Goal: Transaction & Acquisition: Register for event/course

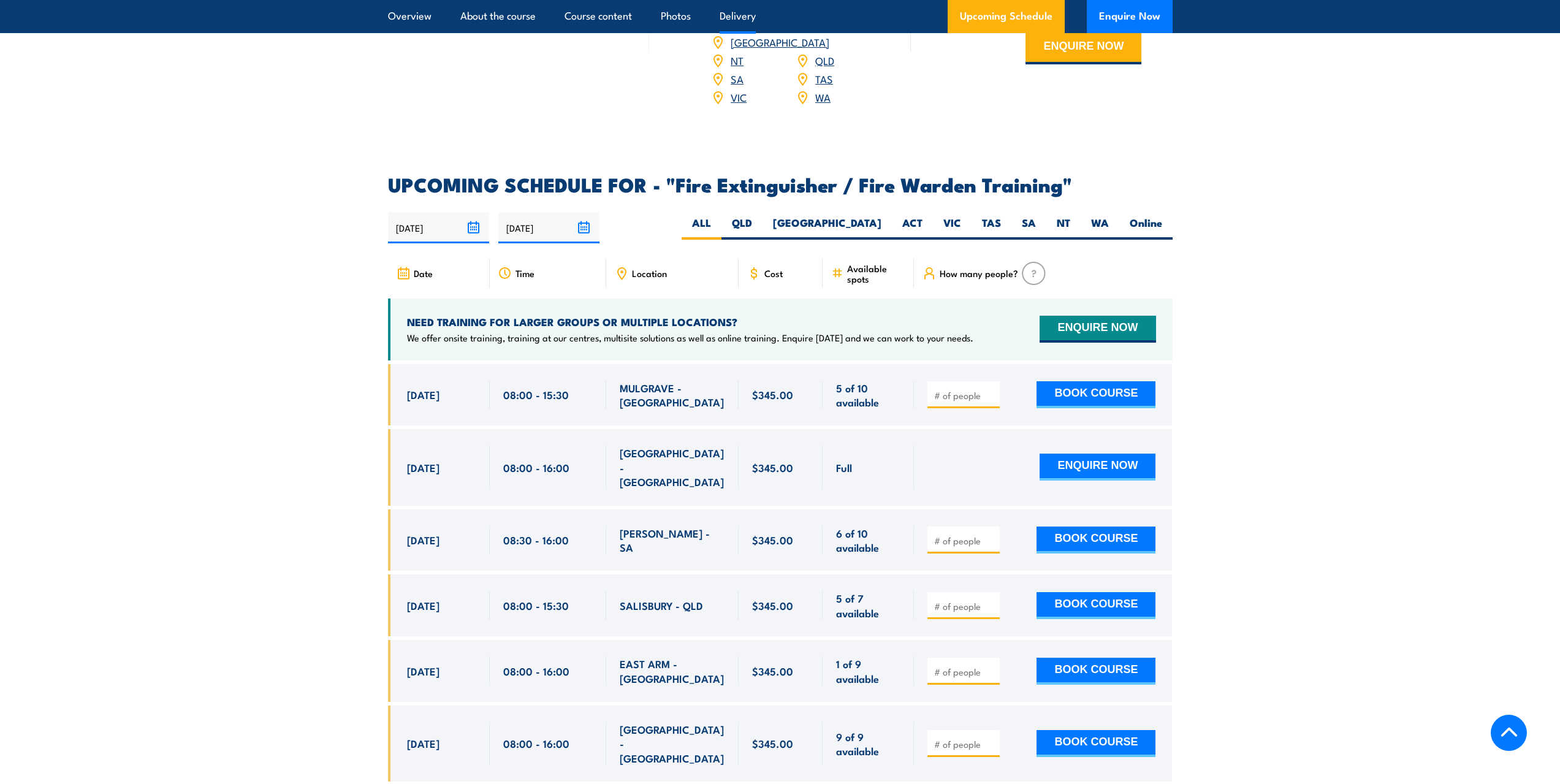
scroll to position [1961, 0]
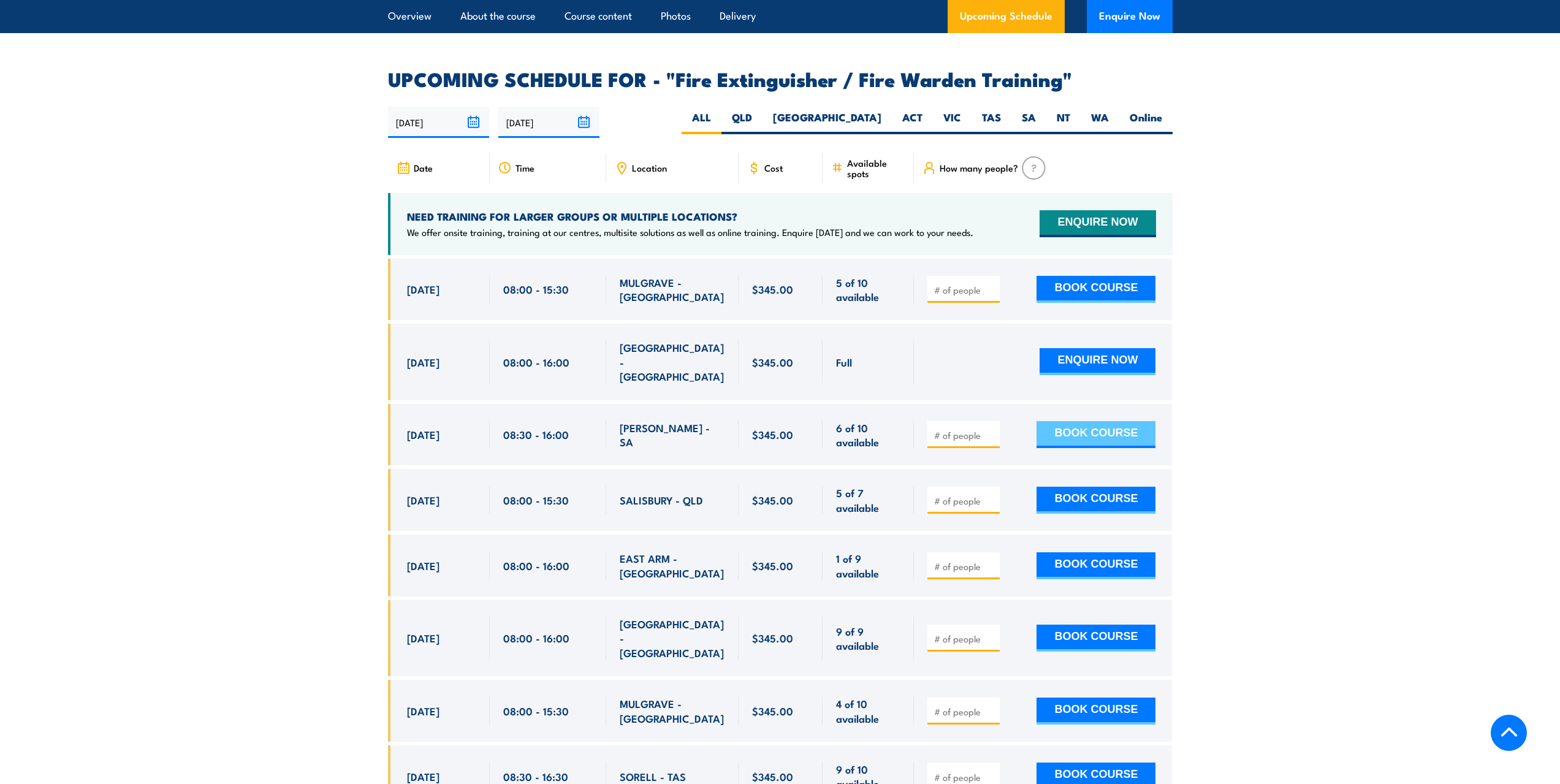
click at [1072, 421] on button "BOOK COURSE" at bounding box center [1096, 435] width 119 height 27
click at [953, 429] on input "number" at bounding box center [965, 435] width 61 height 13
type input "1"
click at [989, 429] on input "1" at bounding box center [965, 435] width 61 height 13
click at [1116, 421] on button "BOOK COURSE" at bounding box center [1096, 435] width 119 height 27
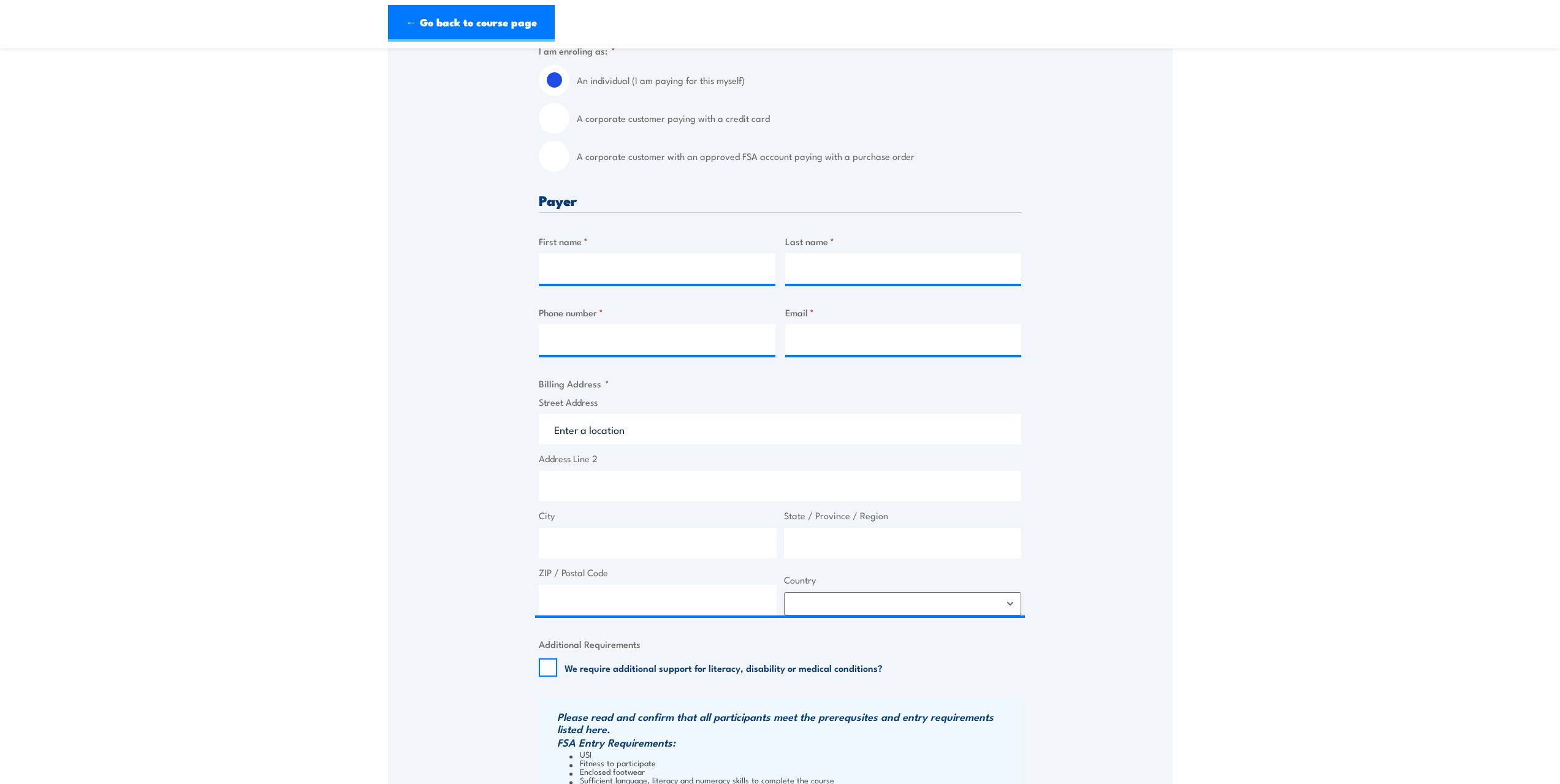
scroll to position [368, 0]
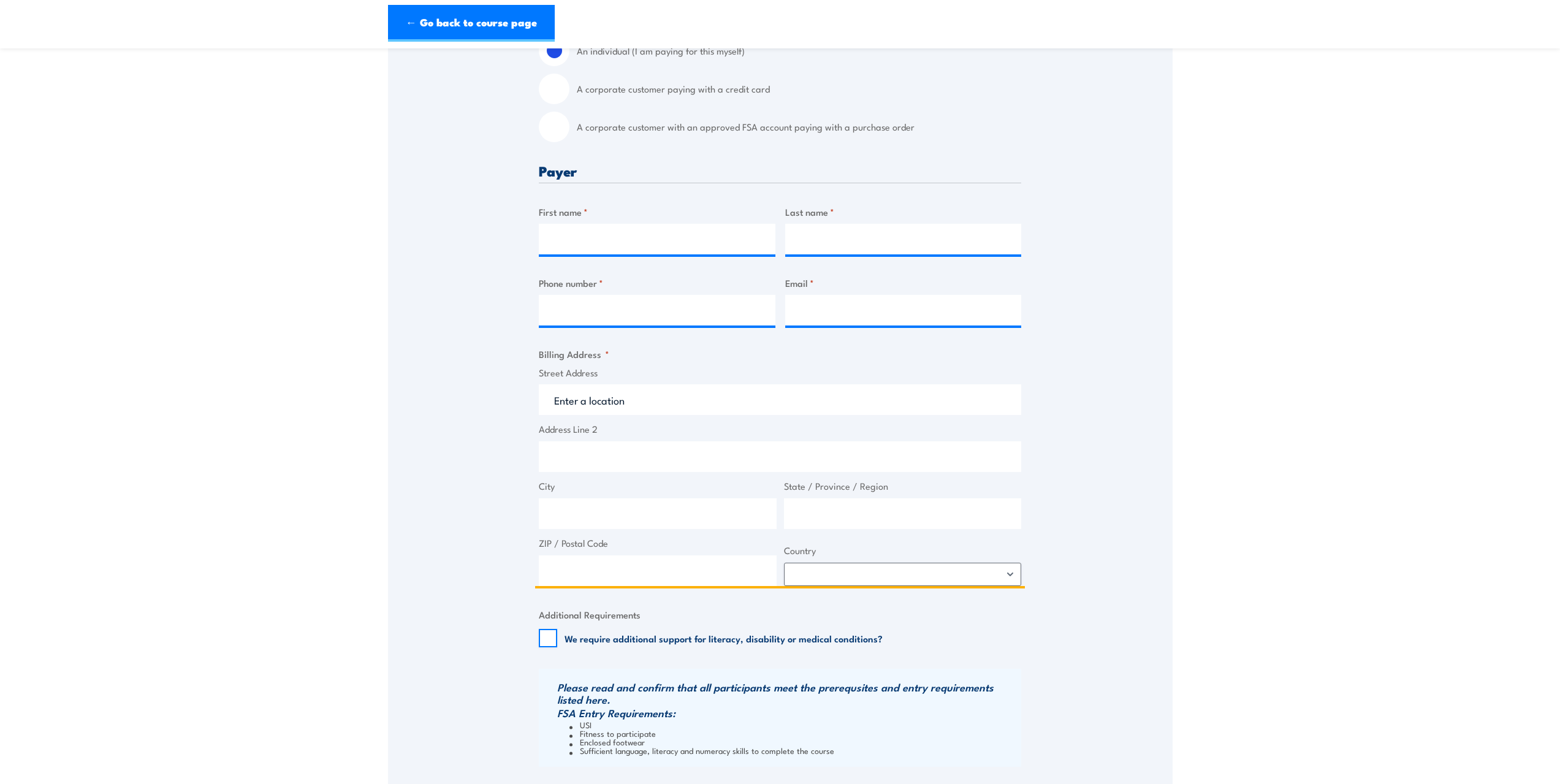
click at [566, 403] on input "Street Address" at bounding box center [780, 400] width 482 height 30
type input "Saab [GEOGRAPHIC_DATA]"
click at [575, 465] on input "Address Line 2" at bounding box center [780, 457] width 482 height 30
type input "[STREET_ADDRESS]"
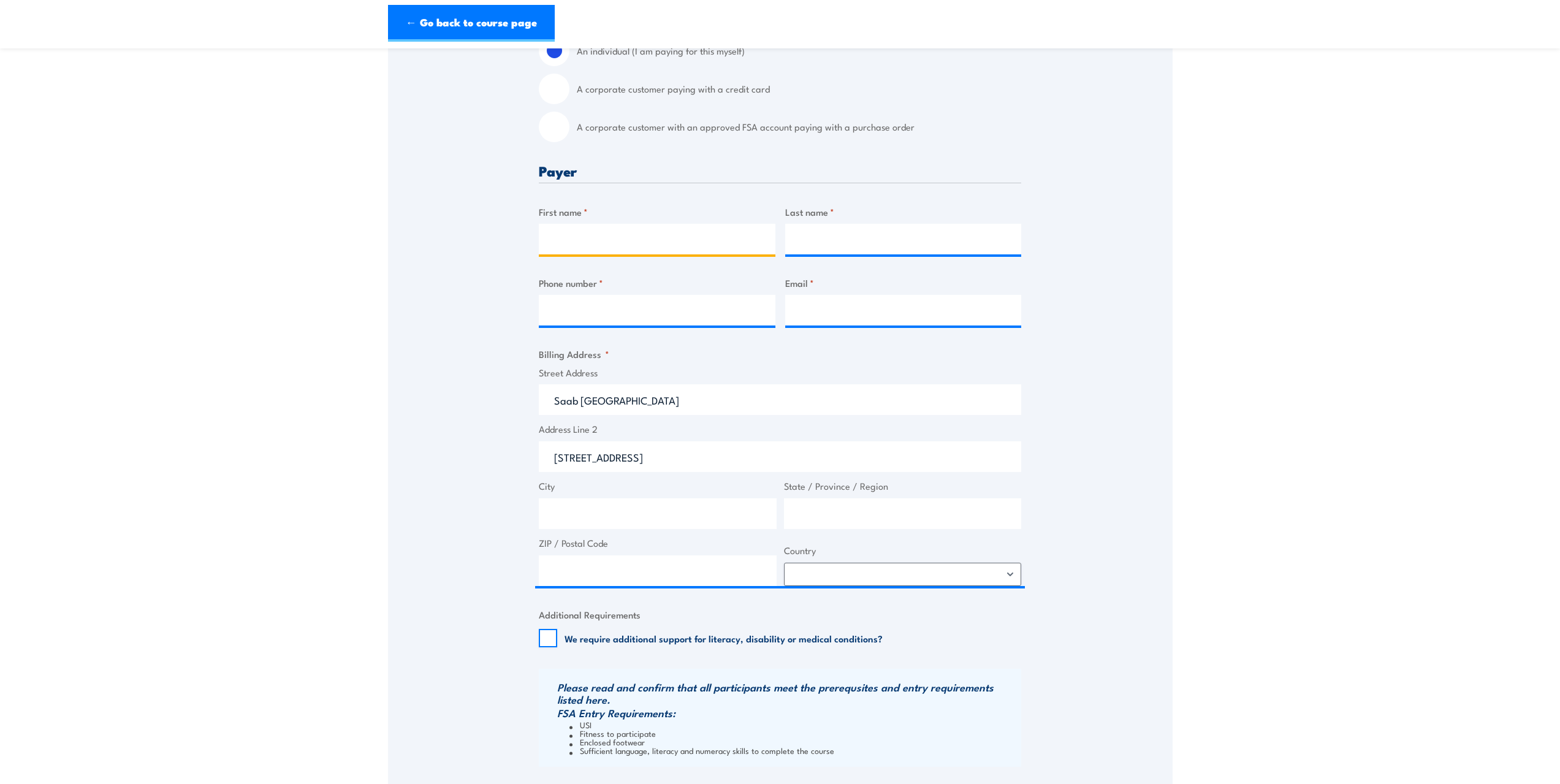
click at [565, 237] on input "First name *" at bounding box center [657, 239] width 237 height 30
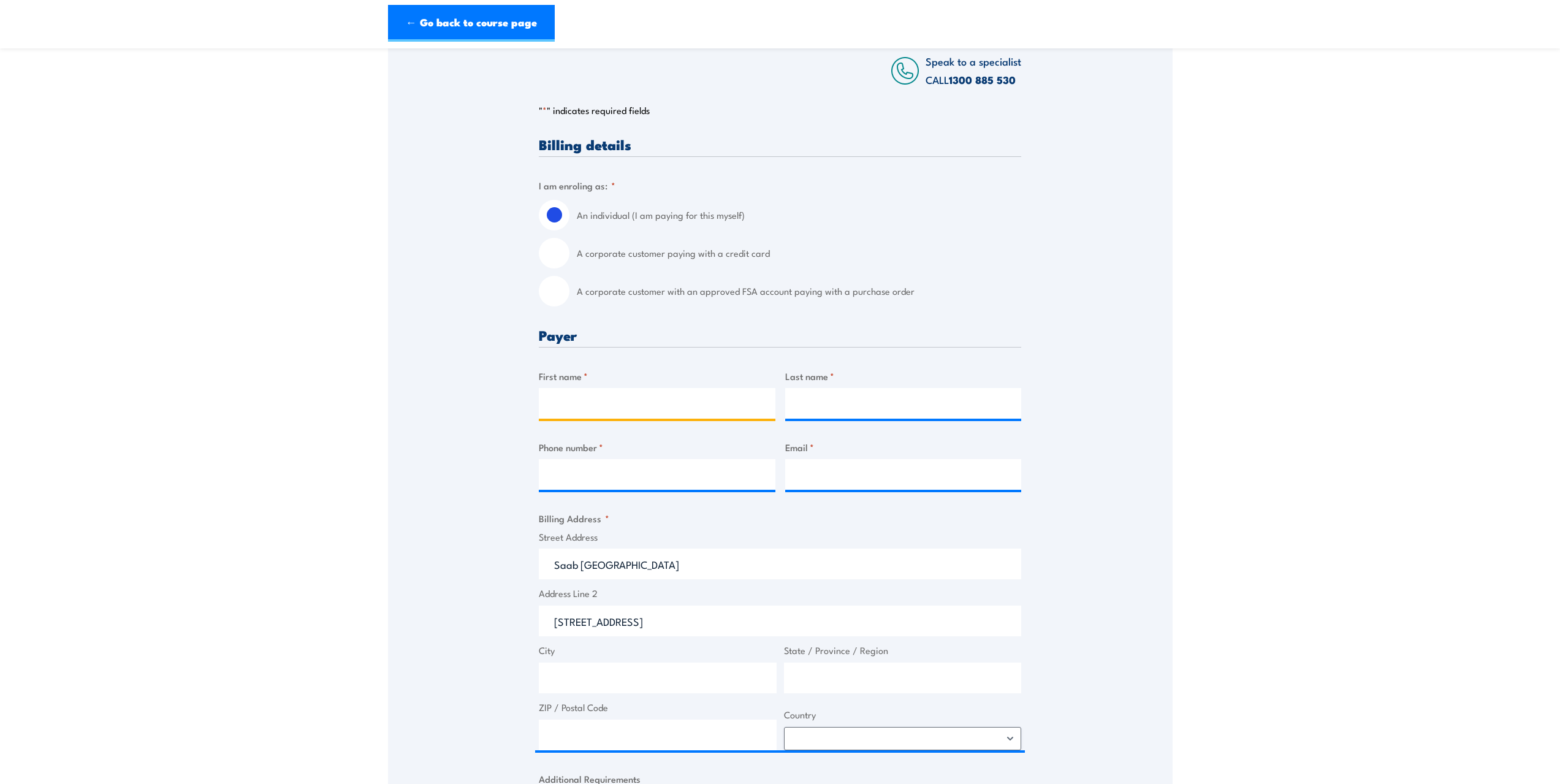
scroll to position [184, 0]
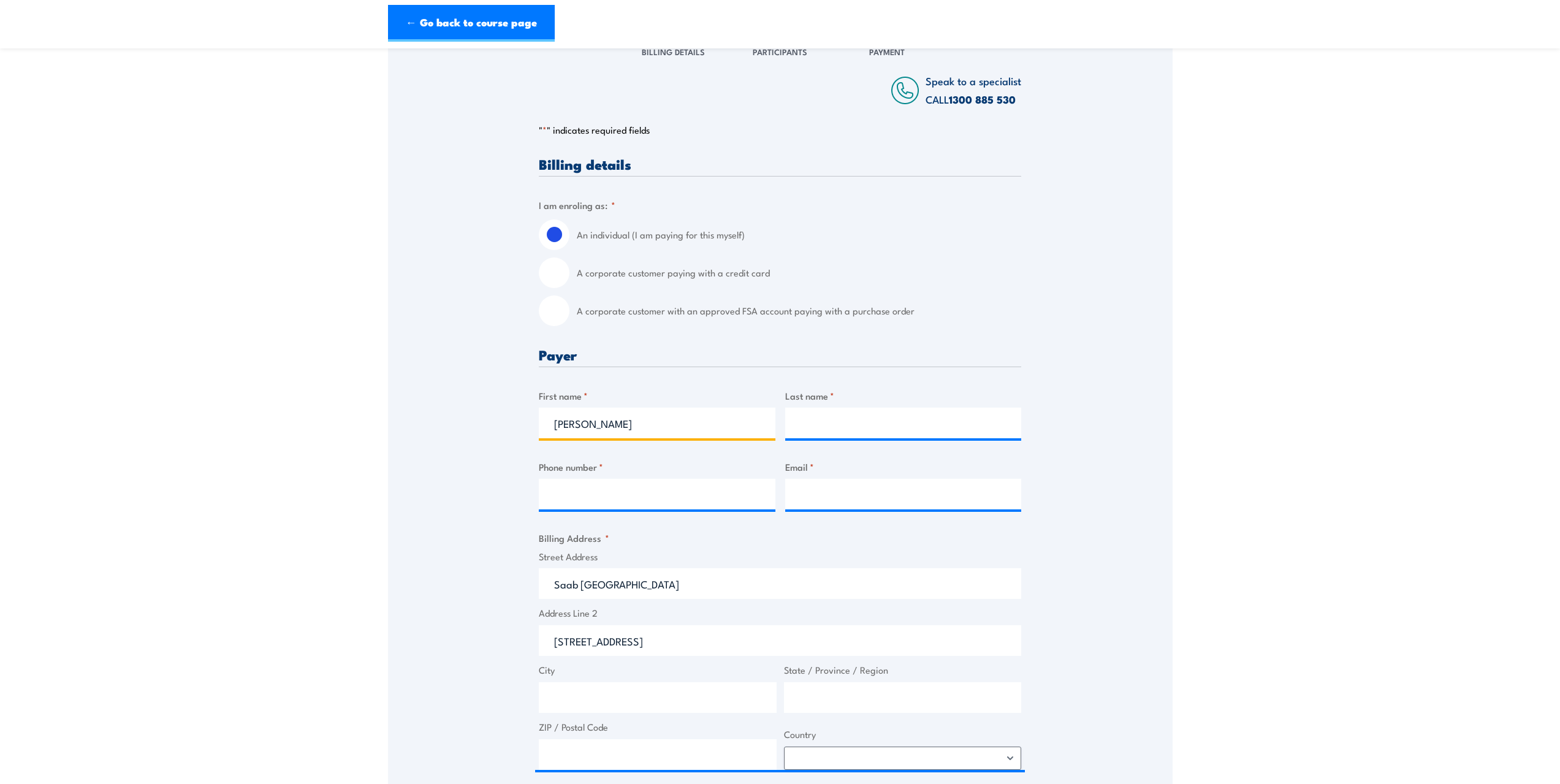
type input "[PERSON_NAME]"
click at [866, 420] on input "Last name *" at bounding box center [903, 423] width 237 height 30
type input "Mohan"
click at [603, 494] on input "Phone number *" at bounding box center [657, 494] width 237 height 30
type input "0432478099"
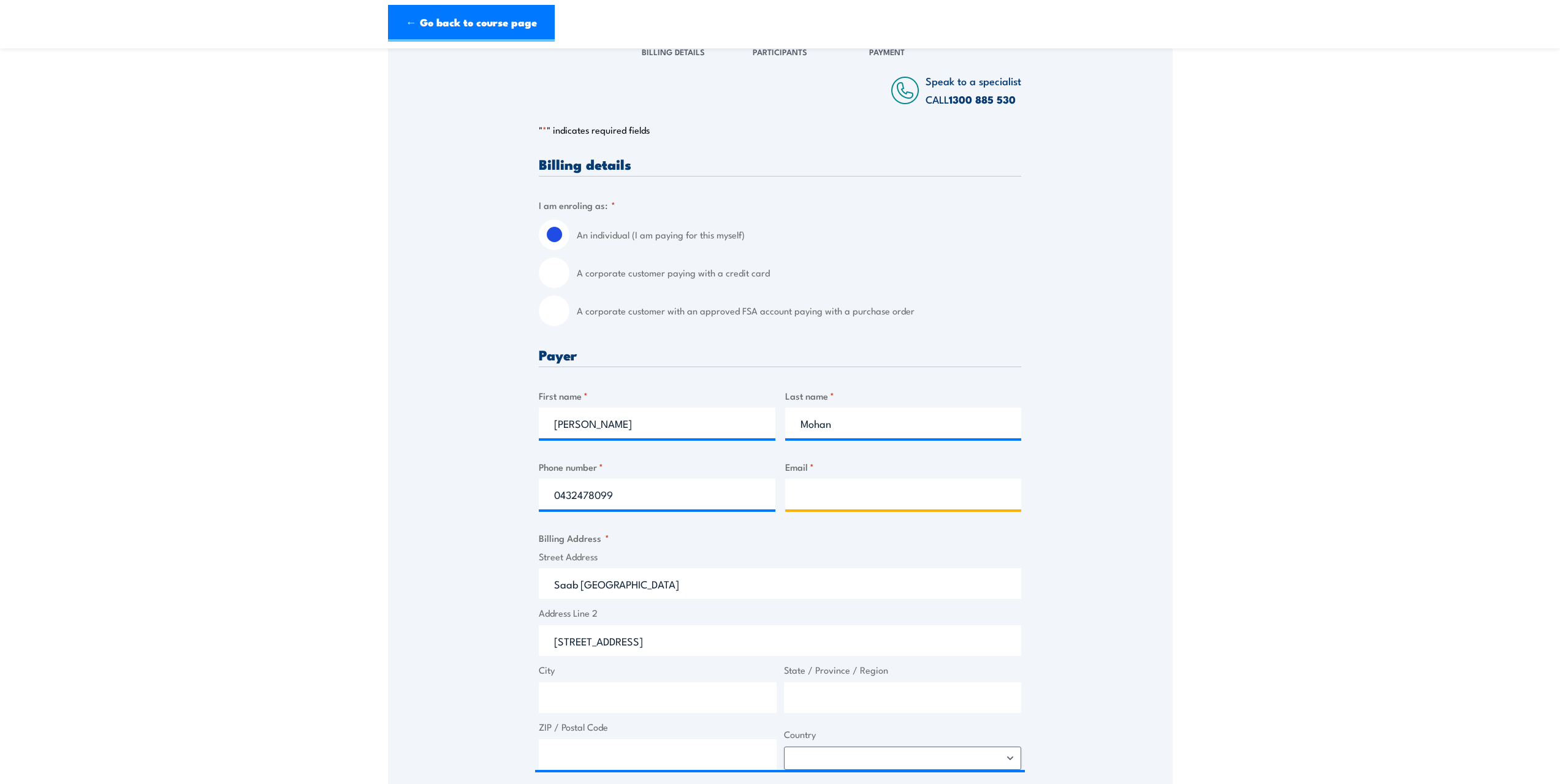
click at [833, 489] on input "Email *" at bounding box center [903, 494] width 237 height 30
type input "[PERSON_NAME][EMAIL_ADDRESS][DOMAIN_NAME]"
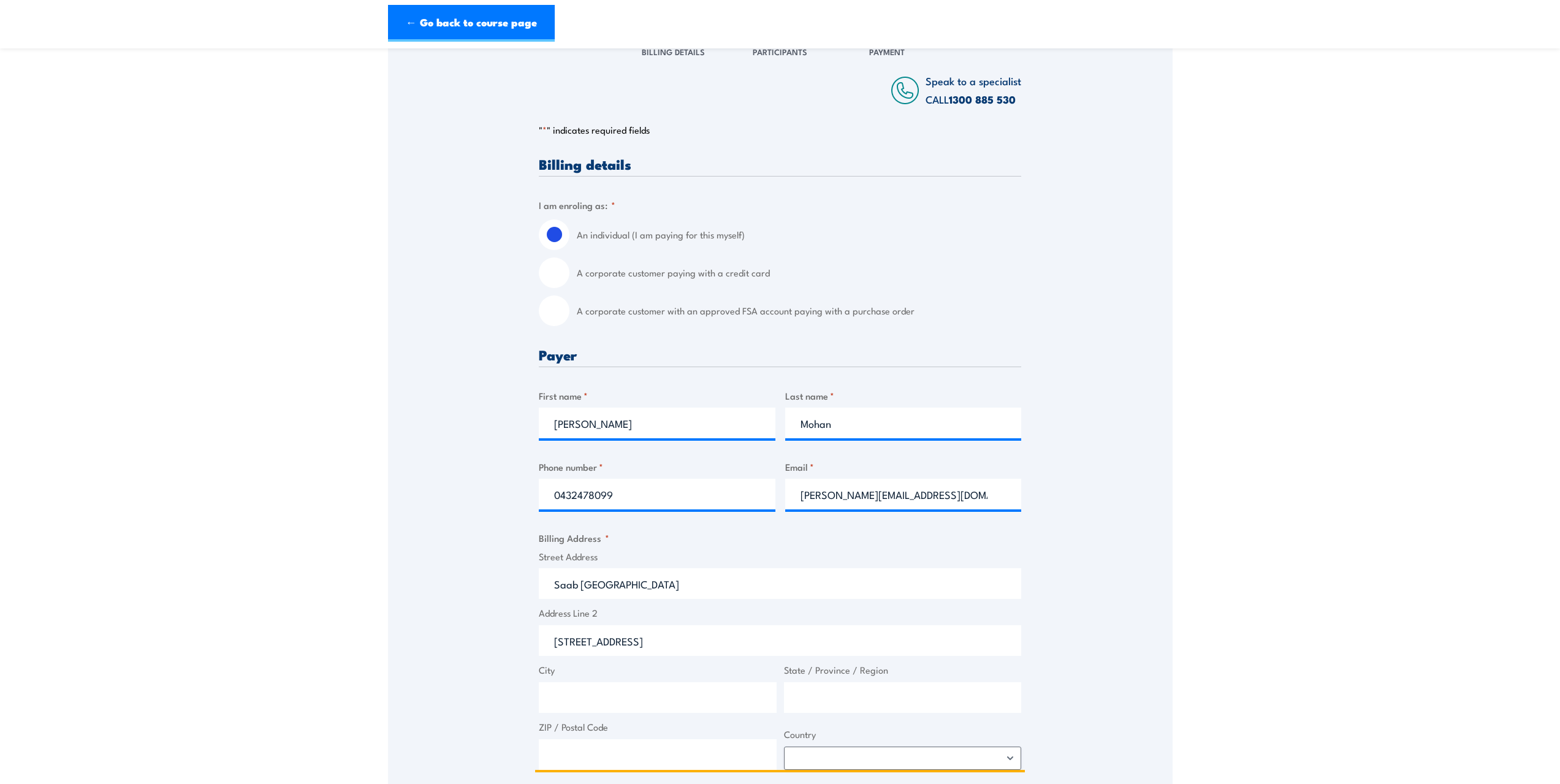
click at [619, 642] on input "[STREET_ADDRESS]" at bounding box center [780, 641] width 482 height 30
type input "[STREET_ADDRESS]"
click at [826, 696] on input "State / Province / Region" at bounding box center [902, 698] width 237 height 30
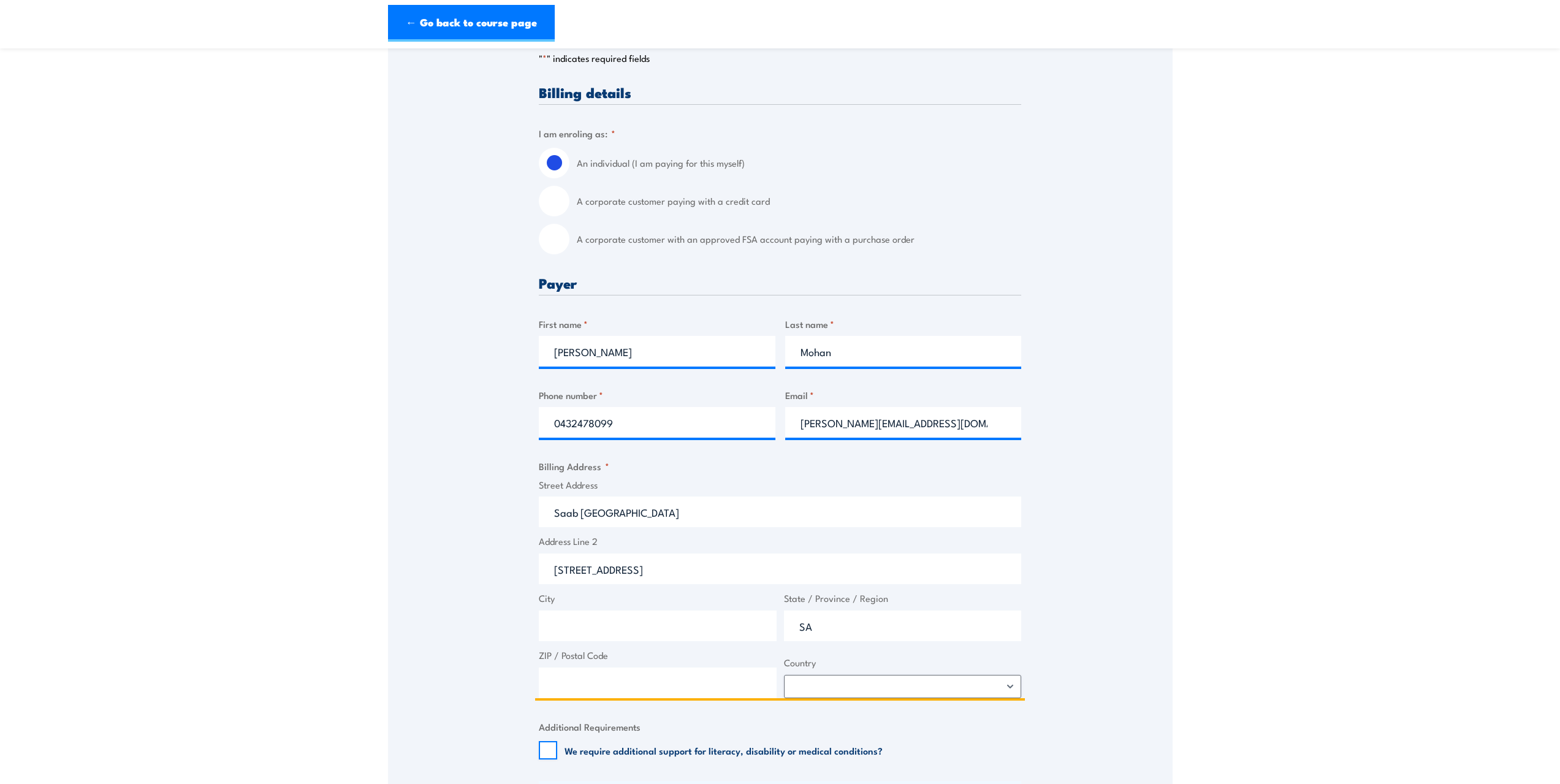
scroll to position [368, 0]
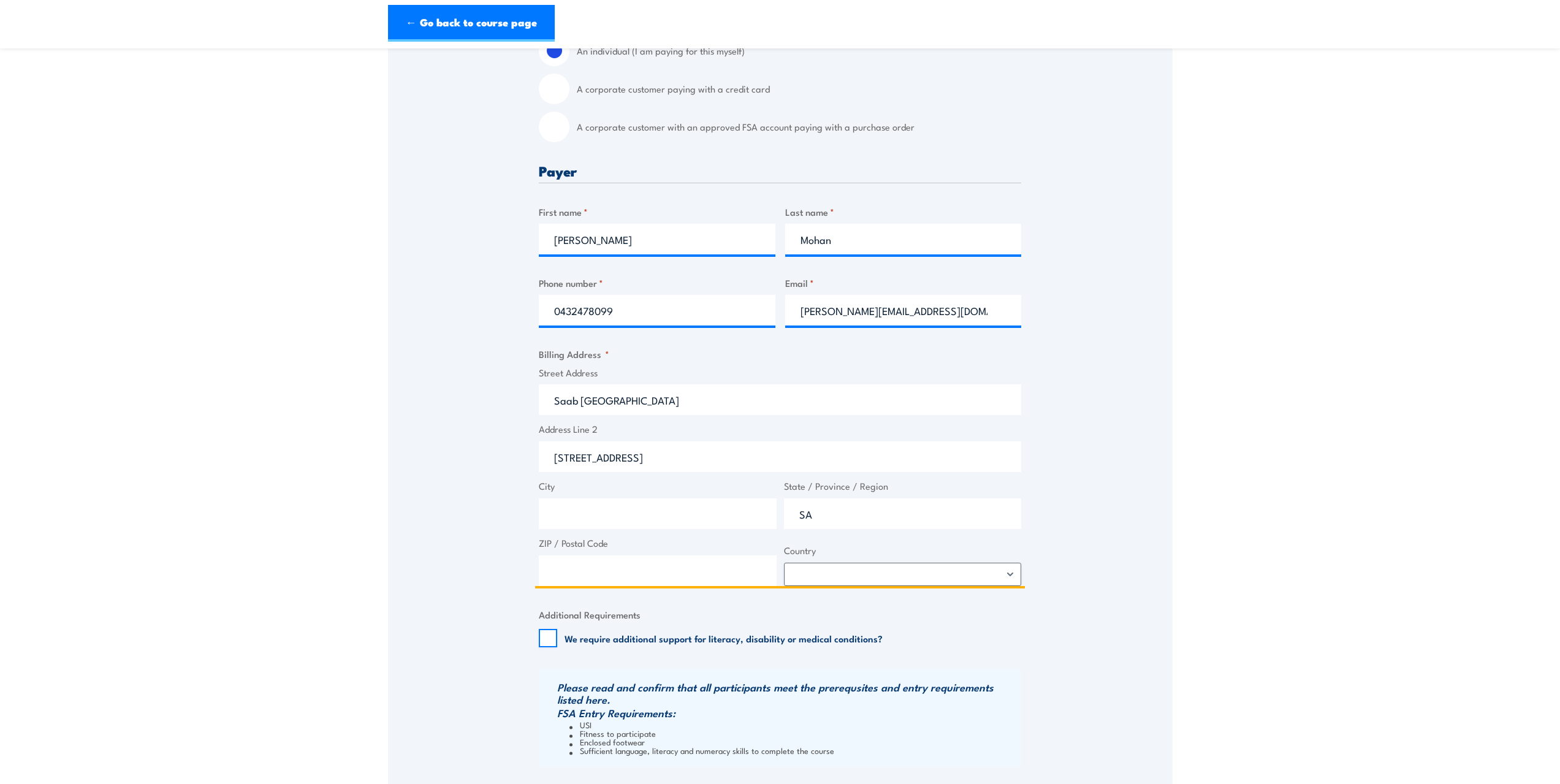
type input "SA"
click at [832, 572] on select "[GEOGRAPHIC_DATA] [GEOGRAPHIC_DATA] [GEOGRAPHIC_DATA] [US_STATE] [GEOGRAPHIC_DA…" at bounding box center [902, 574] width 237 height 23
select select "[GEOGRAPHIC_DATA]"
click at [784, 563] on select "[GEOGRAPHIC_DATA] [GEOGRAPHIC_DATA] [GEOGRAPHIC_DATA] [US_STATE] [GEOGRAPHIC_DA…" at bounding box center [902, 574] width 237 height 23
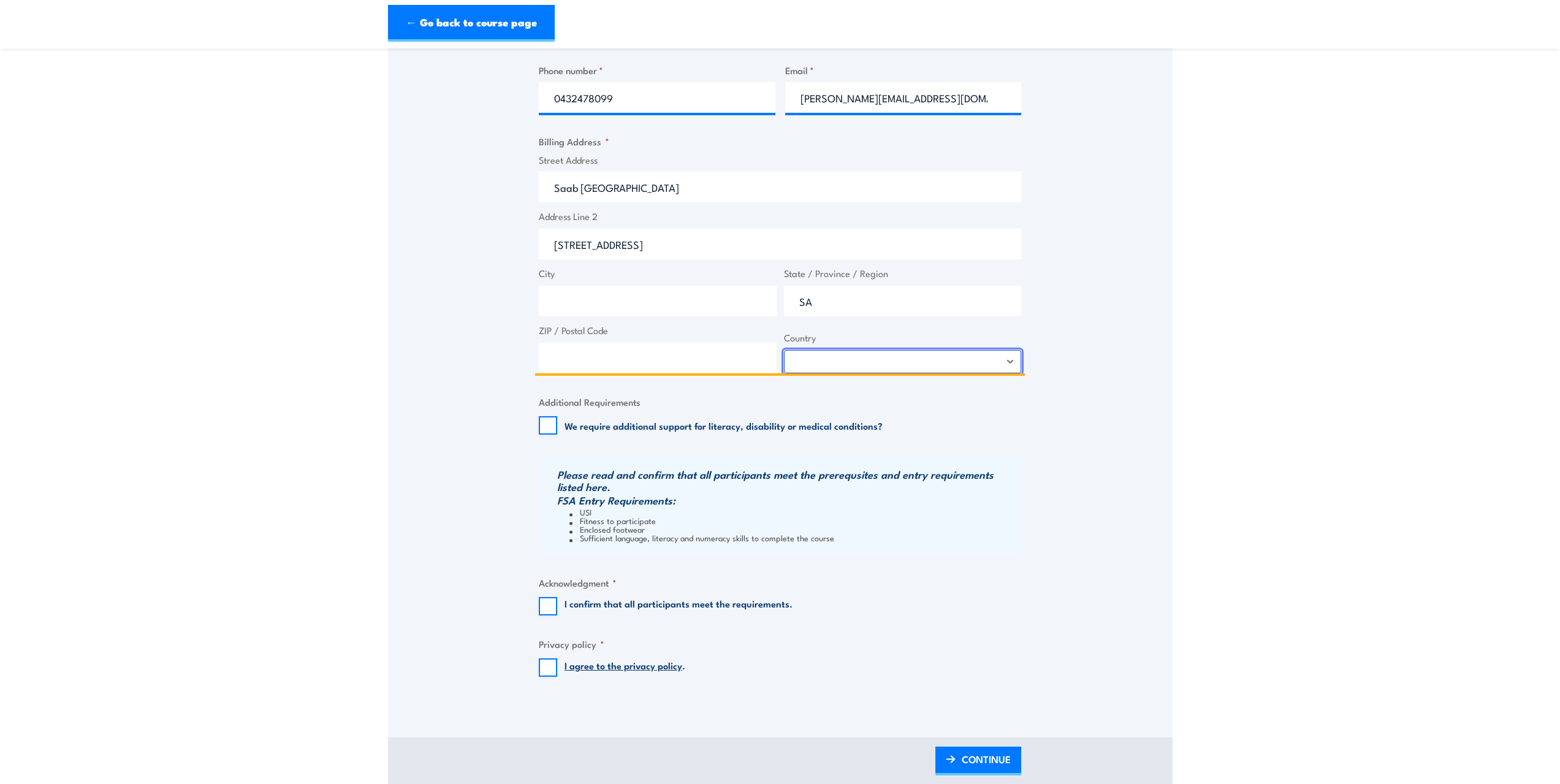
scroll to position [552, 0]
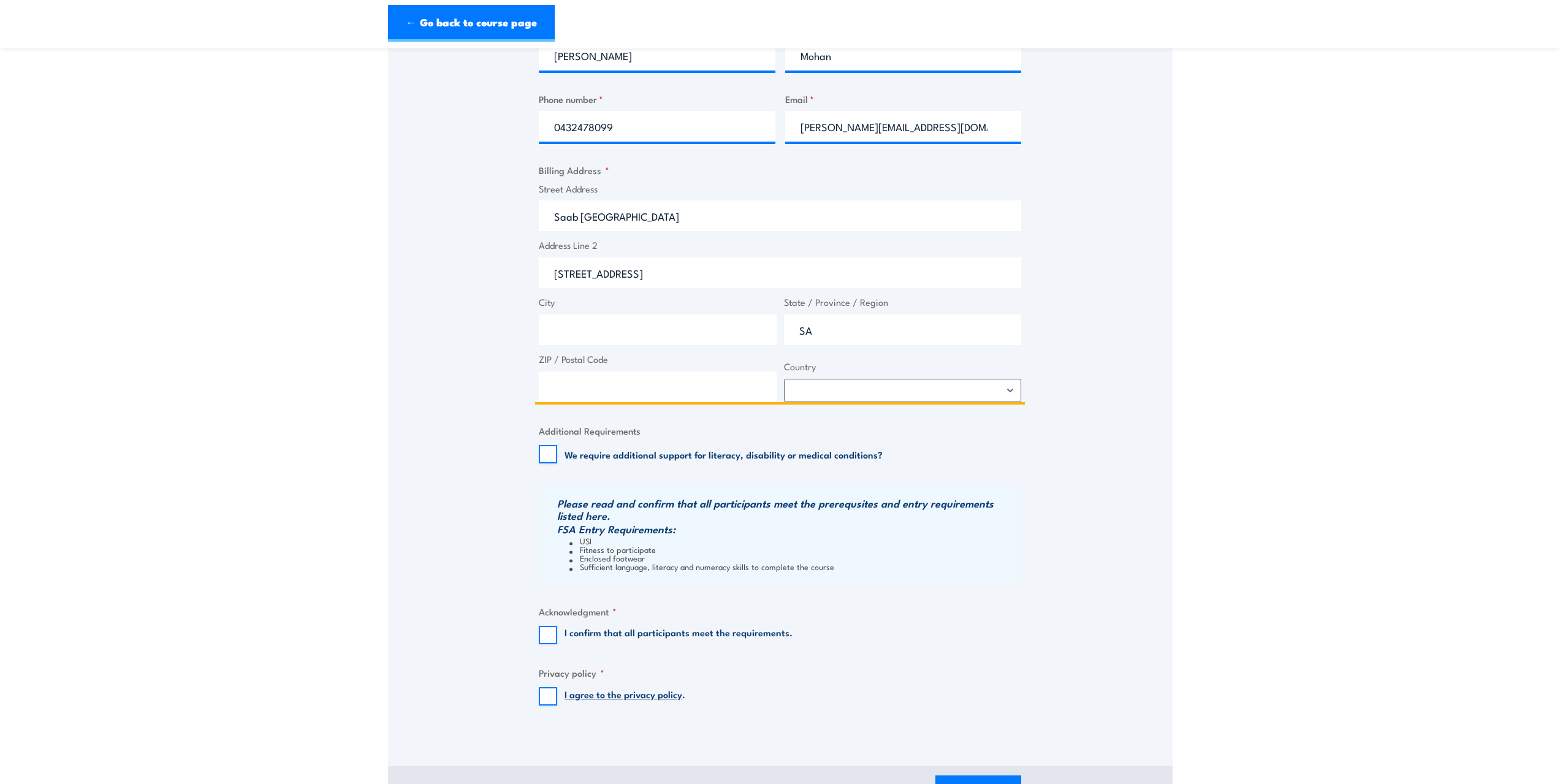
click at [701, 275] on input "[STREET_ADDRESS]" at bounding box center [780, 272] width 482 height 30
type input "[STREET_ADDRESS]"
click at [831, 326] on input "SA" at bounding box center [902, 330] width 237 height 30
type input "SA 5095"
click at [552, 455] on input "We require additional support for literacy, disability or medical conditions?" at bounding box center [547, 454] width 19 height 19
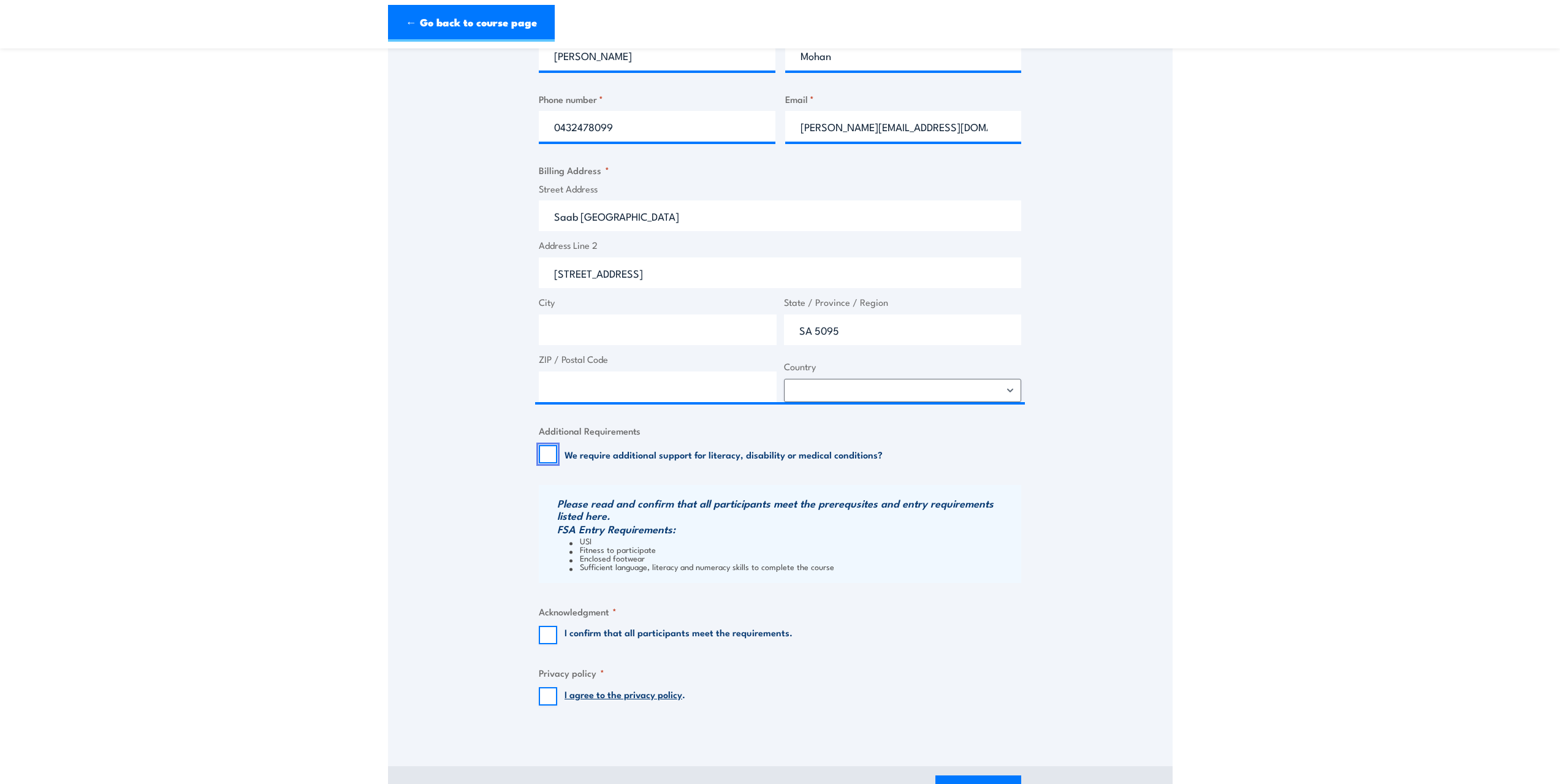
checkbox input "true"
click at [545, 639] on input "I confirm that all participants meet the requirements." at bounding box center [547, 635] width 19 height 19
checkbox input "true"
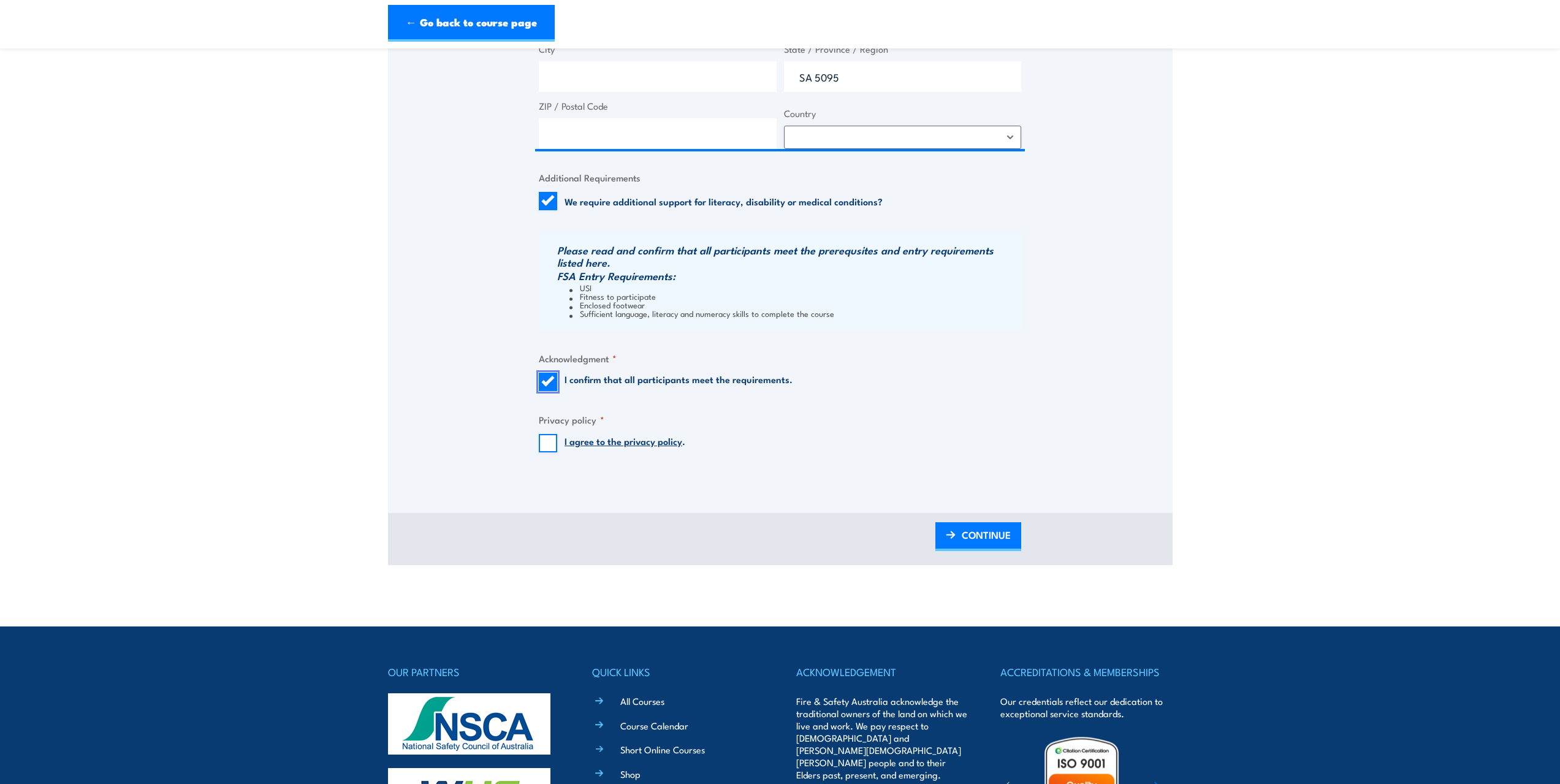
scroll to position [858, 0]
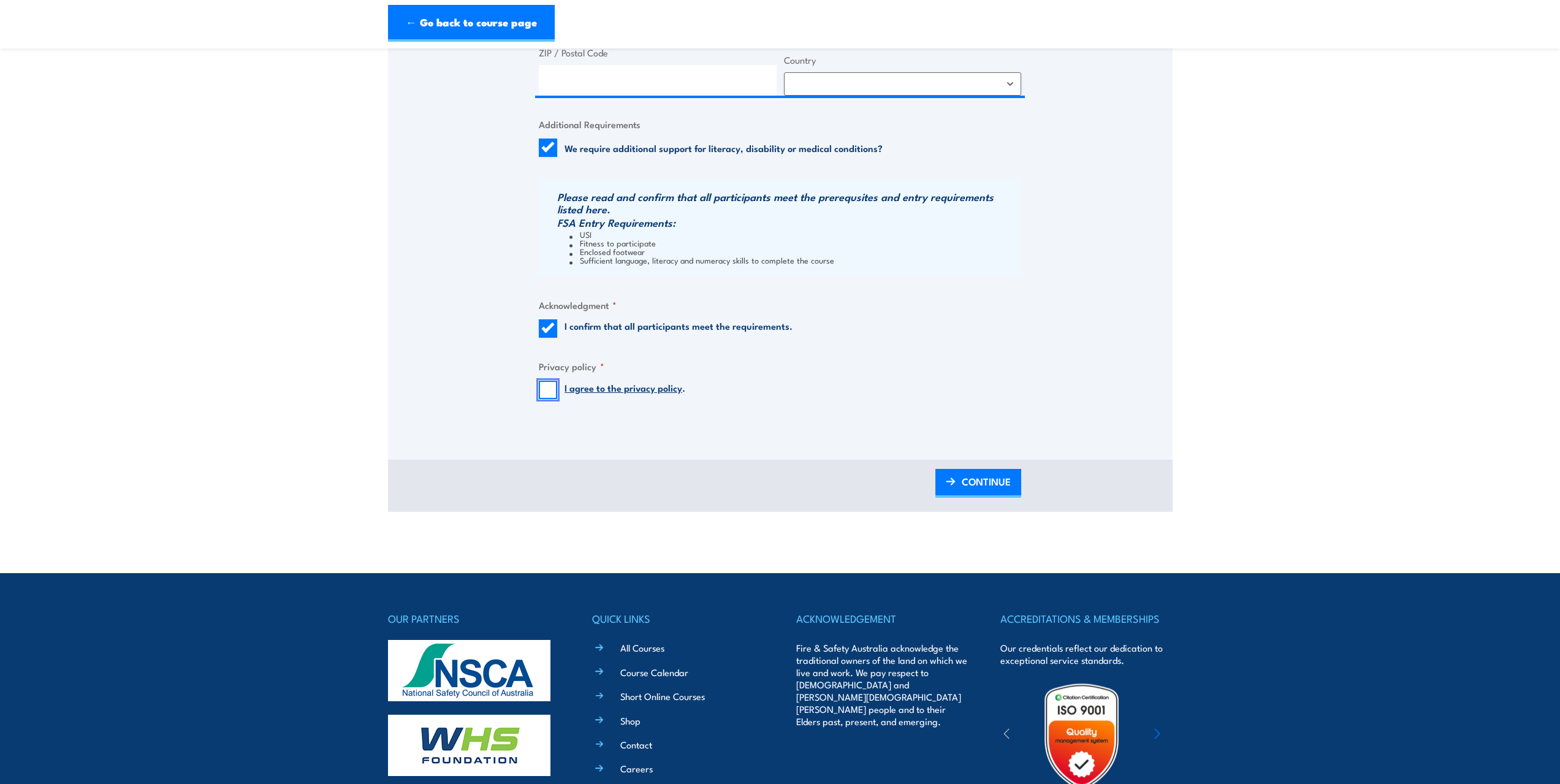
click at [550, 392] on input "I agree to the privacy policy ." at bounding box center [547, 390] width 19 height 19
checkbox input "true"
click at [957, 478] on link "CONTINUE" at bounding box center [978, 483] width 86 height 29
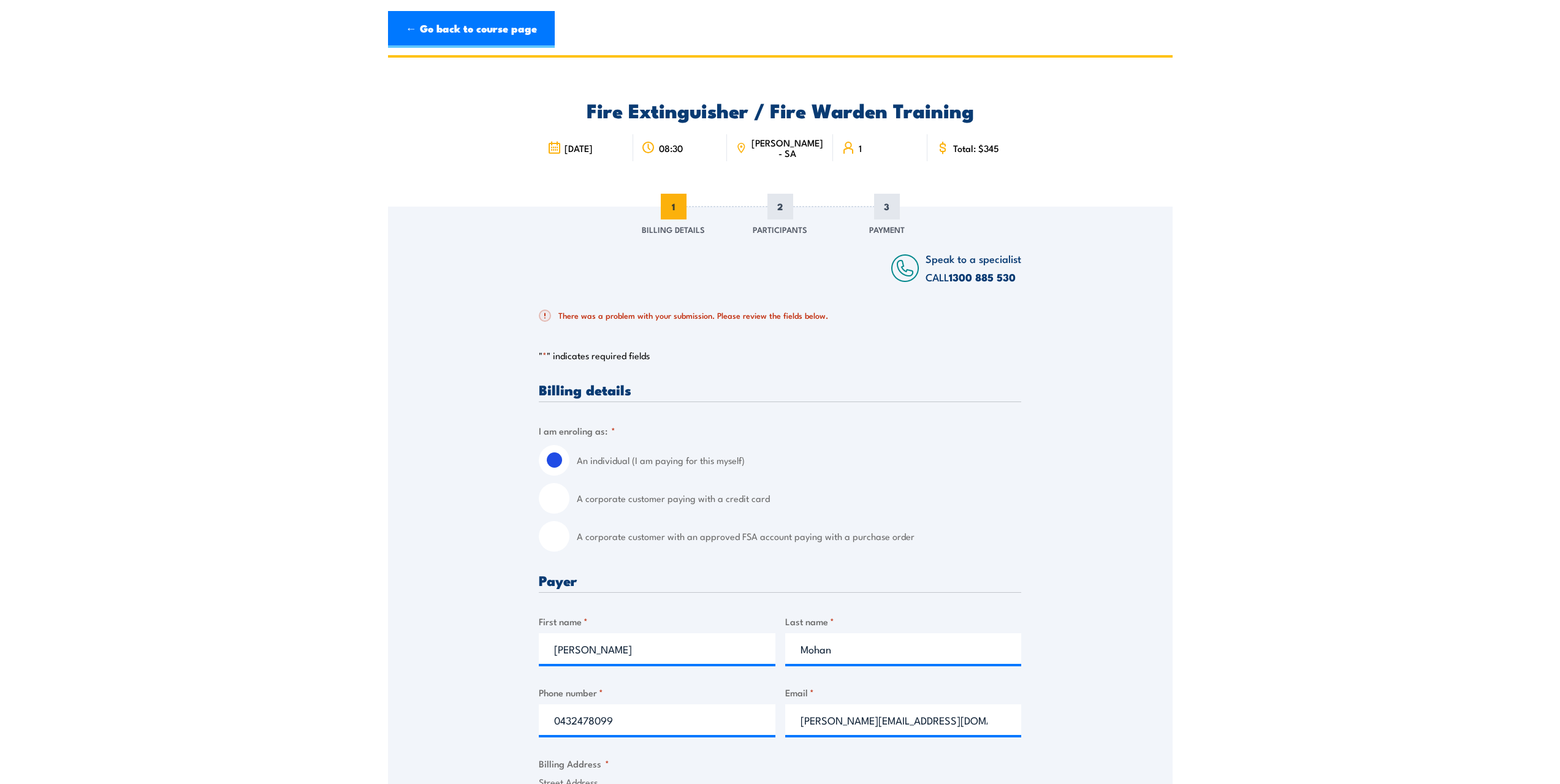
scroll to position [0, 0]
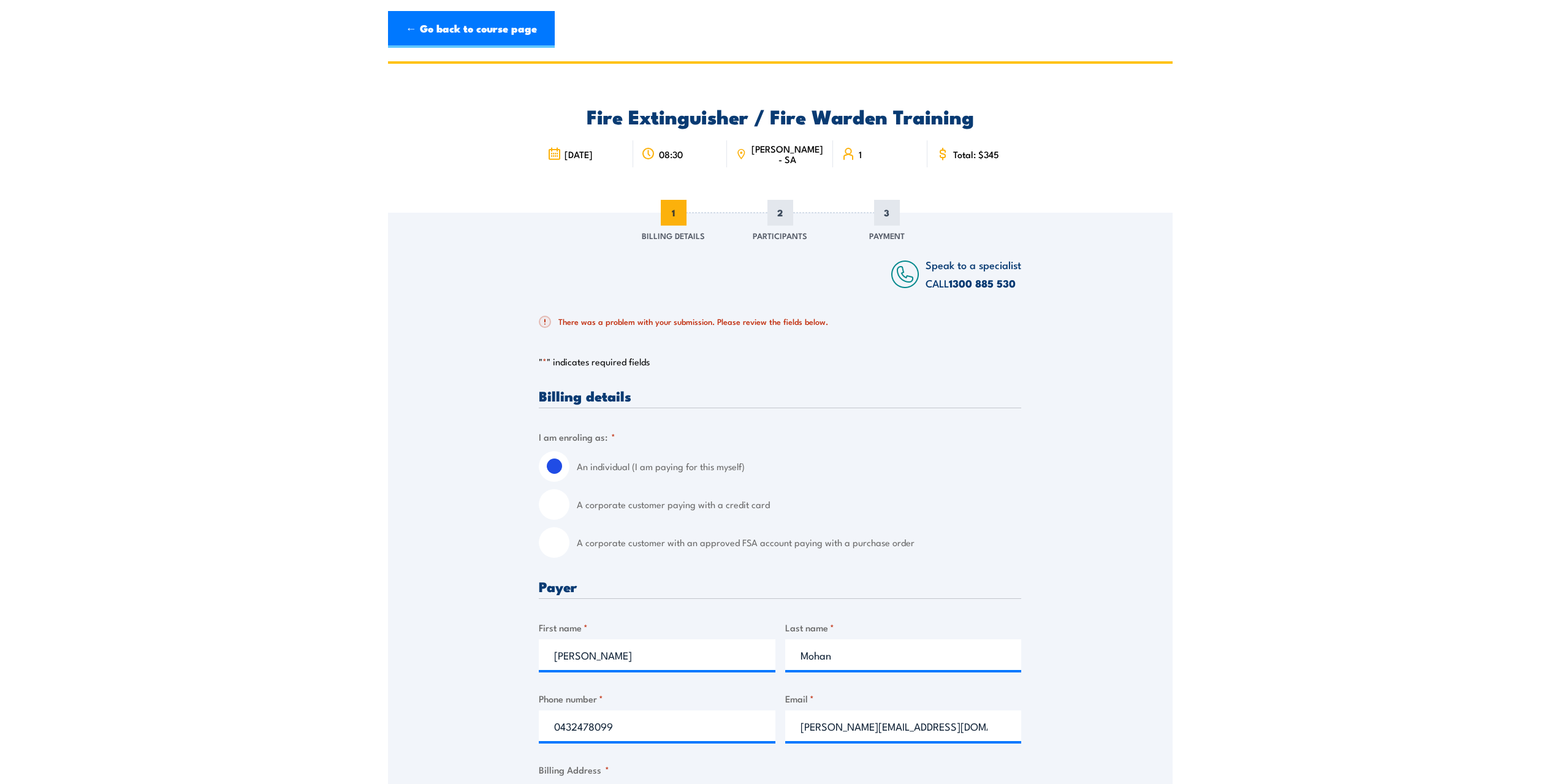
click at [553, 512] on input "A corporate customer paying with a credit card" at bounding box center [554, 504] width 30 height 30
radio input "true"
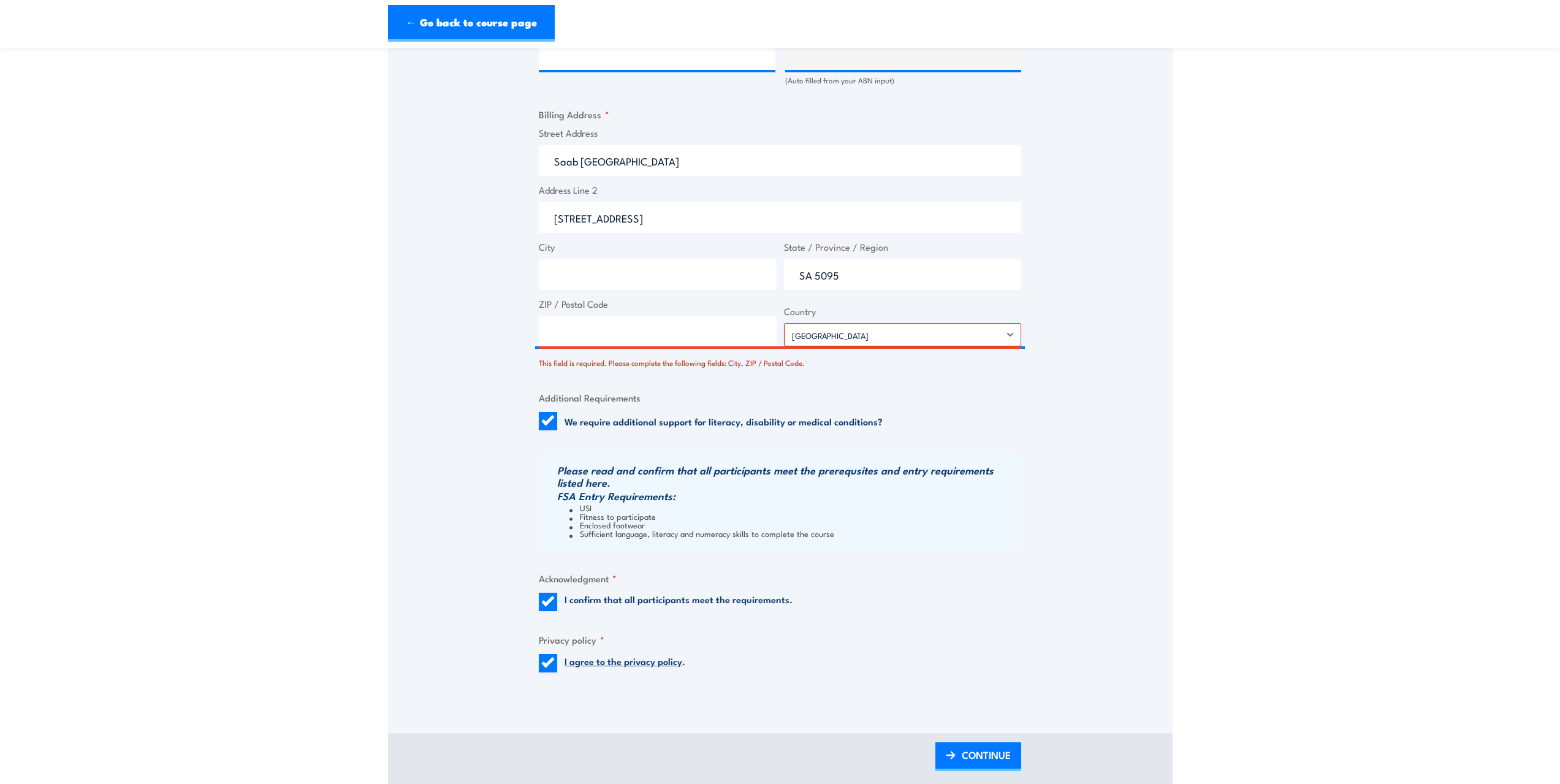
scroll to position [1042, 0]
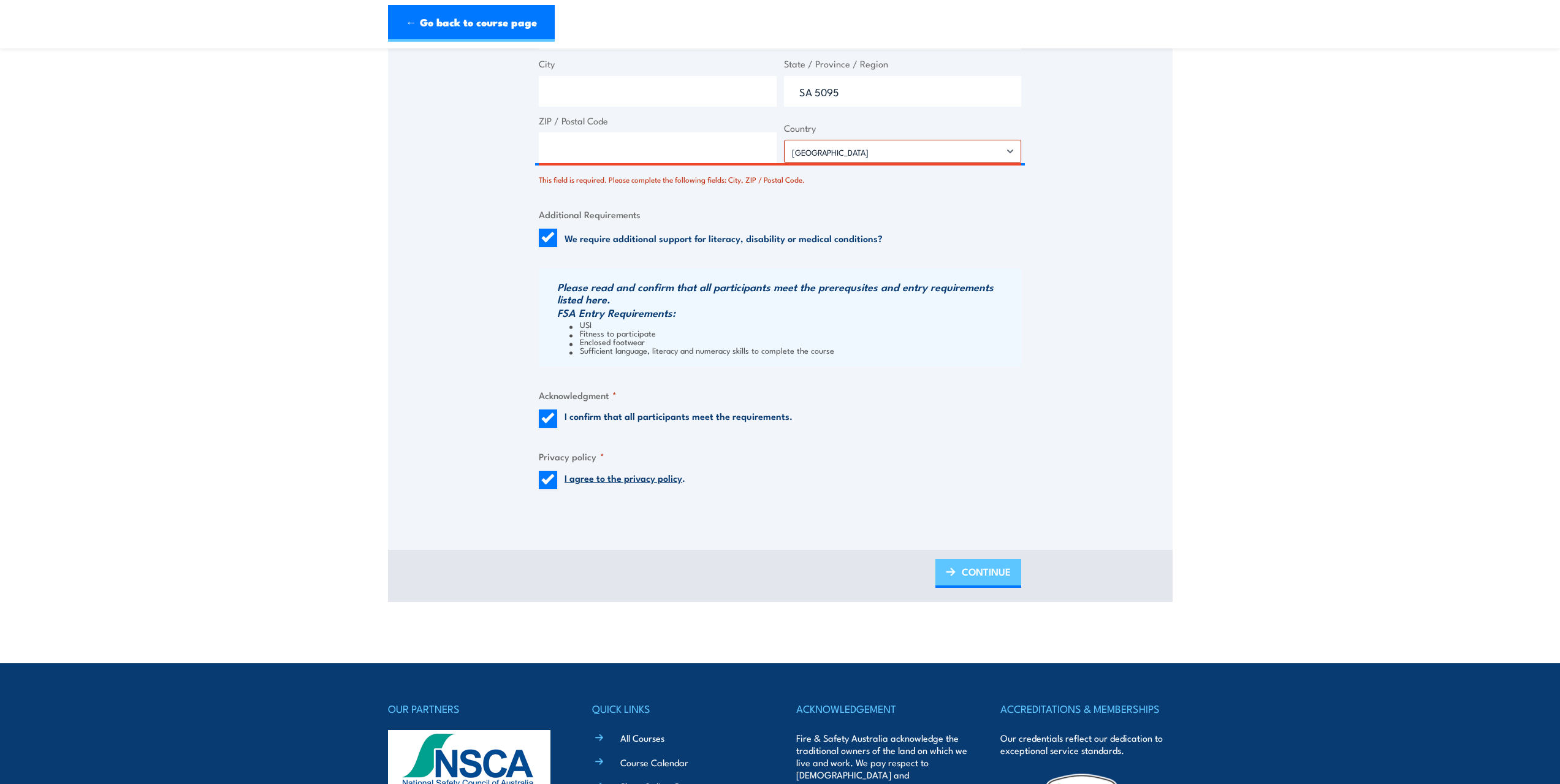
click at [986, 572] on span "CONTINUE" at bounding box center [987, 572] width 49 height 32
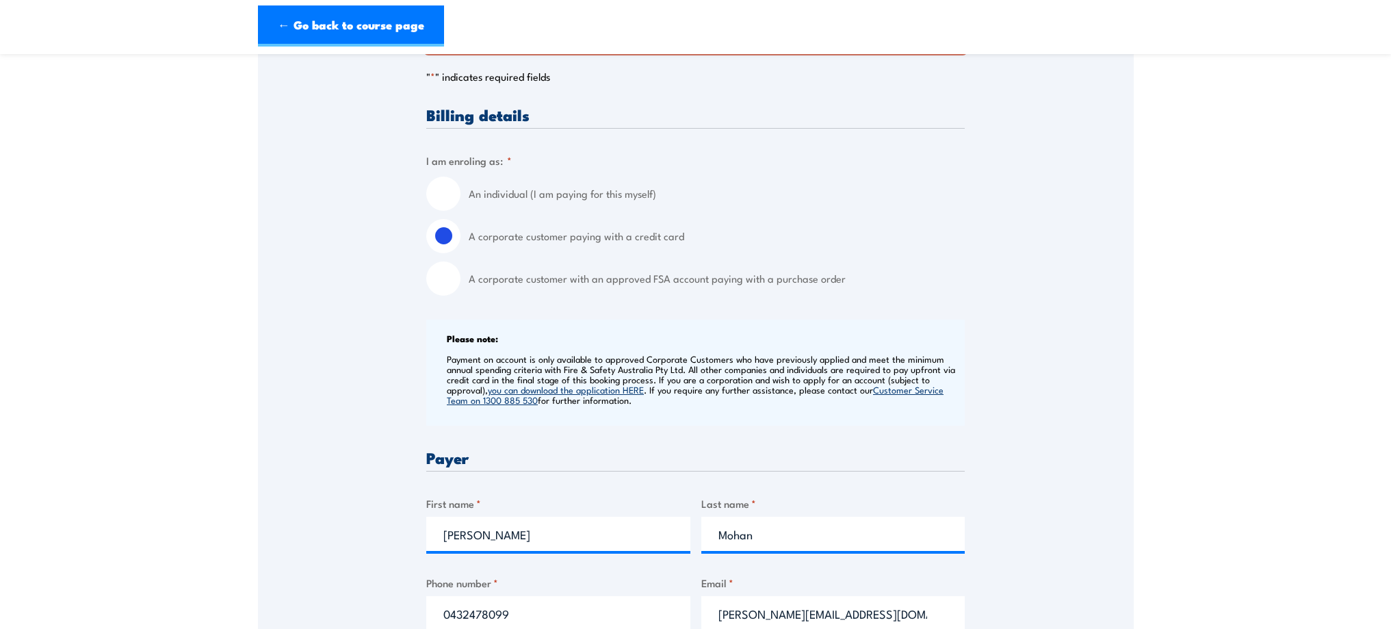
scroll to position [342, 0]
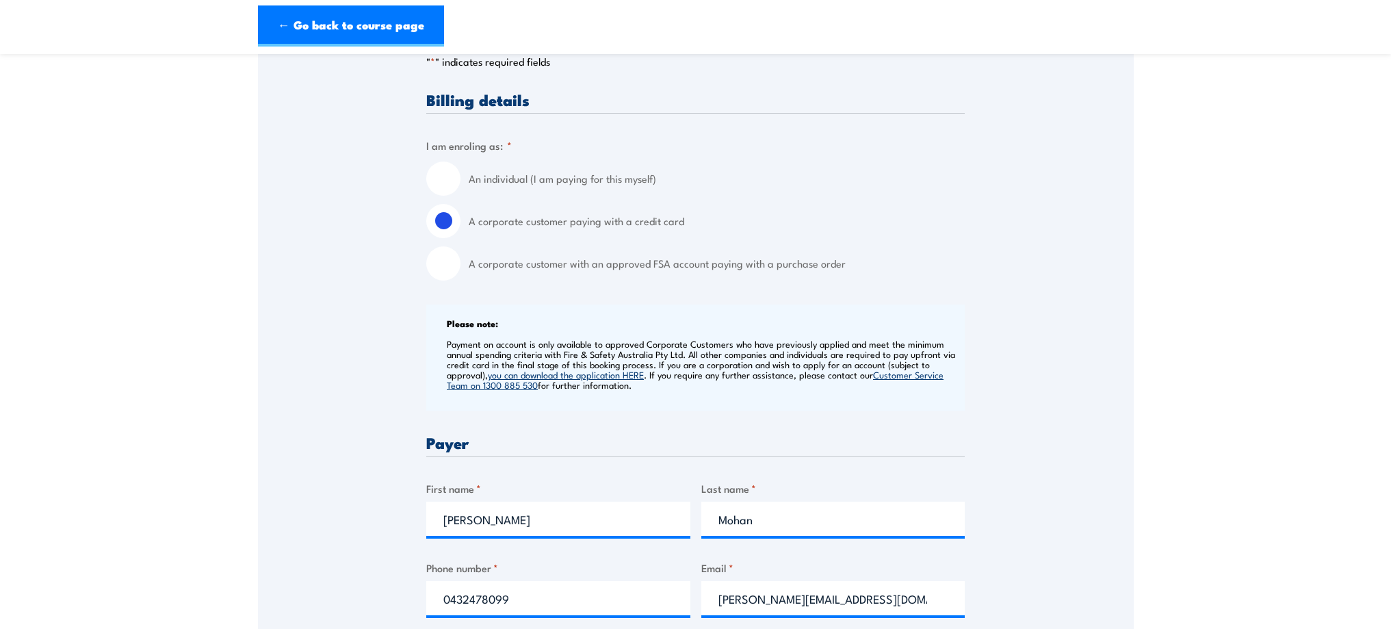
click at [449, 265] on input "A corporate customer with an approved FSA account paying with a purchase order" at bounding box center [443, 263] width 34 height 34
radio input "true"
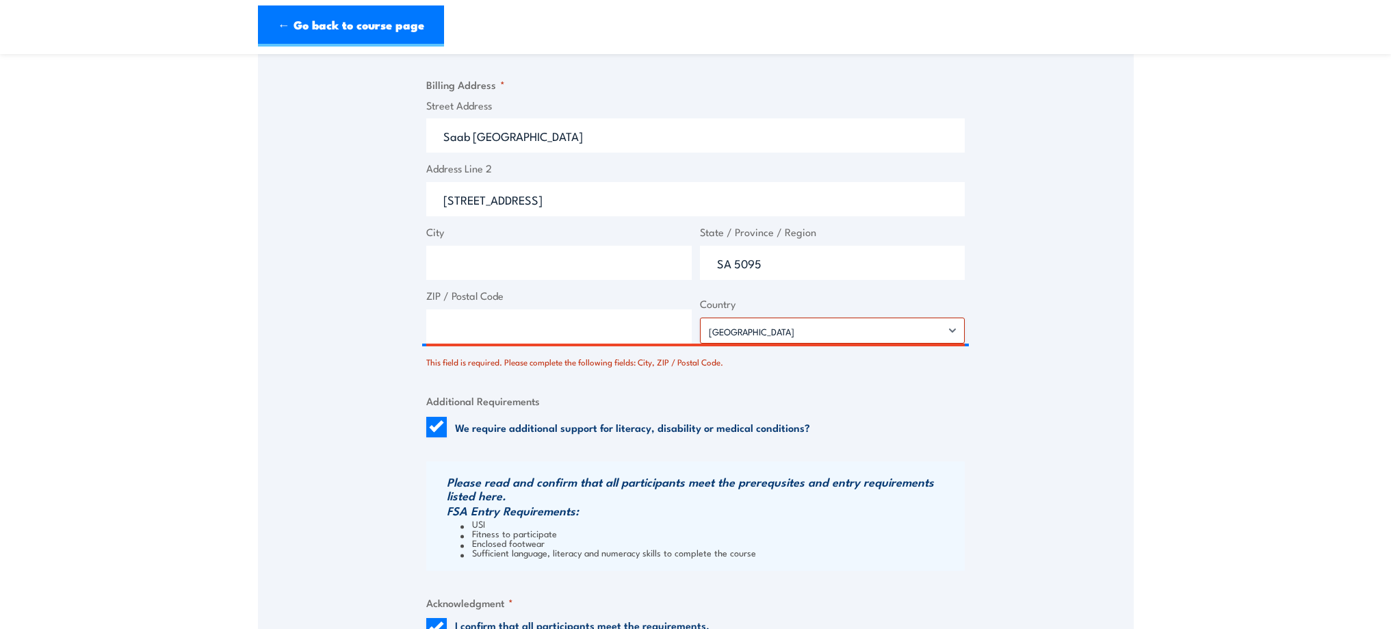
scroll to position [1095, 0]
click at [619, 333] on input "ZIP / Postal Code" at bounding box center [558, 328] width 265 height 34
type input "5095"
drag, startPoint x: 762, startPoint y: 263, endPoint x: 734, endPoint y: 272, distance: 29.4
click at [734, 272] on input "SA 5095" at bounding box center [832, 264] width 265 height 34
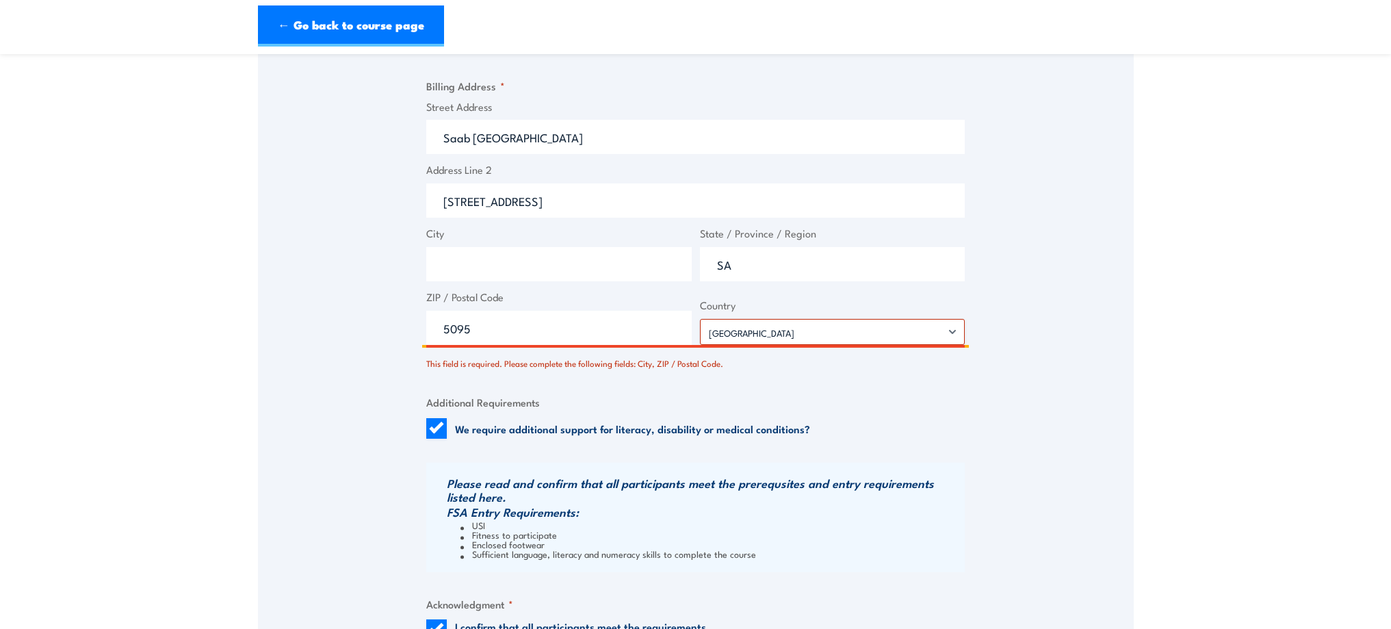
type input "SA"
click at [798, 413] on fieldset "Additional Requirements We require additional support for literacy, disability …" at bounding box center [695, 416] width 538 height 44
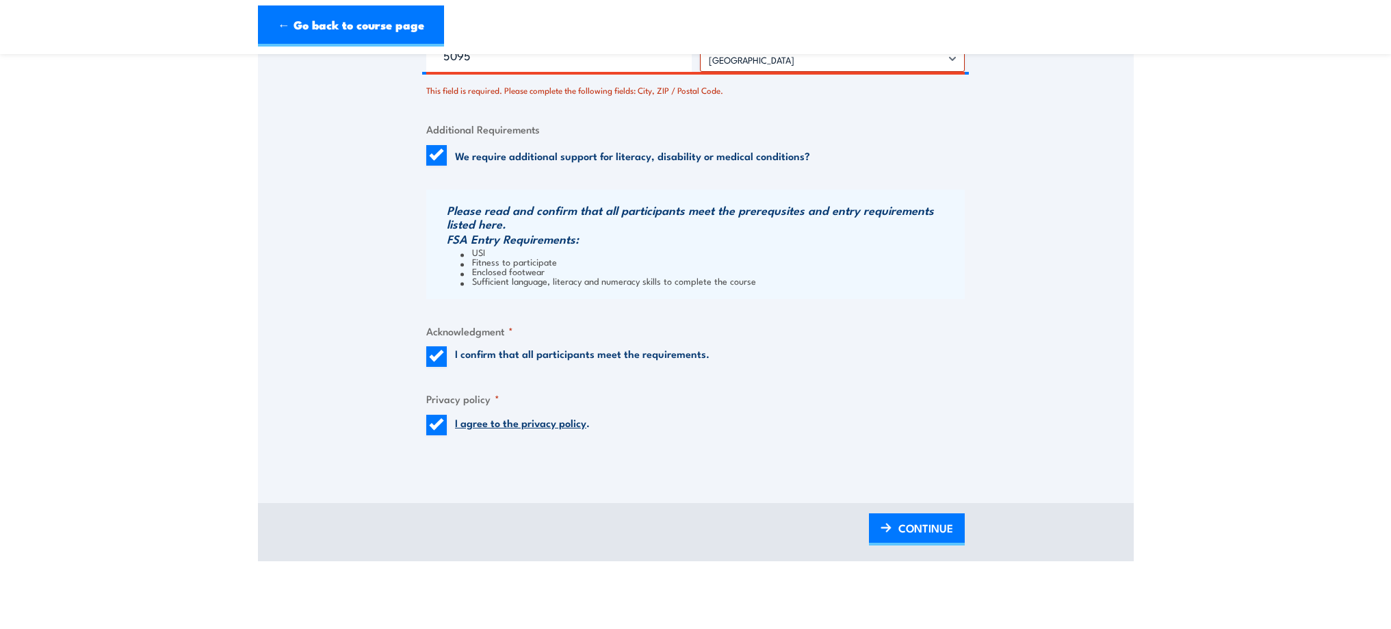
scroll to position [1368, 0]
click at [930, 531] on span "CONTINUE" at bounding box center [925, 527] width 55 height 36
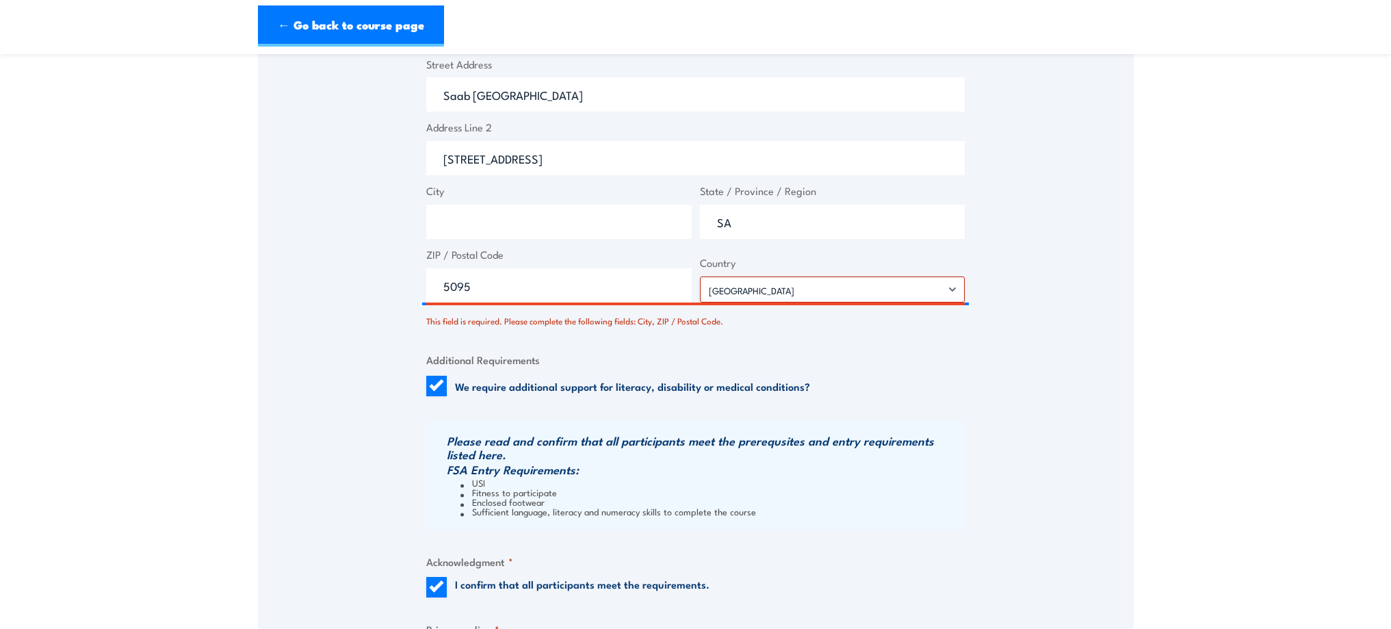
scroll to position [958, 0]
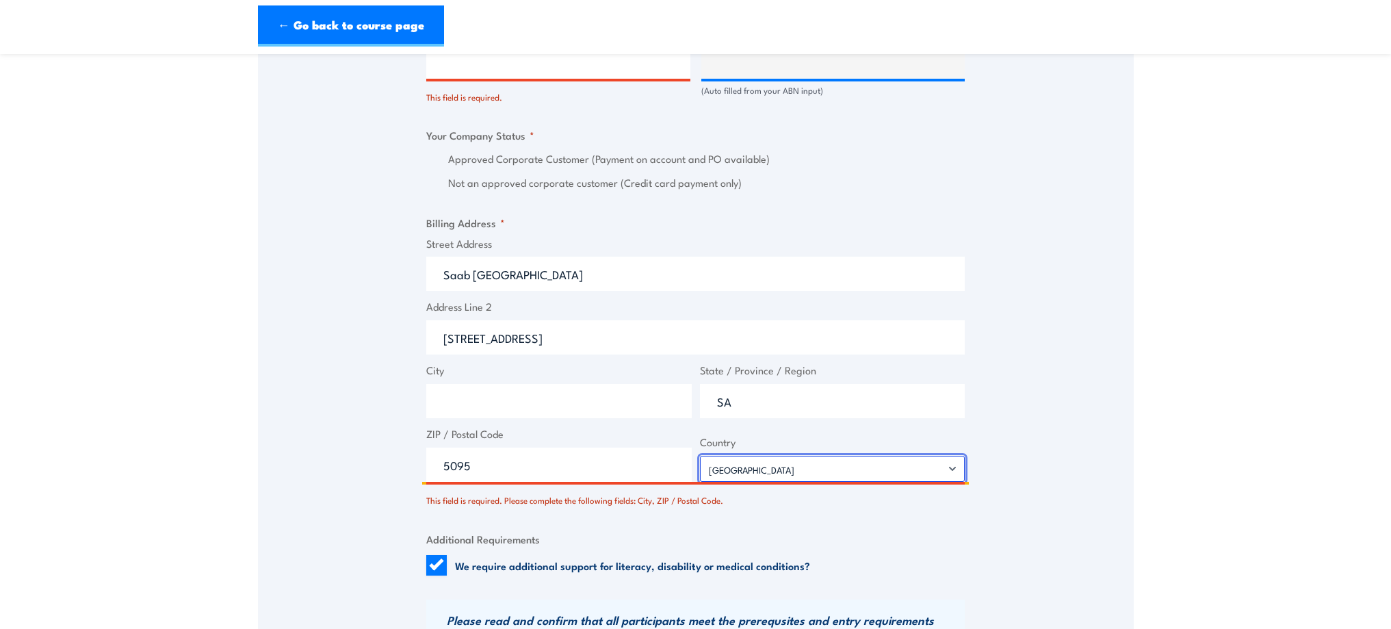
click at [949, 469] on select "[GEOGRAPHIC_DATA] [GEOGRAPHIC_DATA] [GEOGRAPHIC_DATA] [US_STATE] [GEOGRAPHIC_DA…" at bounding box center [832, 469] width 265 height 26
click at [700, 456] on select "[GEOGRAPHIC_DATA] [GEOGRAPHIC_DATA] [GEOGRAPHIC_DATA] [US_STATE] [GEOGRAPHIC_DA…" at bounding box center [832, 469] width 265 height 26
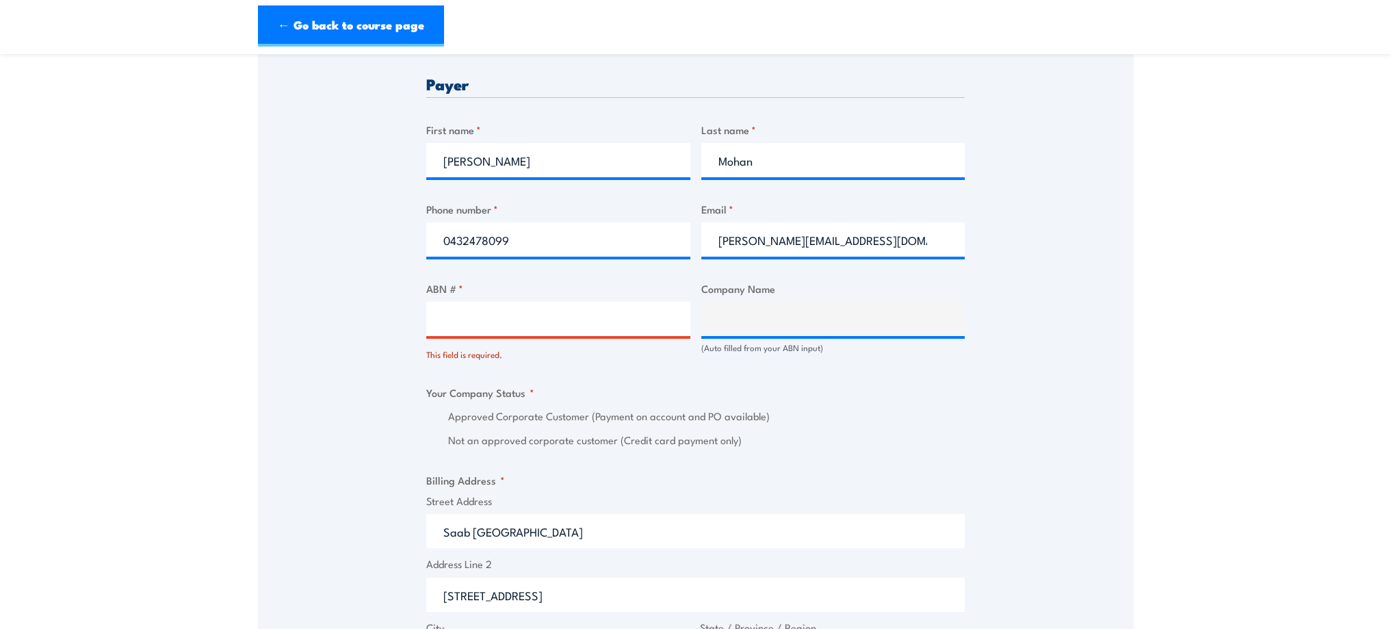
scroll to position [684, 0]
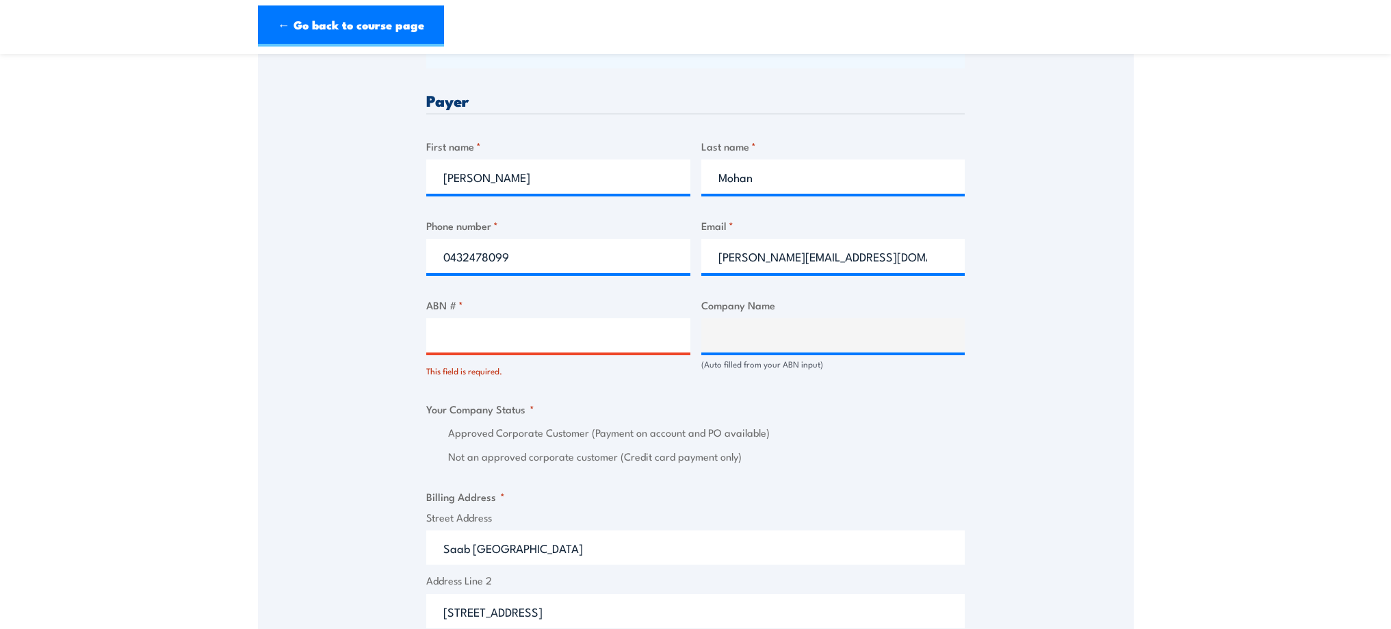
click at [532, 337] on input "ABN # *" at bounding box center [558, 335] width 264 height 34
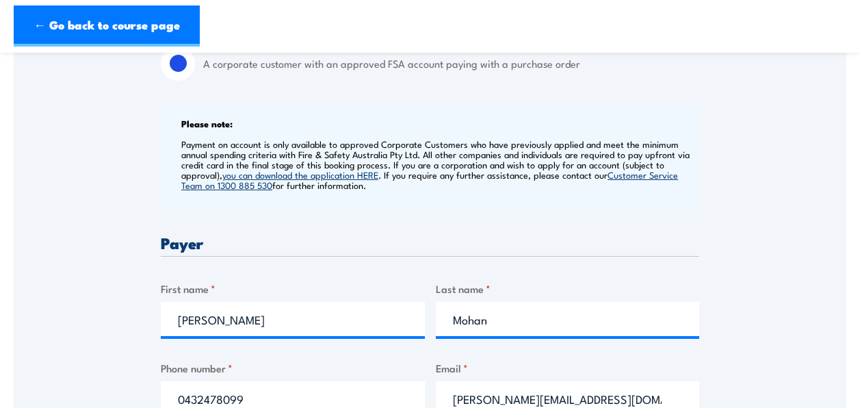
scroll to position [341, 0]
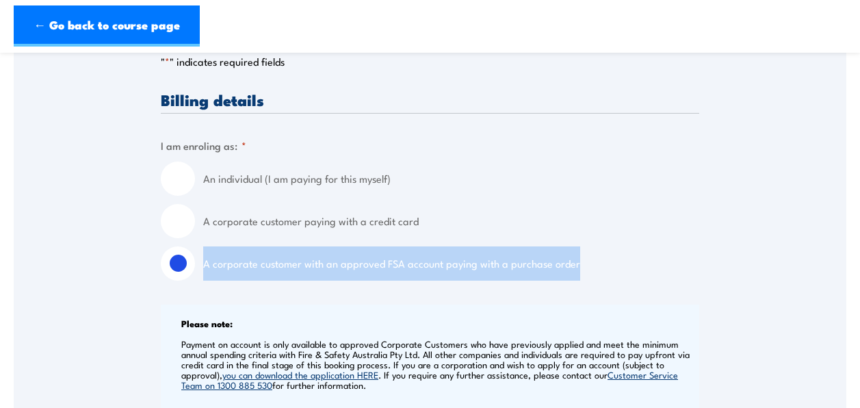
drag, startPoint x: 573, startPoint y: 265, endPoint x: 153, endPoint y: 261, distance: 420.1
copy div "A corporate customer with an approved FSA account paying with a purchase order"
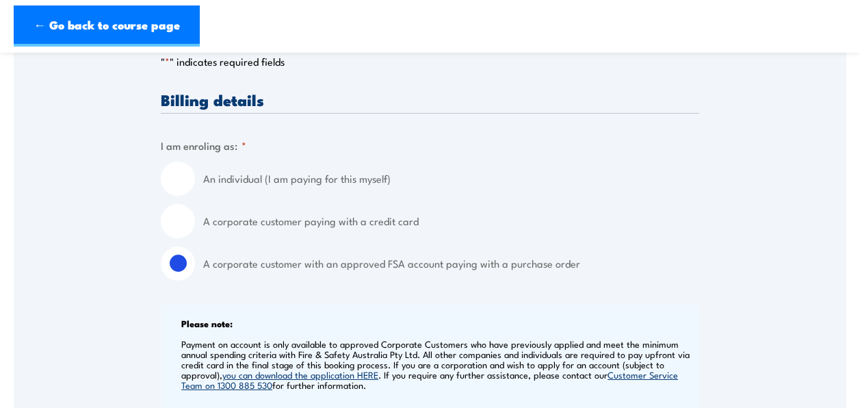
drag, startPoint x: 461, startPoint y: 65, endPoint x: 716, endPoint y: 55, distance: 254.7
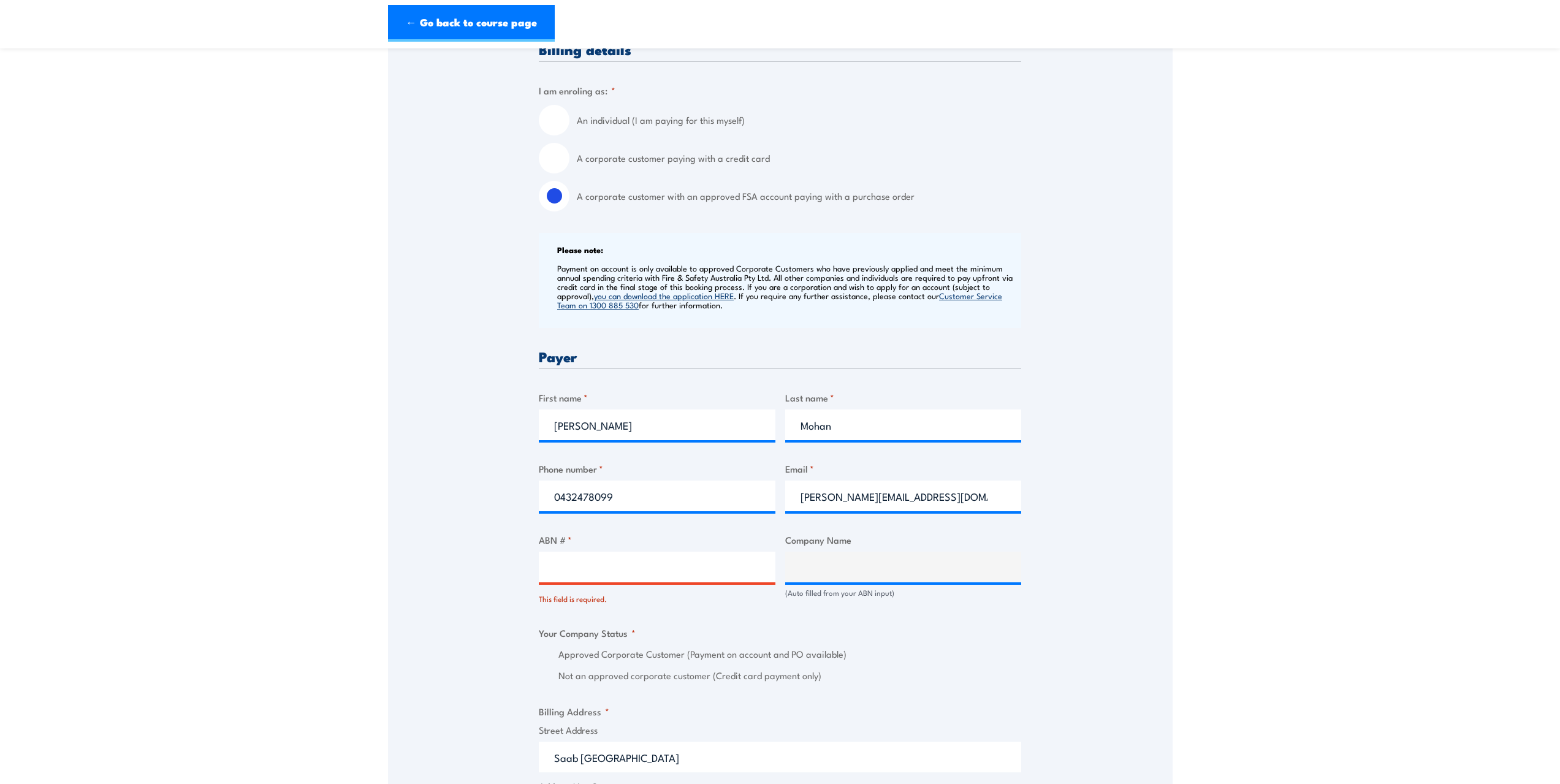
scroll to position [368, 0]
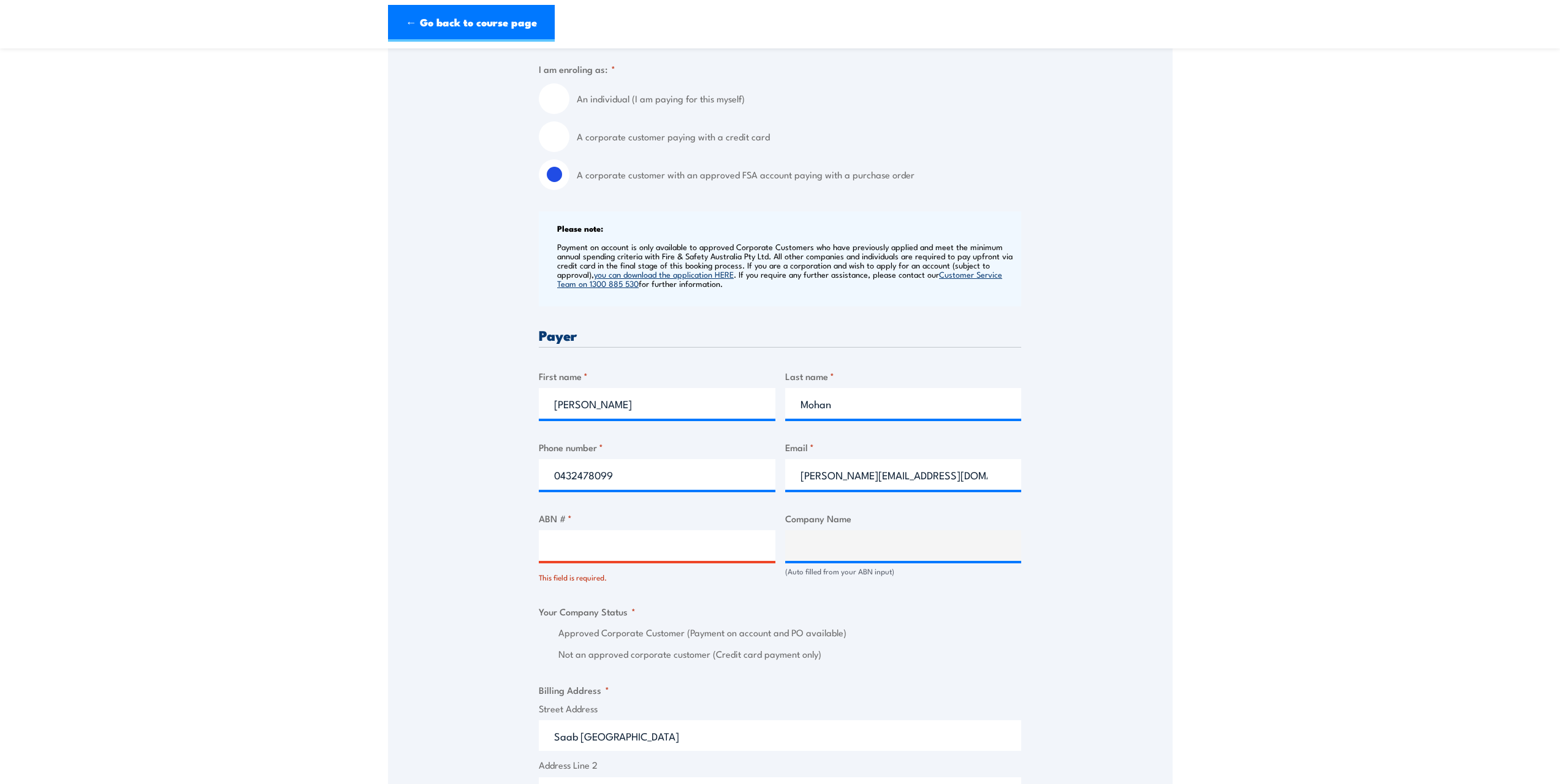
click at [583, 540] on input "ABN # *" at bounding box center [657, 546] width 237 height 30
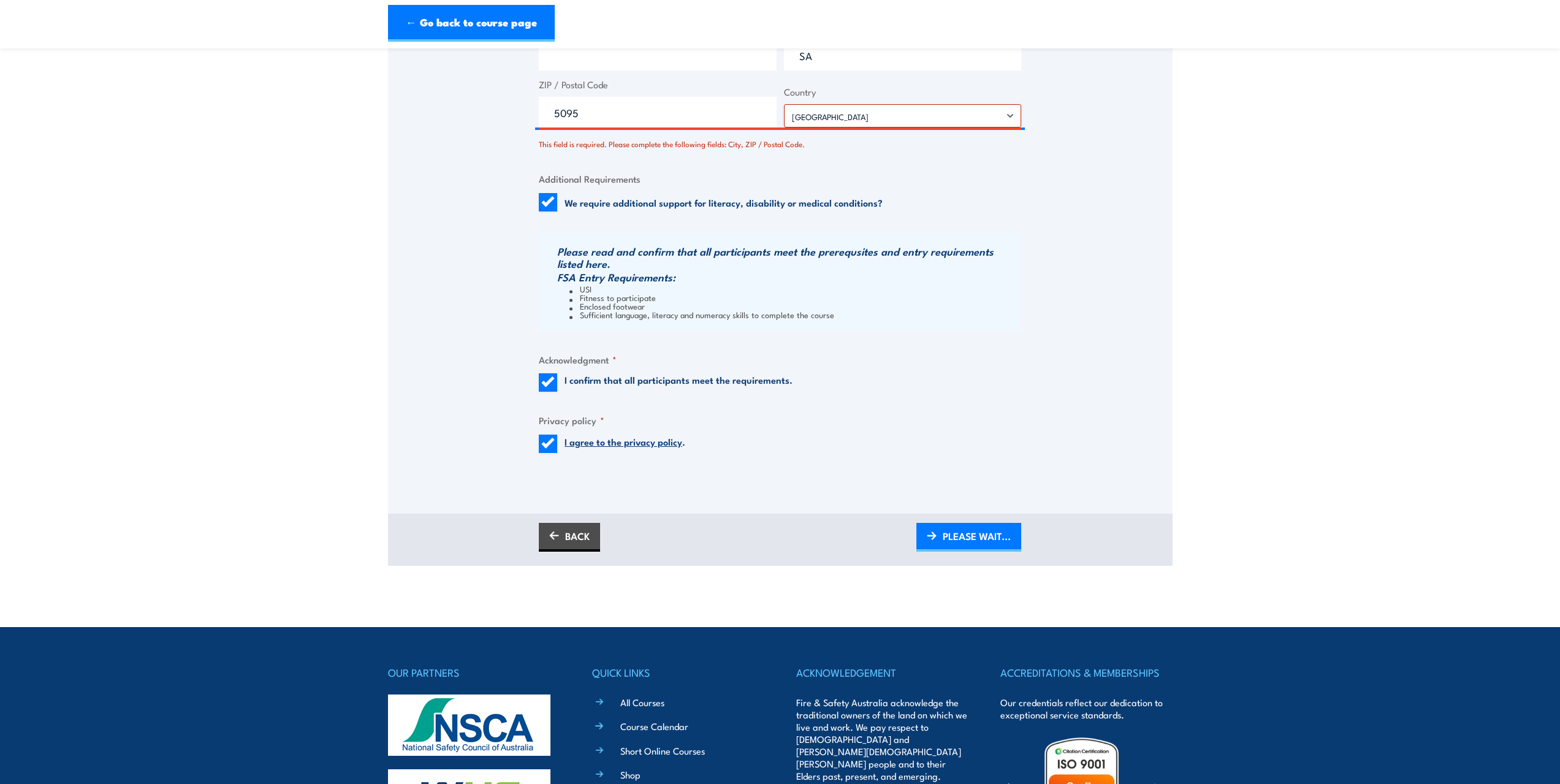
scroll to position [1165, 0]
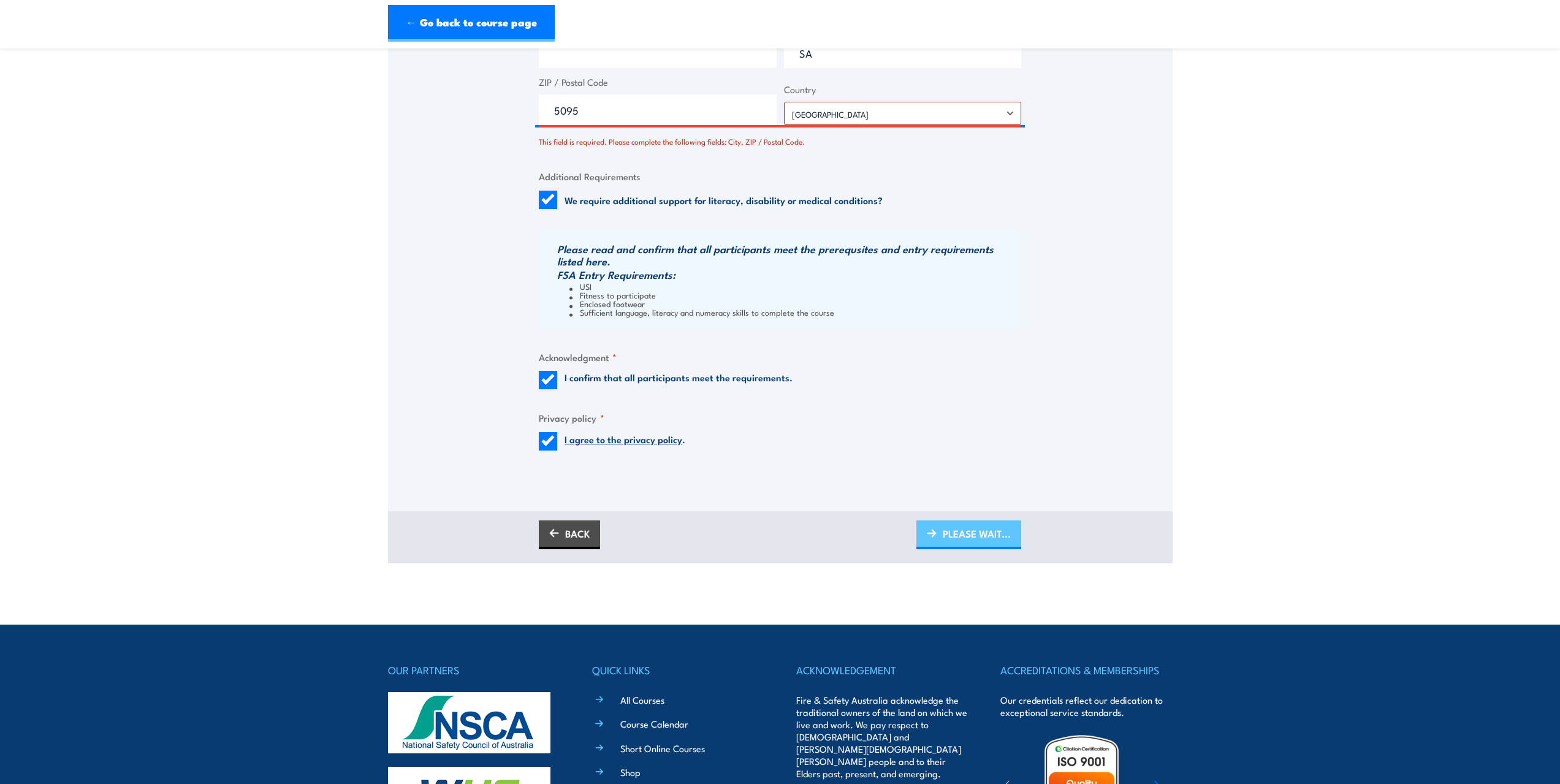
type input "88008643212"
click at [981, 535] on span "PLEASE WAIT..." at bounding box center [977, 533] width 68 height 32
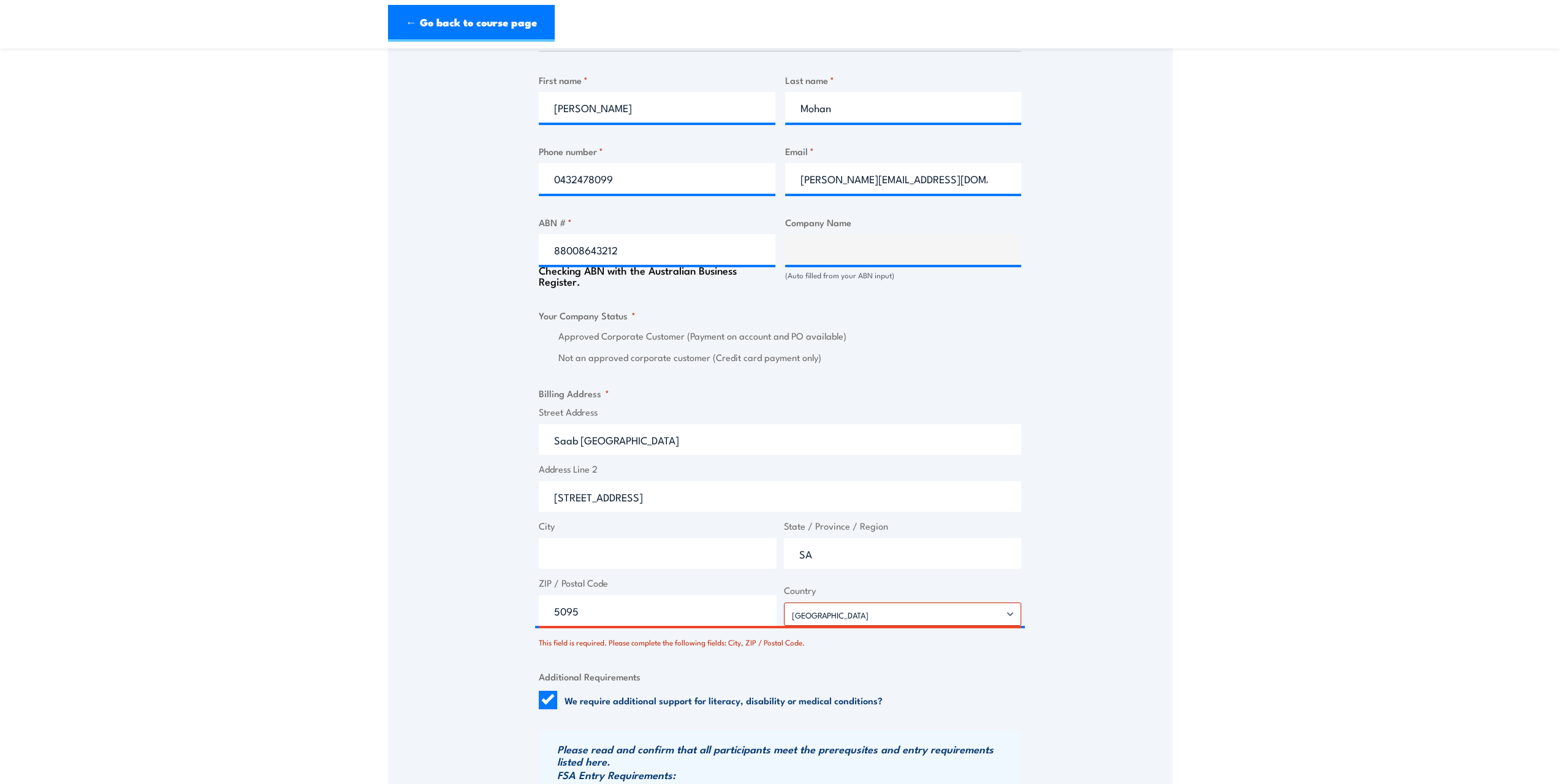
scroll to position [675, 0]
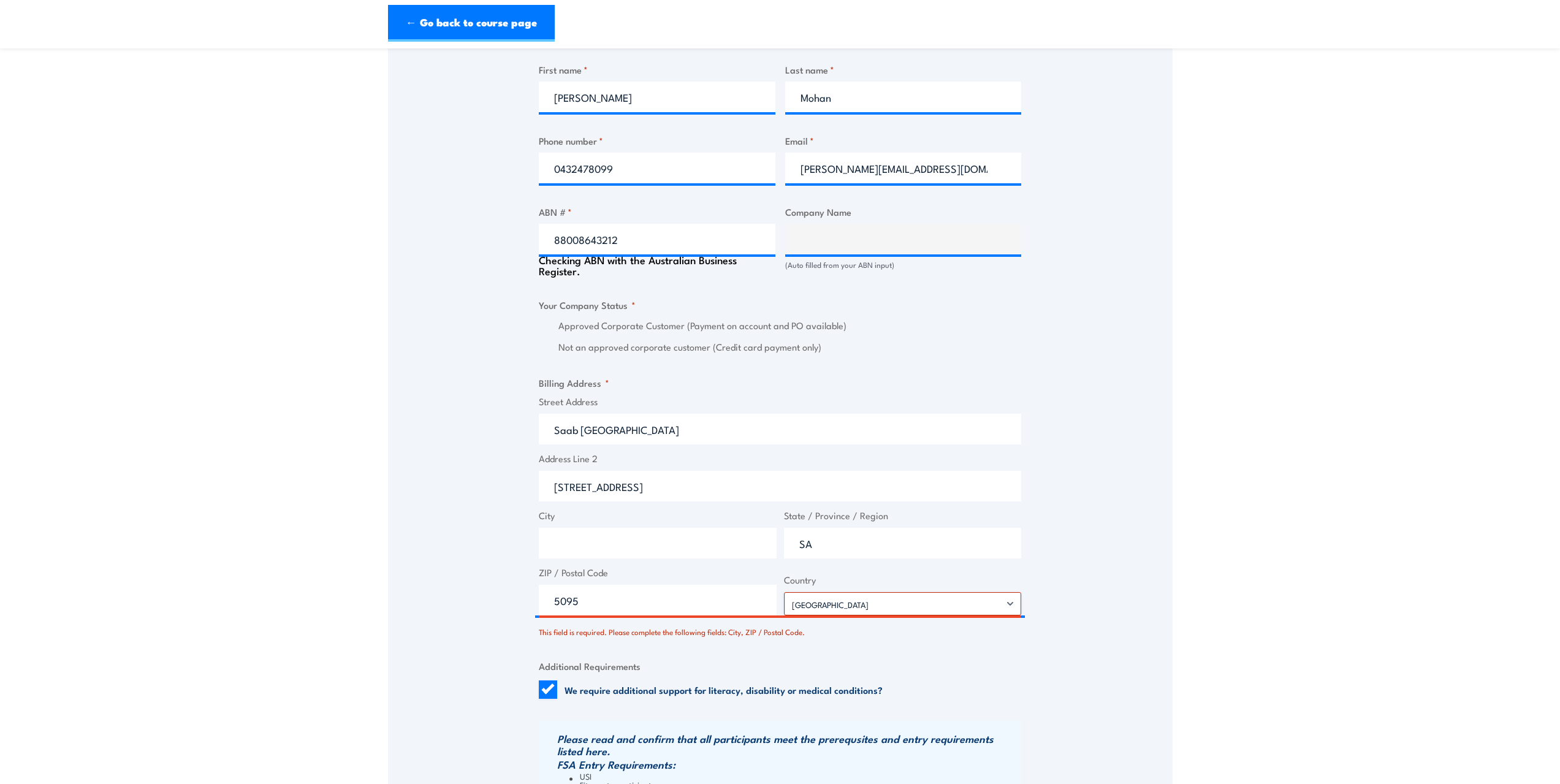
click at [895, 654] on div "Billing details I am enroling as: * An individual (I am paying for this myself)…" at bounding box center [780, 338] width 482 height 1248
click at [609, 540] on input "City" at bounding box center [657, 543] width 237 height 30
click at [620, 537] on input "City" at bounding box center [657, 543] width 237 height 30
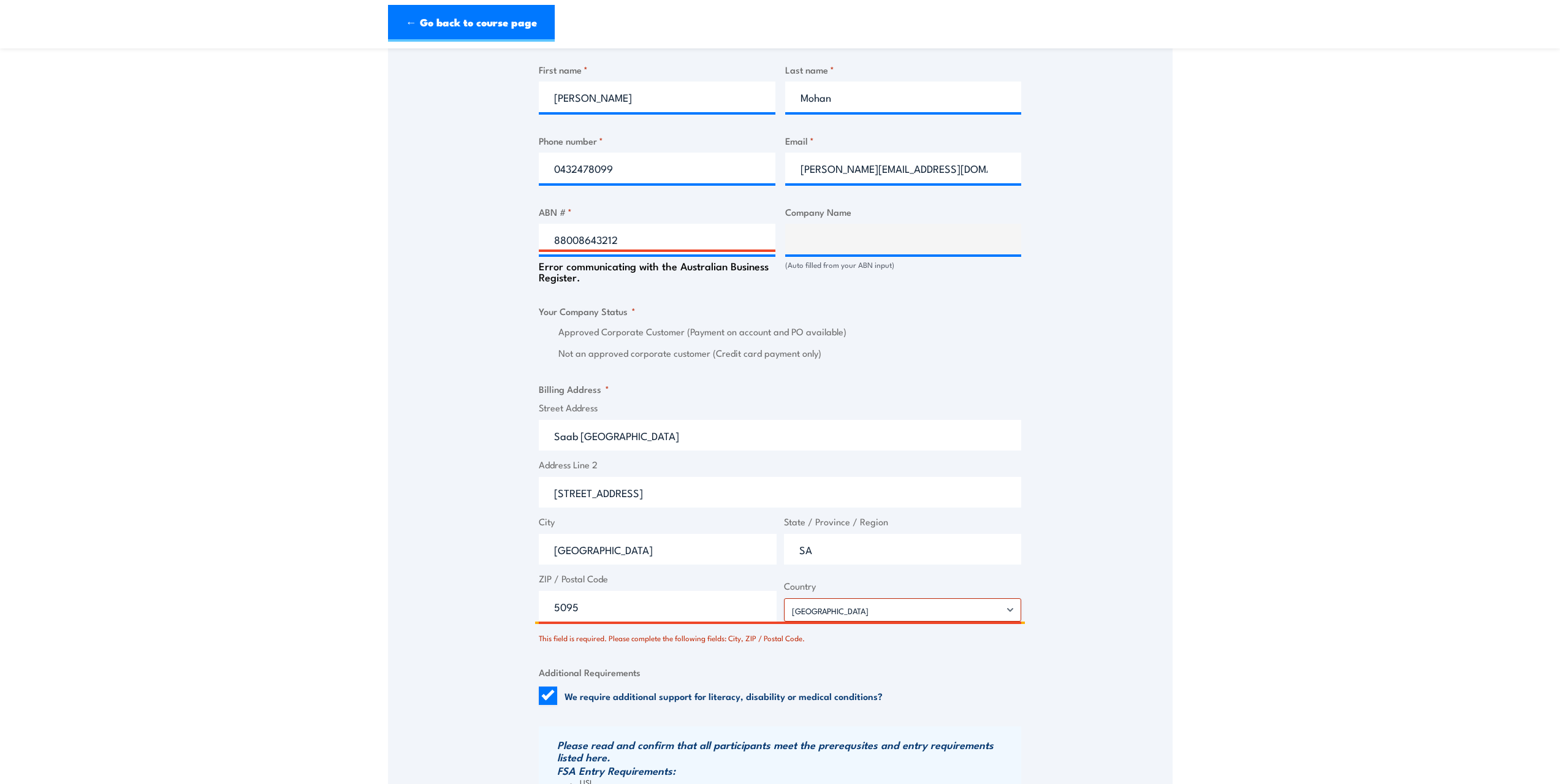
type input "[GEOGRAPHIC_DATA]"
click at [746, 665] on fieldset "Additional Requirements We require additional support for literacy, disability …" at bounding box center [780, 685] width 482 height 39
click at [603, 607] on input "5095" at bounding box center [657, 607] width 237 height 30
drag, startPoint x: 603, startPoint y: 607, endPoint x: 570, endPoint y: 608, distance: 33.0
click at [570, 608] on input "5095" at bounding box center [657, 607] width 237 height 30
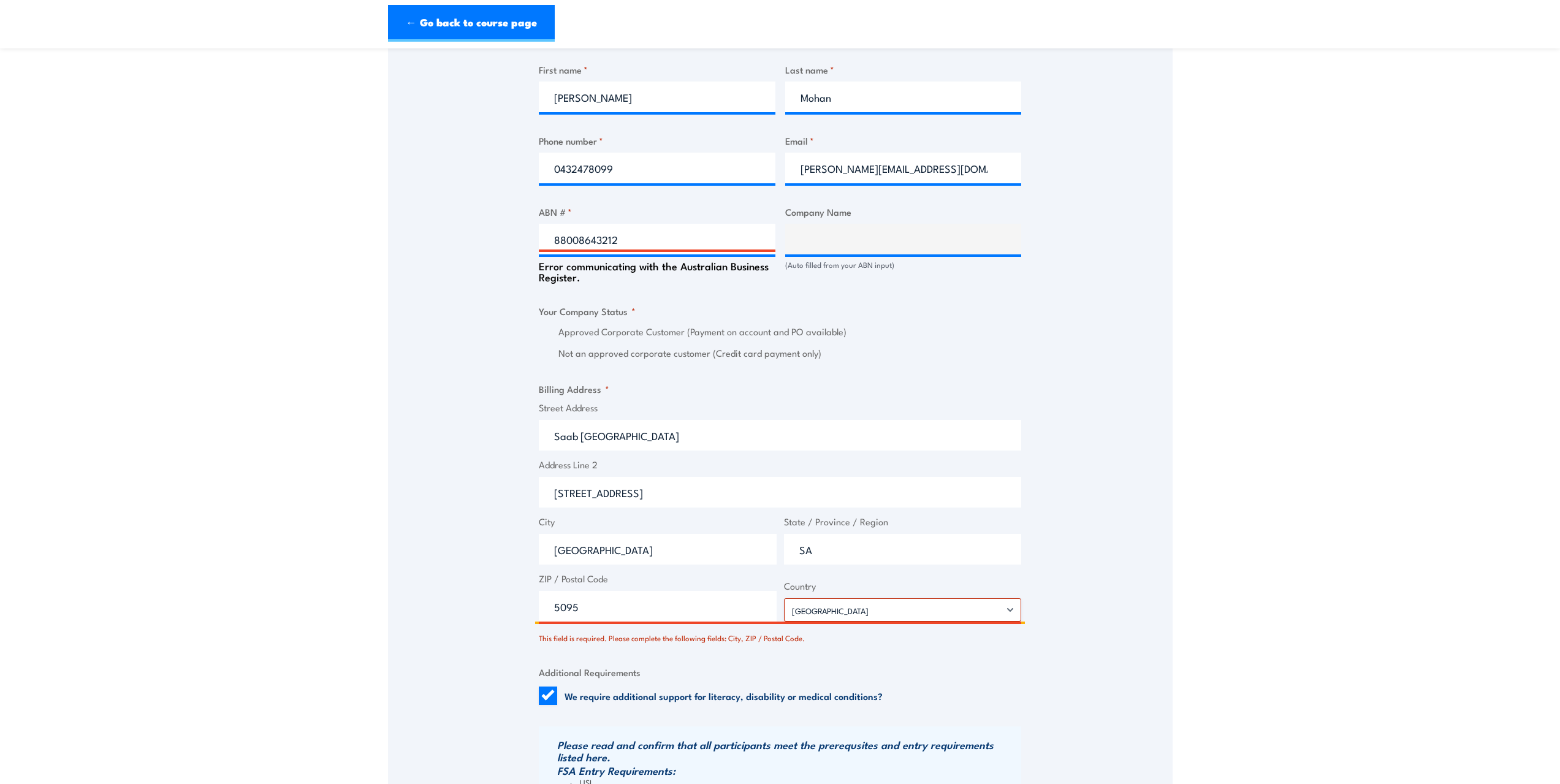
click at [588, 608] on input "5095" at bounding box center [657, 607] width 237 height 30
click at [830, 614] on select "[GEOGRAPHIC_DATA] [GEOGRAPHIC_DATA] [GEOGRAPHIC_DATA] [US_STATE] [GEOGRAPHIC_DA…" at bounding box center [902, 610] width 237 height 23
click at [784, 599] on select "[GEOGRAPHIC_DATA] [GEOGRAPHIC_DATA] [GEOGRAPHIC_DATA] [US_STATE] [GEOGRAPHIC_DA…" at bounding box center [902, 610] width 237 height 23
click at [743, 706] on div "Billing details I am enroling as: * An individual (I am paying for this myself)…" at bounding box center [780, 341] width 482 height 1254
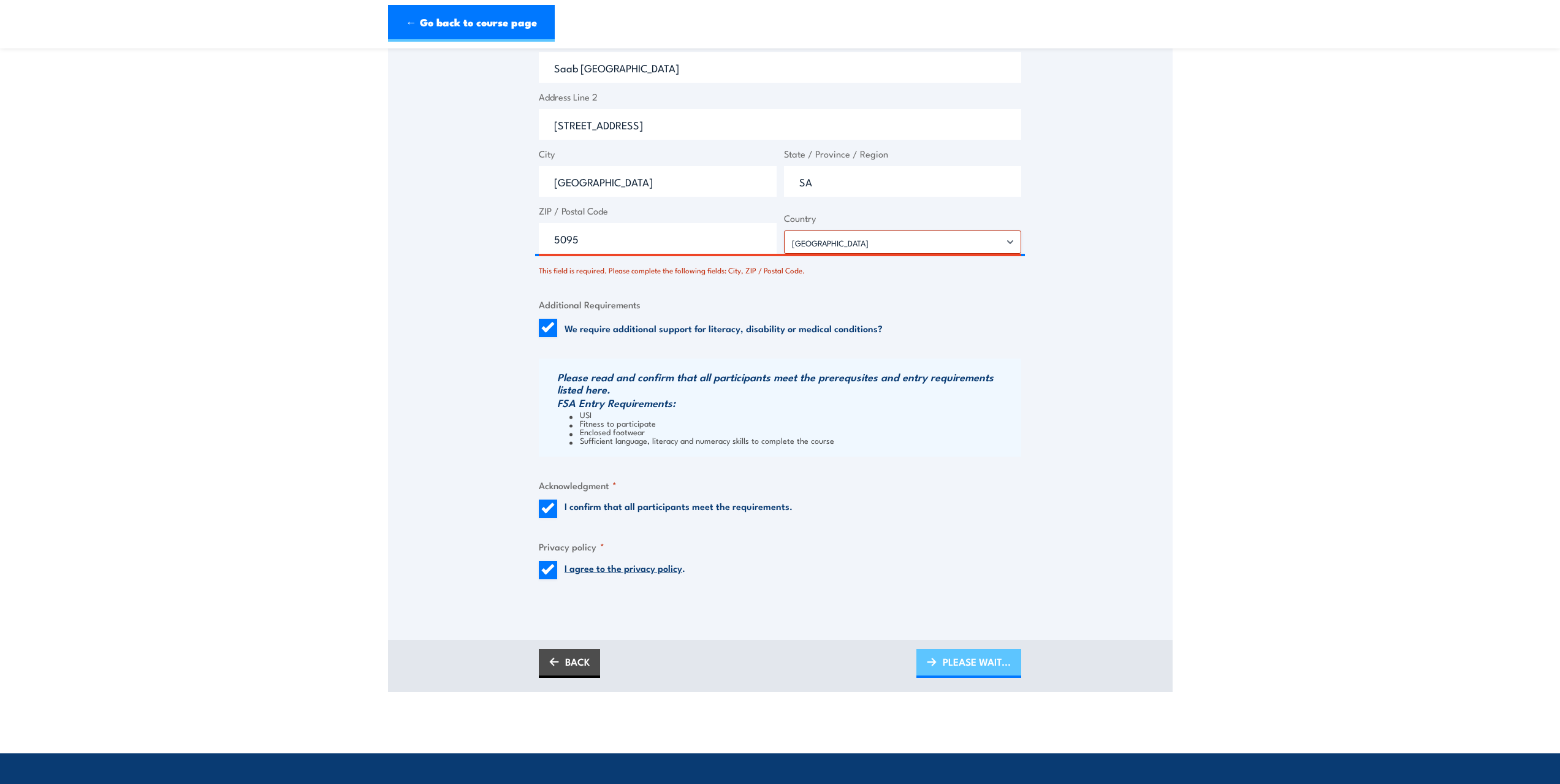
click at [999, 667] on span "PLEASE WAIT..." at bounding box center [977, 661] width 68 height 32
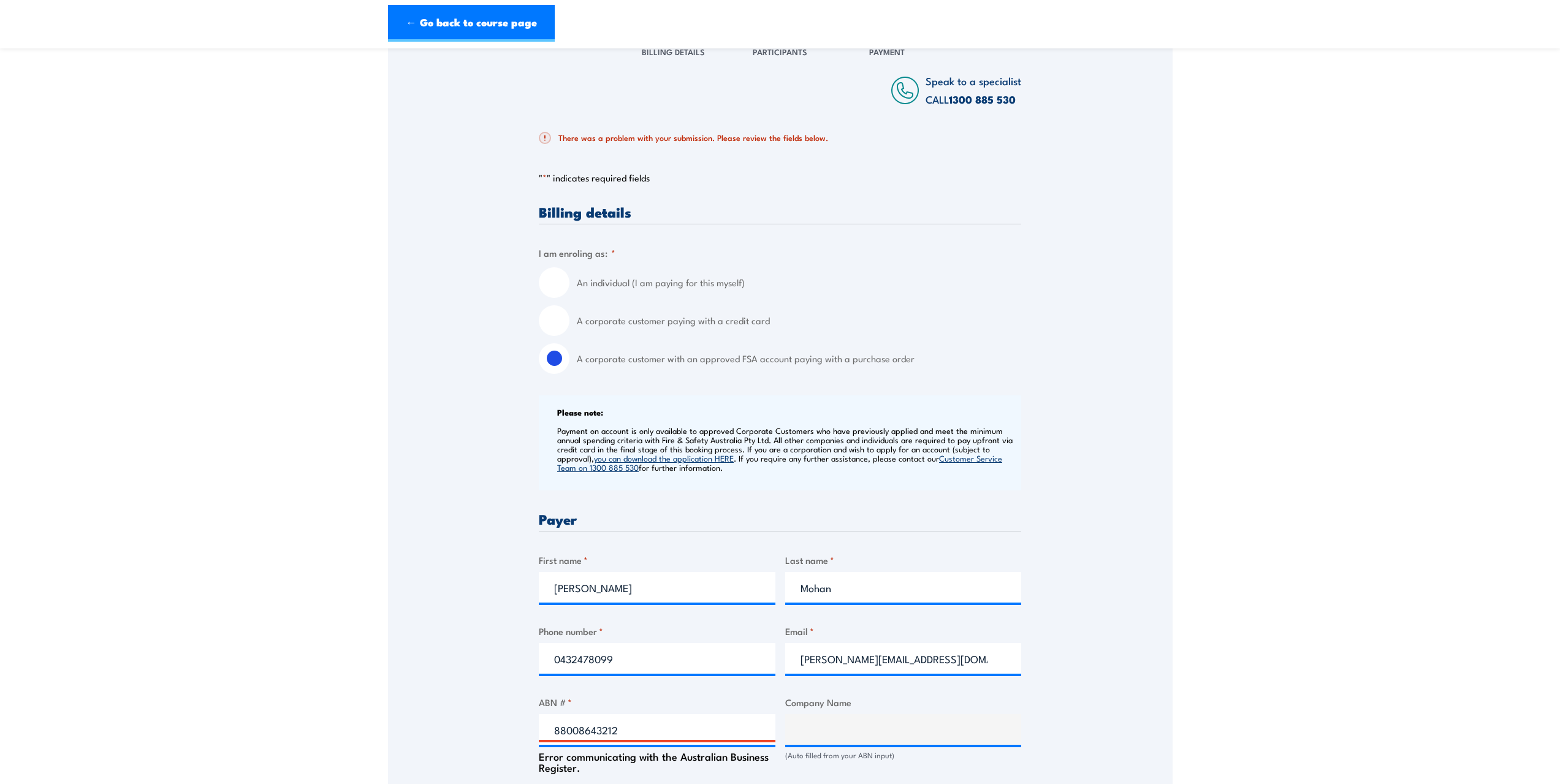
scroll to position [0, 0]
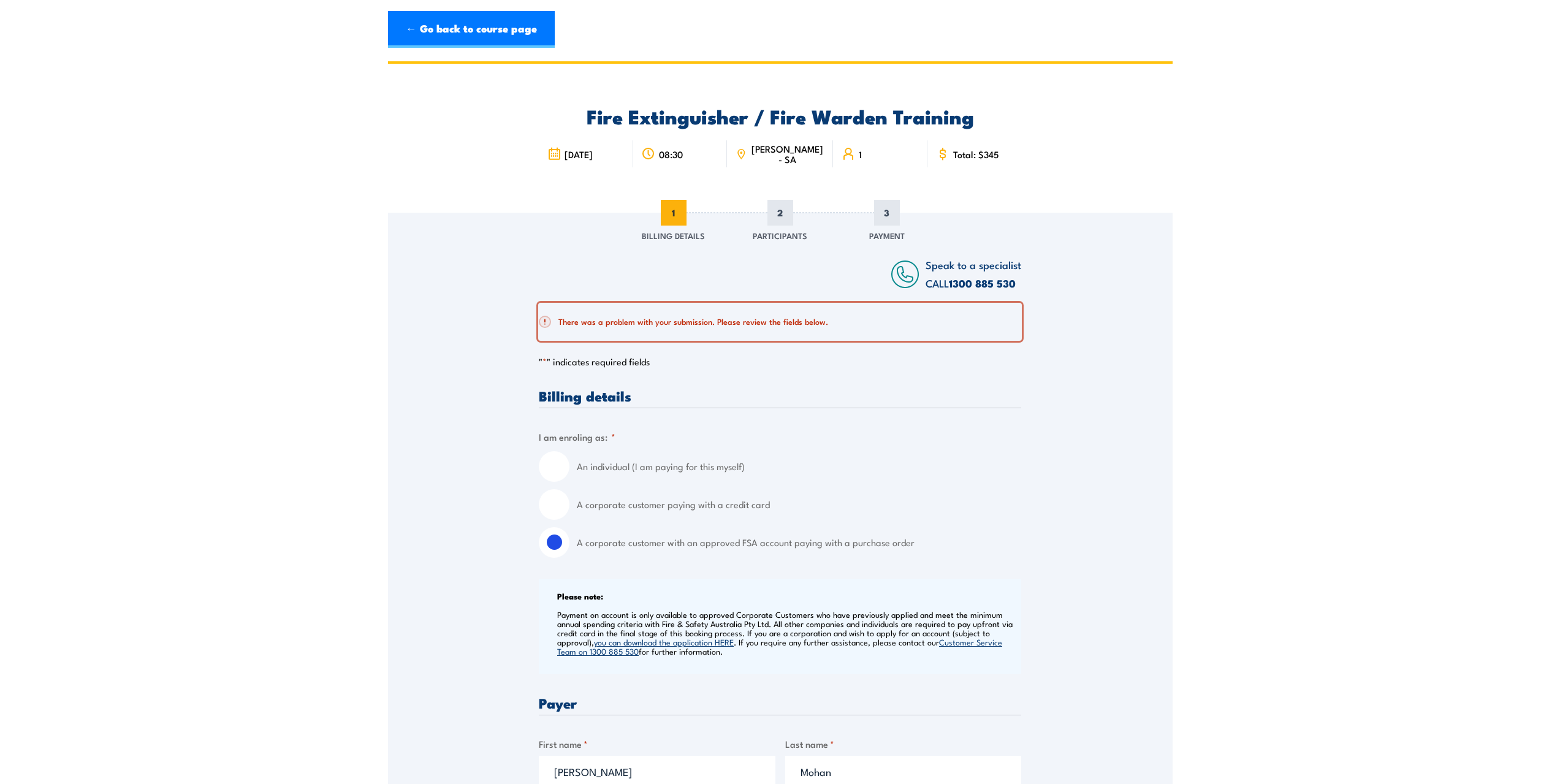
click at [645, 319] on h2 "There was a problem with your submission. Please review the fields below." at bounding box center [775, 322] width 473 height 13
click at [550, 467] on input "An individual (I am paying for this myself)" at bounding box center [554, 467] width 30 height 30
radio input "true"
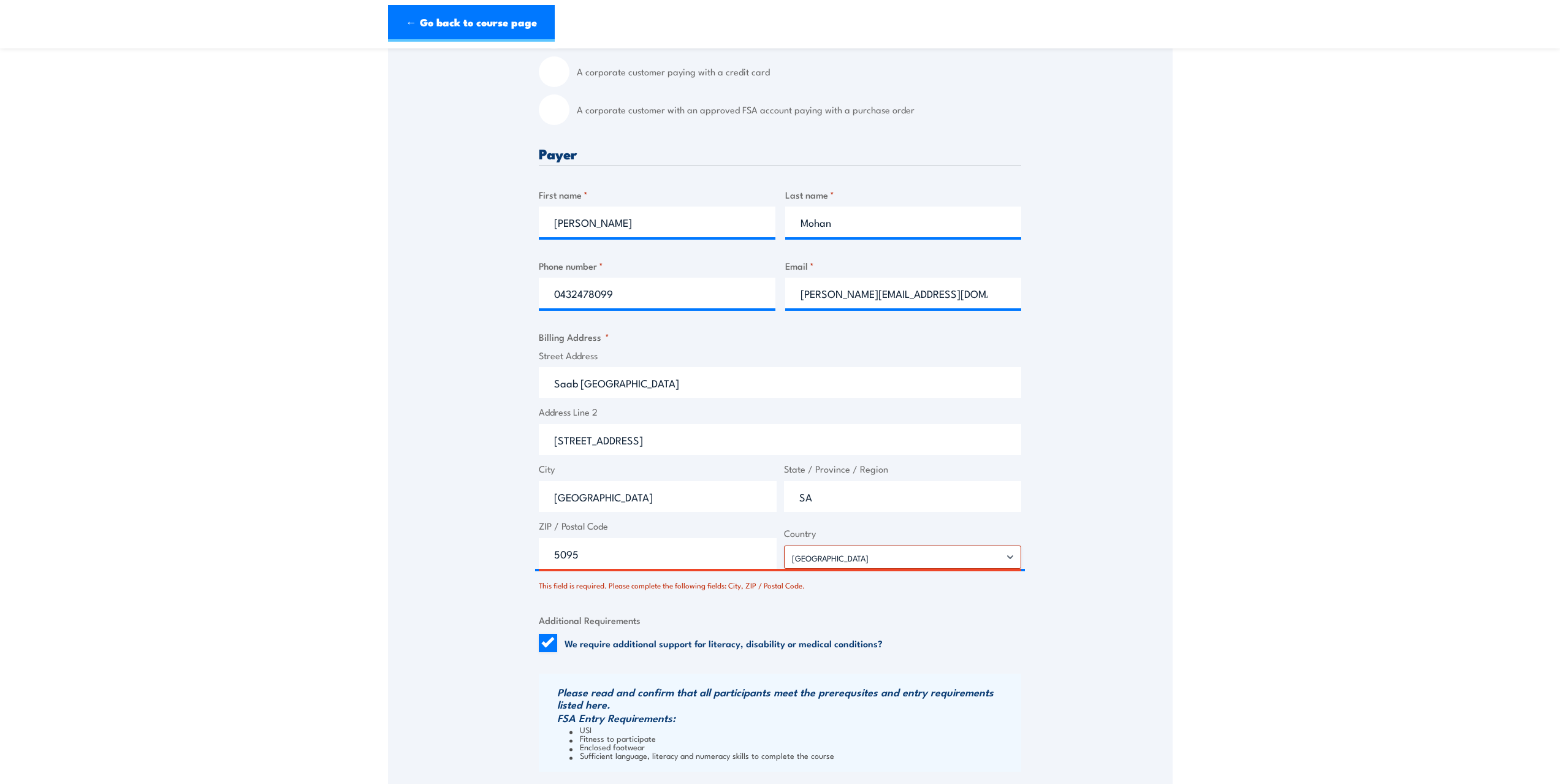
scroll to position [613, 0]
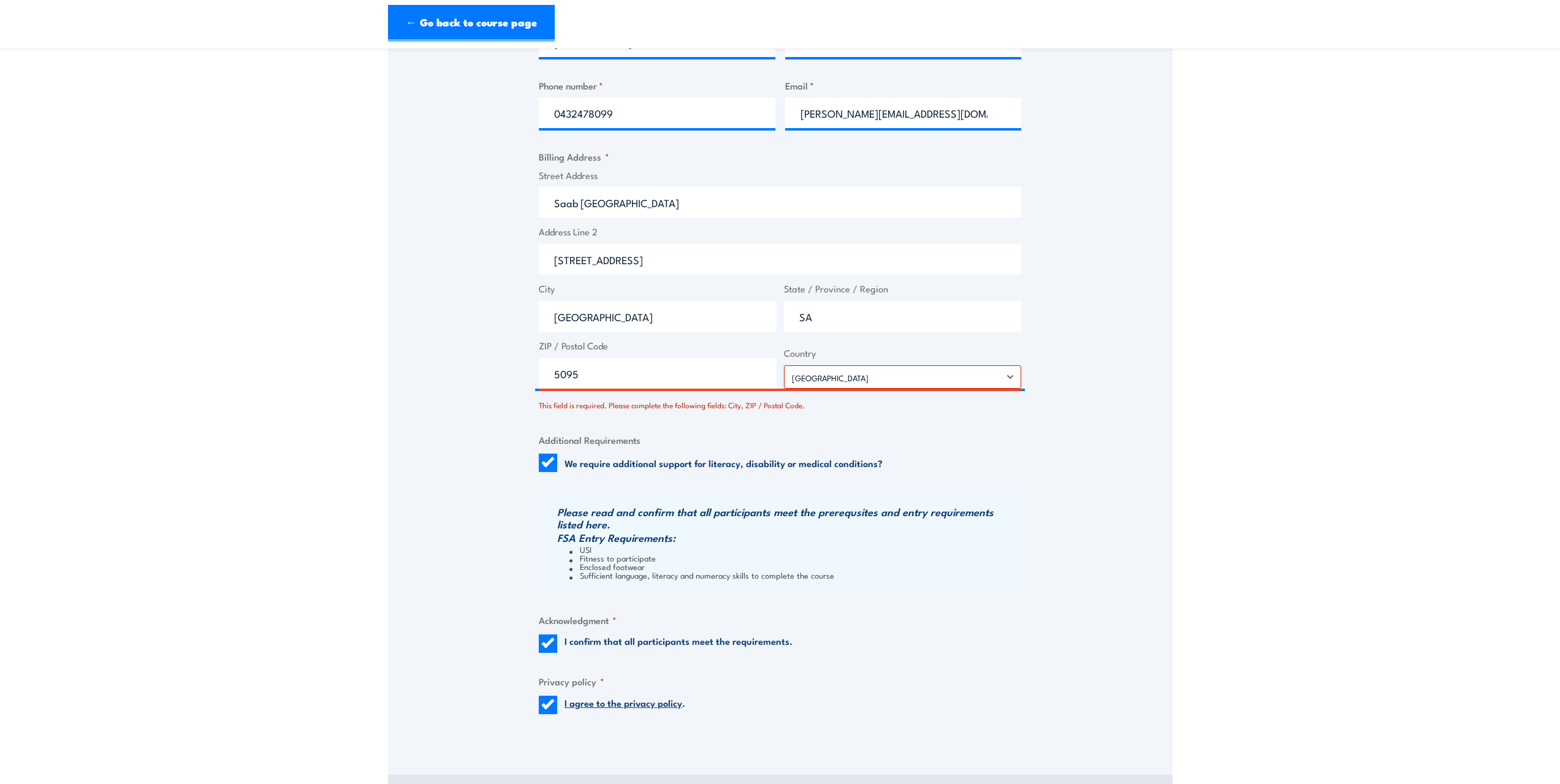
click at [637, 513] on h3 "Please read and confirm that all participants meet the prerequsites and entry r…" at bounding box center [788, 517] width 461 height 24
click at [620, 332] on div "Street Address Saab [GEOGRAPHIC_DATA] Address Line [STREET_ADDRESS] City [GEOGR…" at bounding box center [780, 279] width 490 height 220
click at [601, 381] on input "5095" at bounding box center [657, 374] width 237 height 30
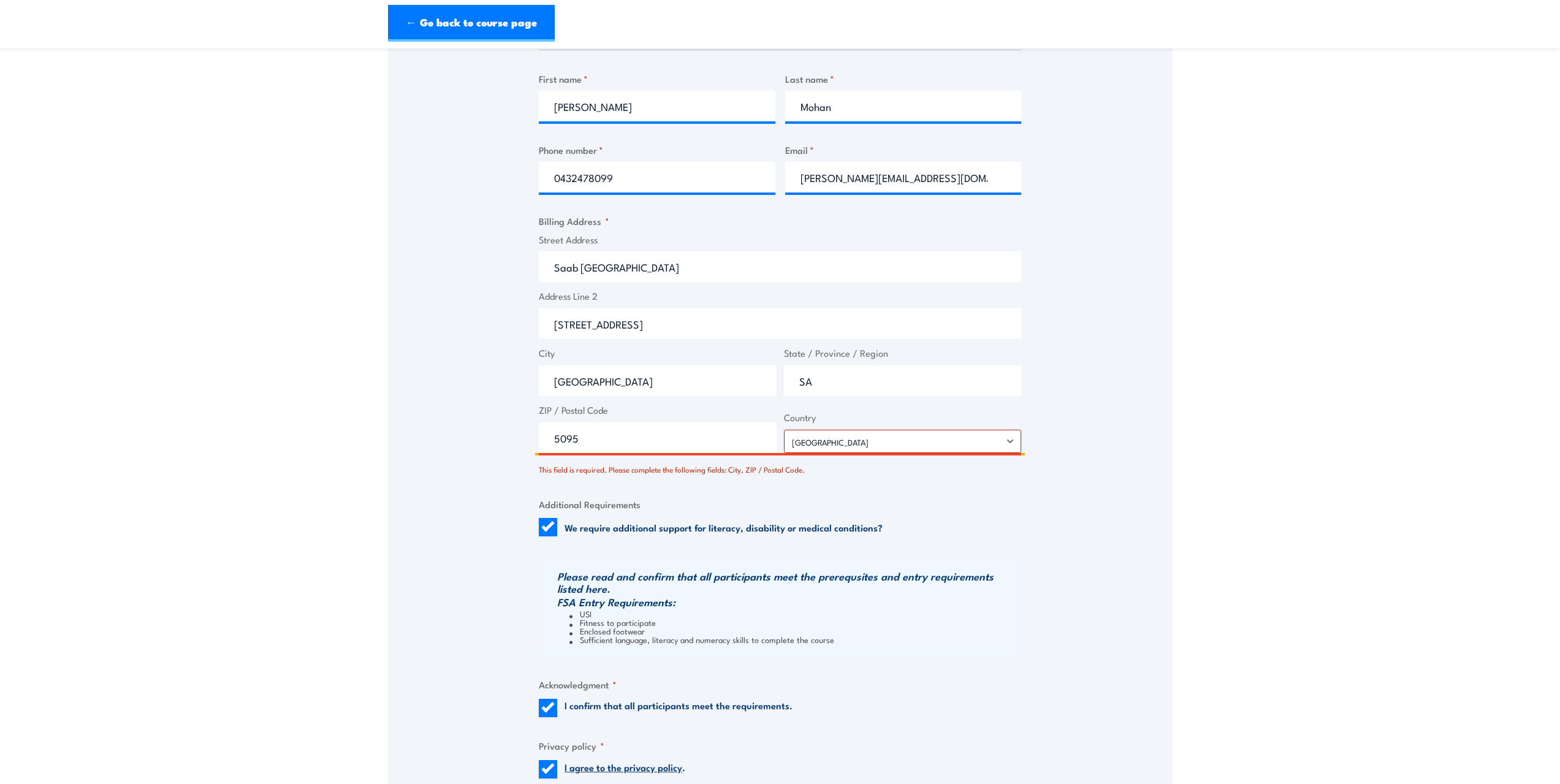
scroll to position [306, 0]
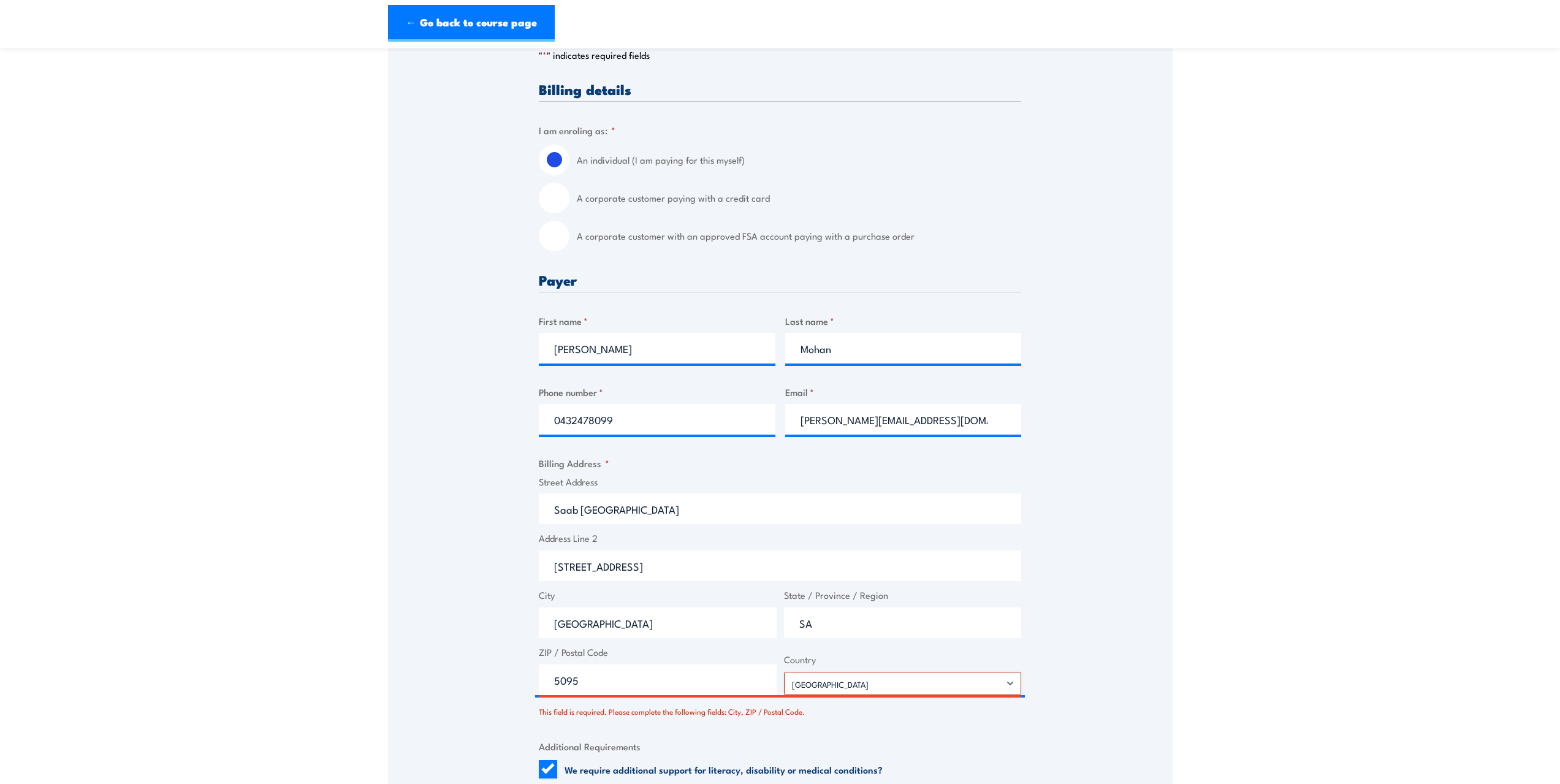
click at [556, 235] on input "A corporate customer with an approved FSA account paying with a purchase order" at bounding box center [554, 236] width 30 height 30
radio input "true"
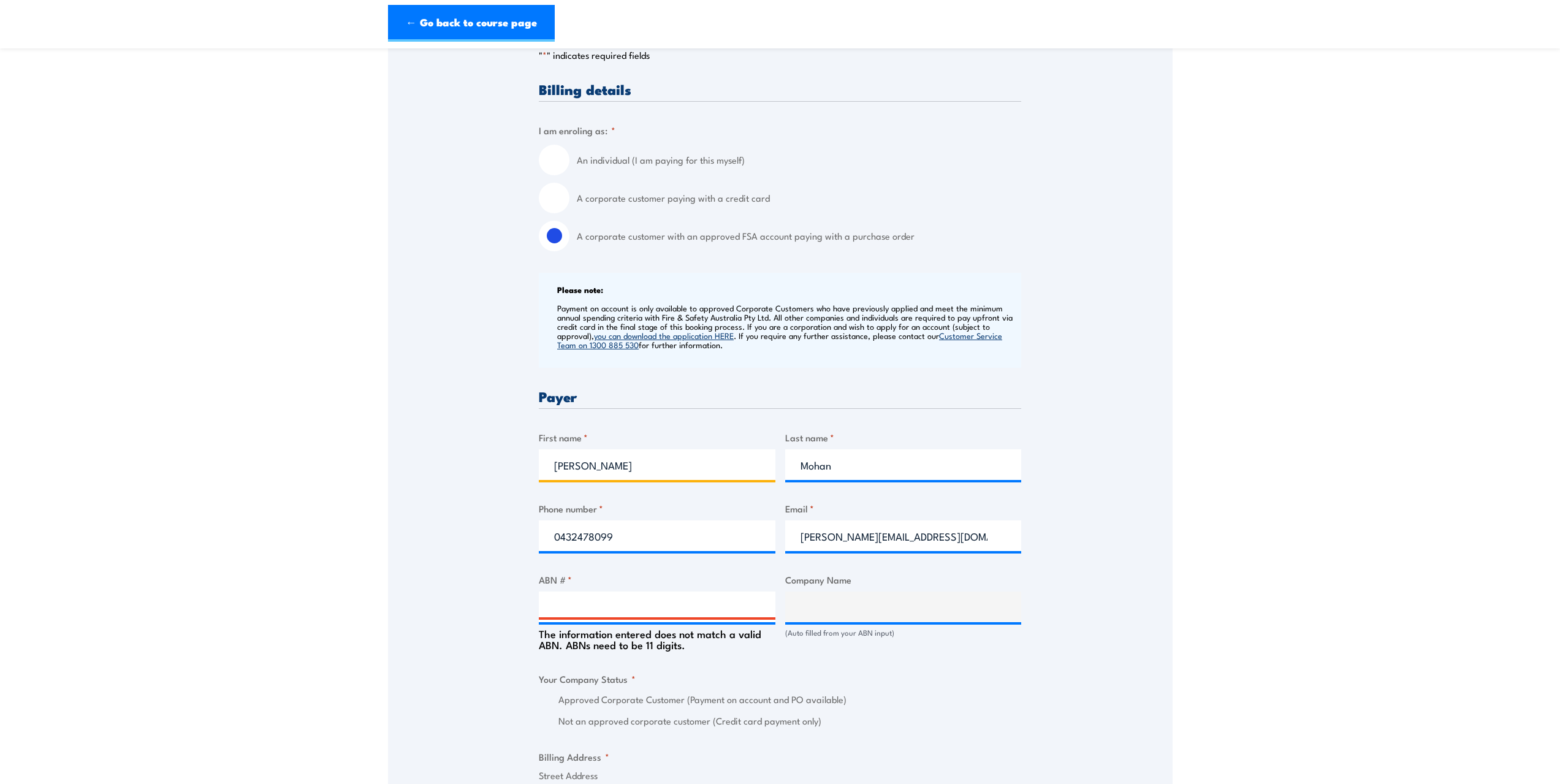
click at [590, 455] on input "[PERSON_NAME]" at bounding box center [657, 465] width 237 height 30
drag, startPoint x: 586, startPoint y: 469, endPoint x: 527, endPoint y: 470, distance: 59.0
click at [527, 470] on div "Speak to a specialist CALL [PHONE_NUMBER] CALL [PHONE_NUMBER] There was a probl…" at bounding box center [780, 624] width 785 height 1435
click at [667, 599] on input "ABN # *" at bounding box center [657, 607] width 237 height 30
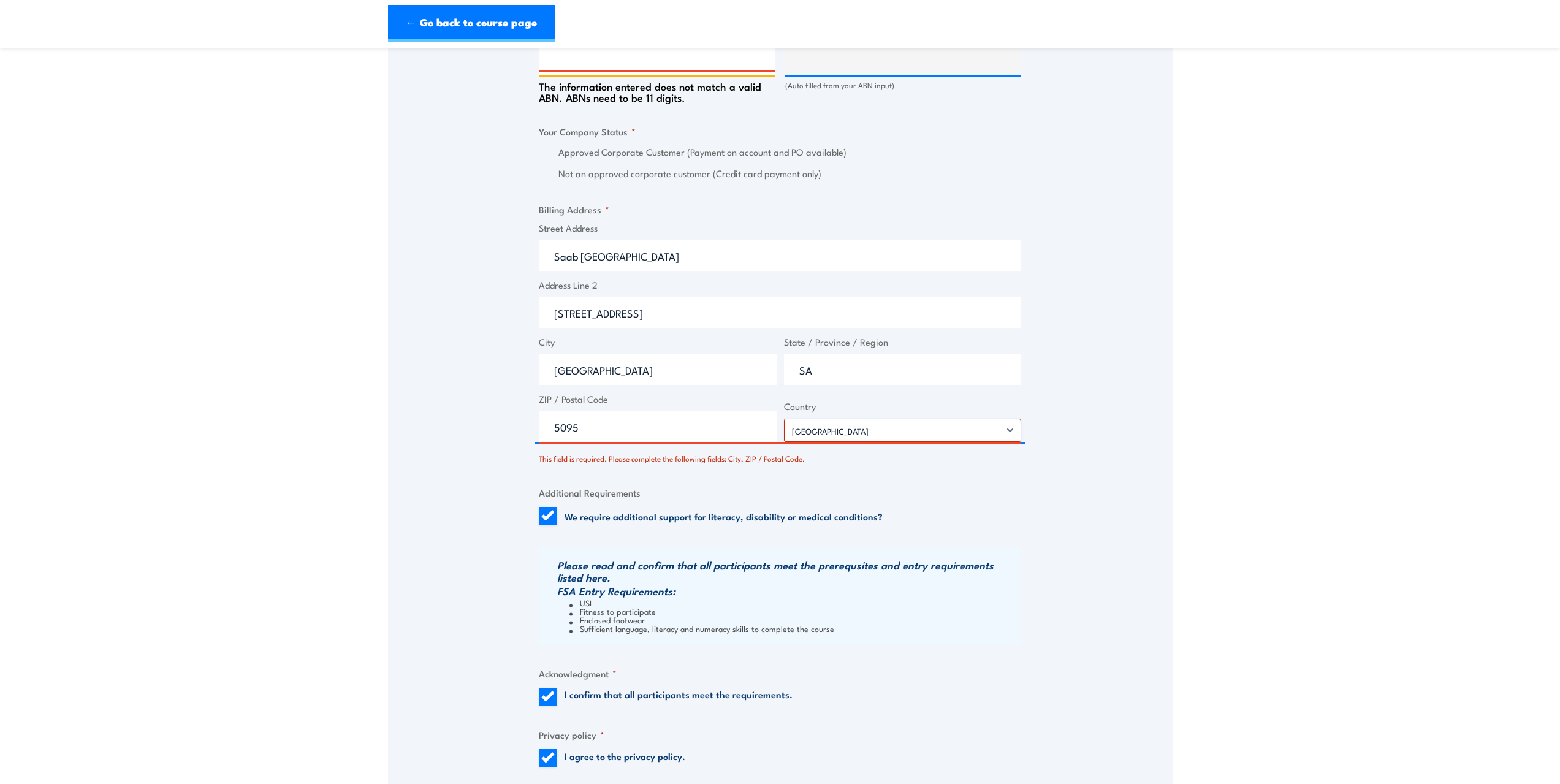
scroll to position [858, 0]
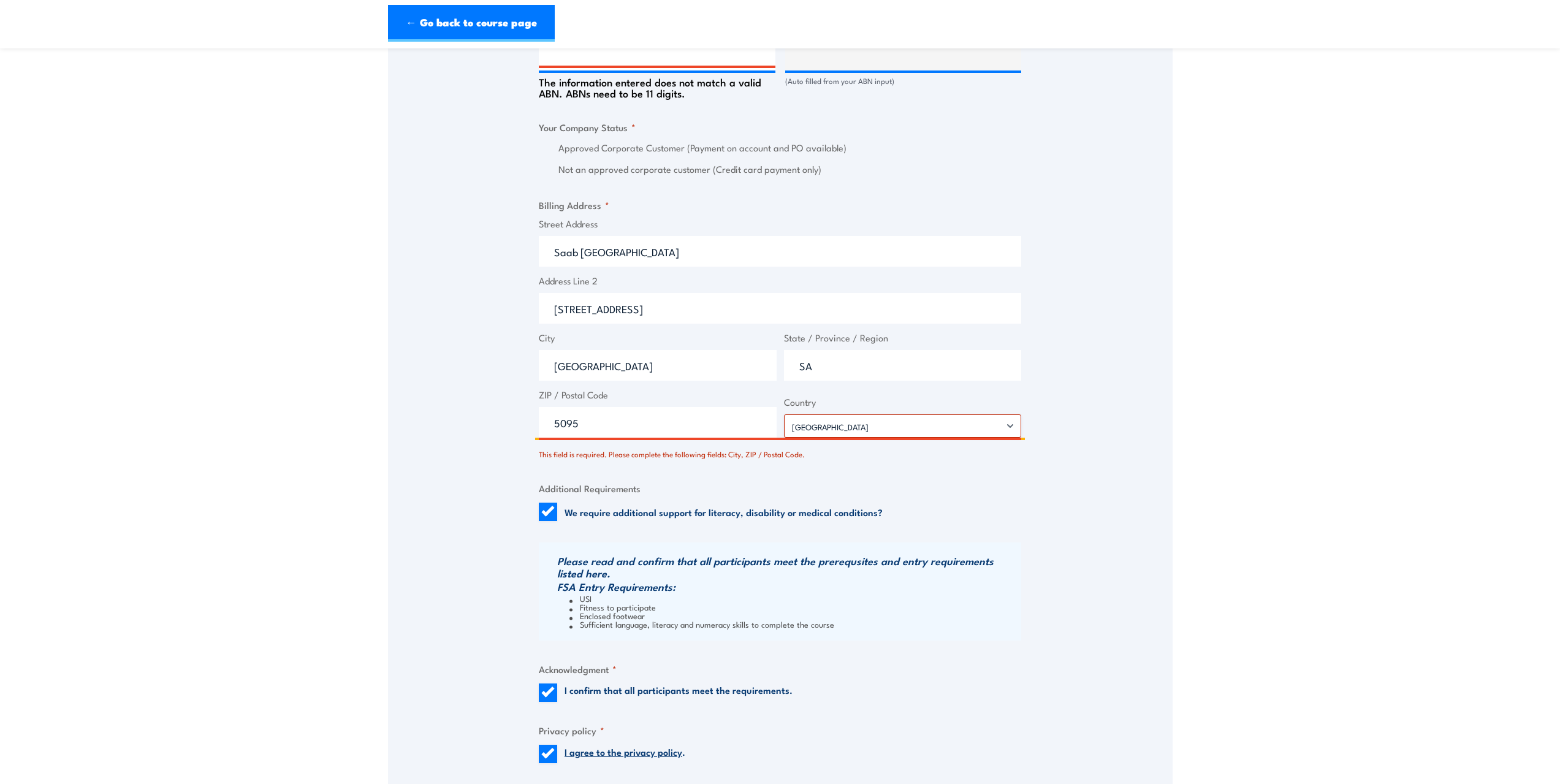
click at [699, 432] on input "5095" at bounding box center [657, 422] width 237 height 30
click at [853, 417] on select "[GEOGRAPHIC_DATA] [GEOGRAPHIC_DATA] [GEOGRAPHIC_DATA] [US_STATE] [GEOGRAPHIC_DA…" at bounding box center [902, 426] width 237 height 23
click at [784, 415] on select "[GEOGRAPHIC_DATA] [GEOGRAPHIC_DATA] [GEOGRAPHIC_DATA] [US_STATE] [GEOGRAPHIC_DA…" at bounding box center [902, 426] width 237 height 23
click at [725, 422] on input "5095" at bounding box center [657, 422] width 237 height 30
click at [548, 510] on input "We require additional support for literacy, disability or medical conditions?" at bounding box center [547, 512] width 19 height 19
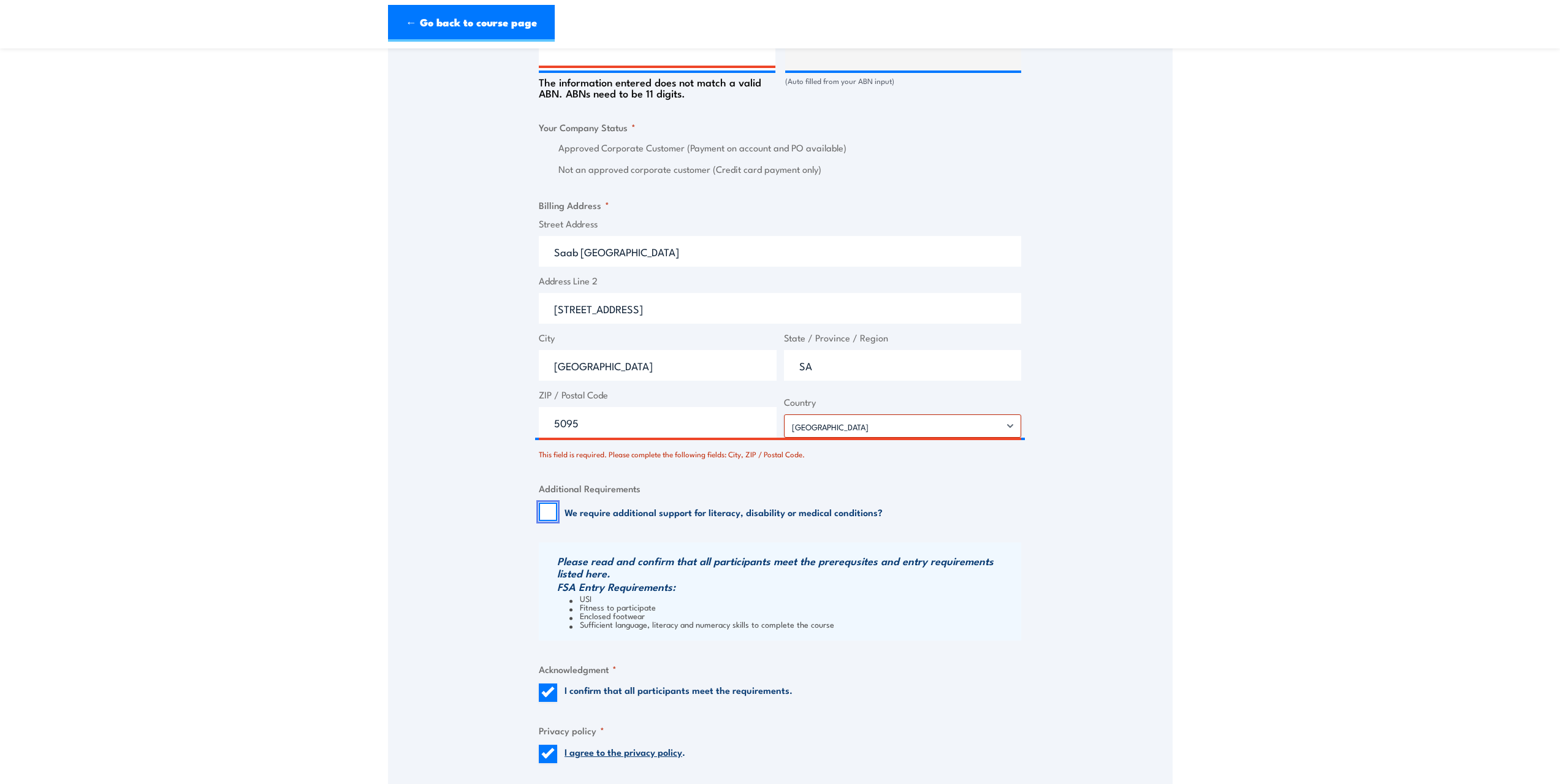
click at [548, 510] on input "We require additional support for literacy, disability or medical conditions?" at bounding box center [547, 512] width 19 height 19
checkbox input "true"
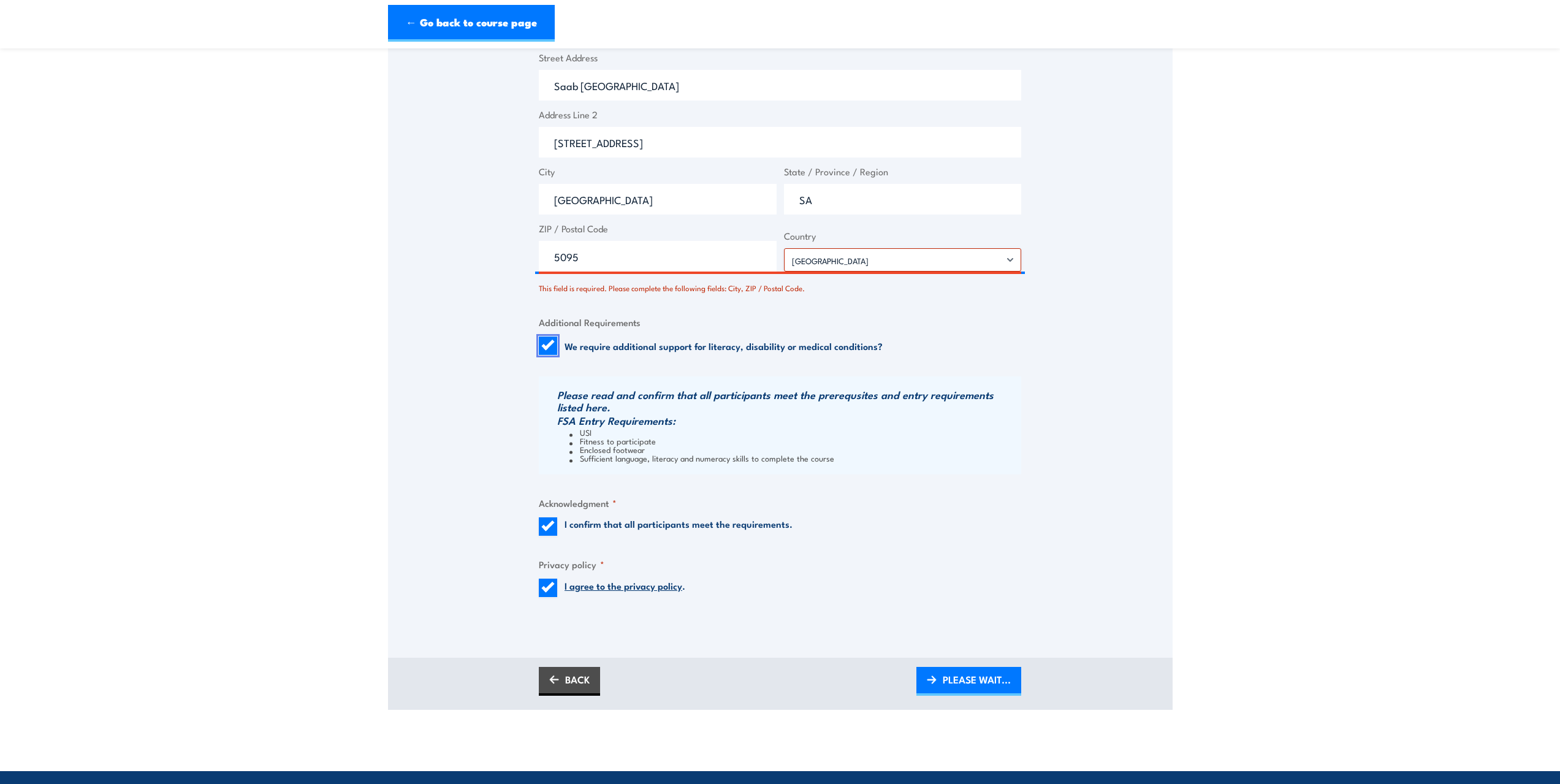
scroll to position [1042, 0]
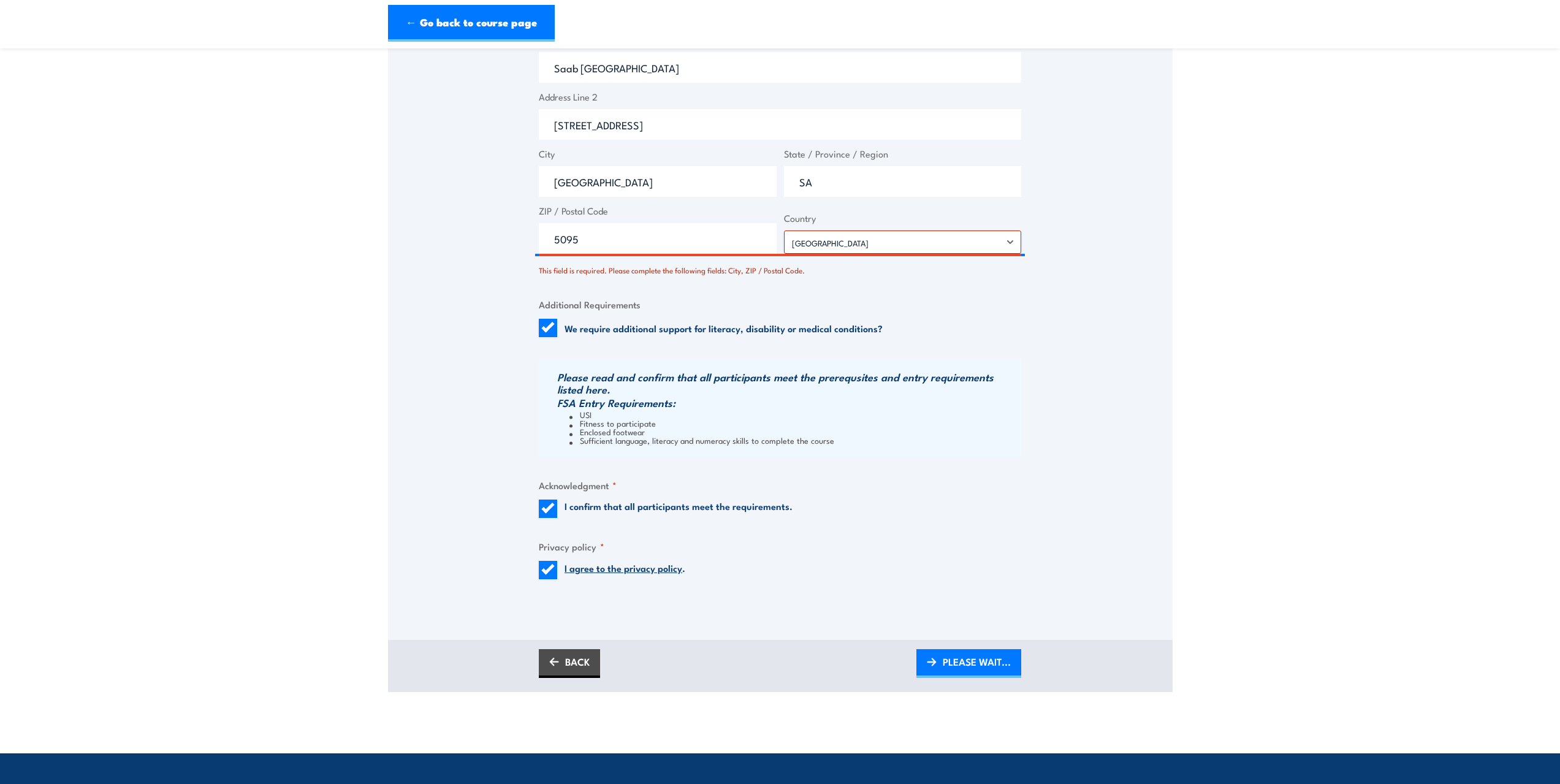
click at [552, 298] on legend "Additional Requirements" at bounding box center [590, 305] width 102 height 14
click at [587, 668] on link "BACK" at bounding box center [569, 664] width 61 height 29
click at [545, 659] on link "BACK" at bounding box center [569, 664] width 61 height 29
click at [997, 661] on span "CONTINUE" at bounding box center [987, 661] width 49 height 32
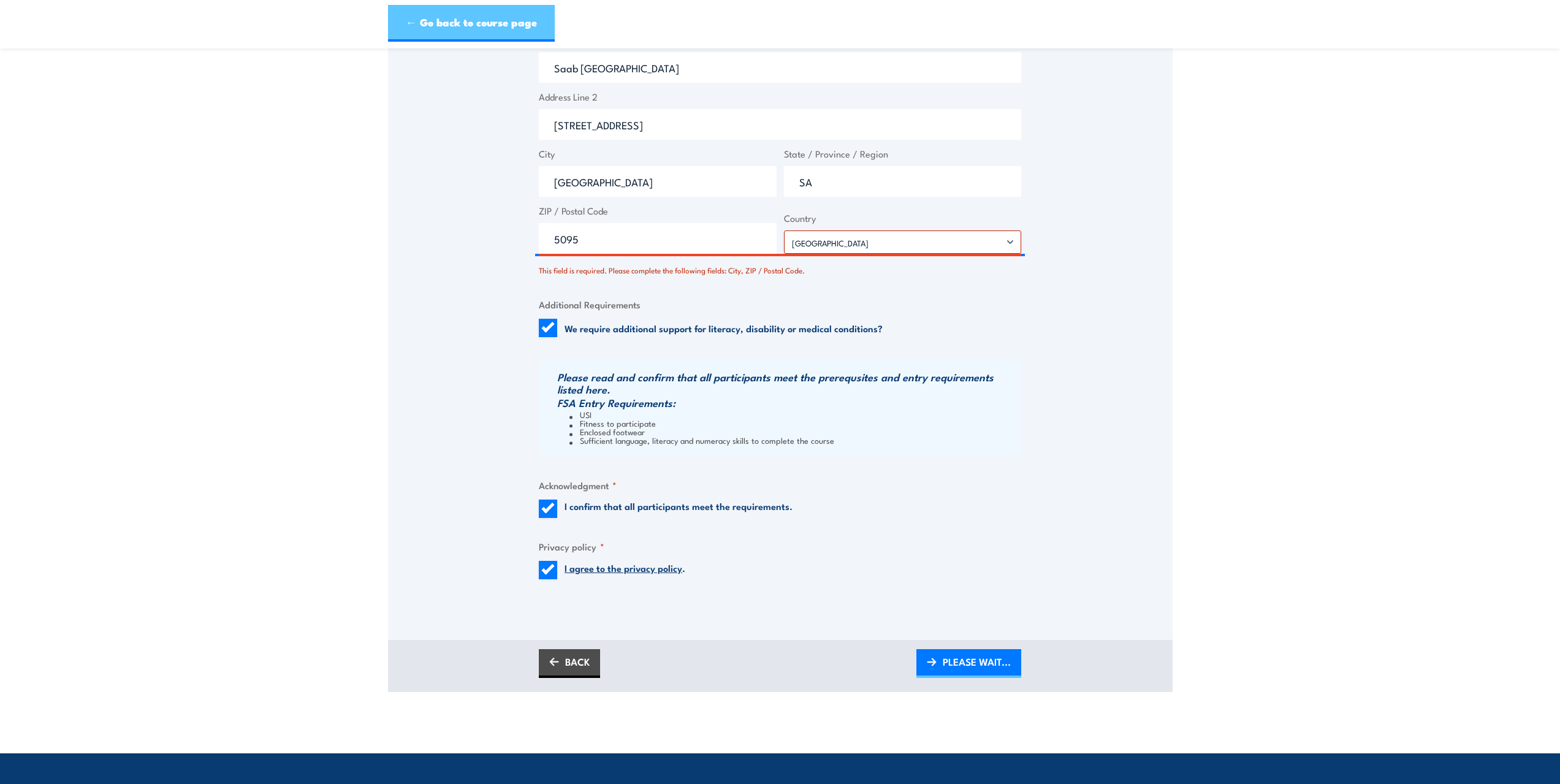
click at [405, 19] on link "← Go back to course page" at bounding box center [471, 22] width 167 height 37
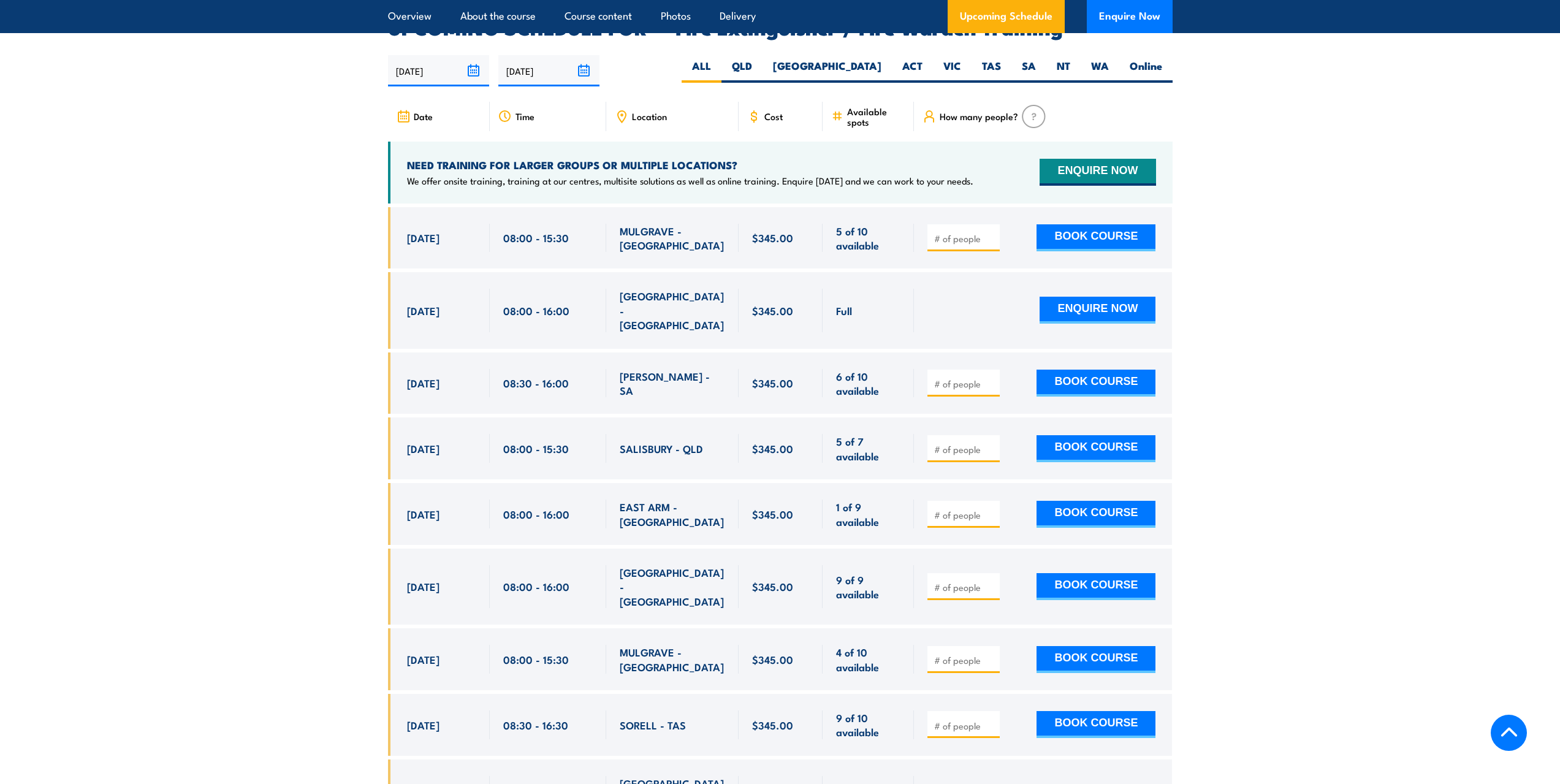
click at [949, 377] on input "number" at bounding box center [965, 383] width 61 height 13
type input "1"
click at [1063, 370] on button "BOOK COURSE" at bounding box center [1096, 383] width 119 height 27
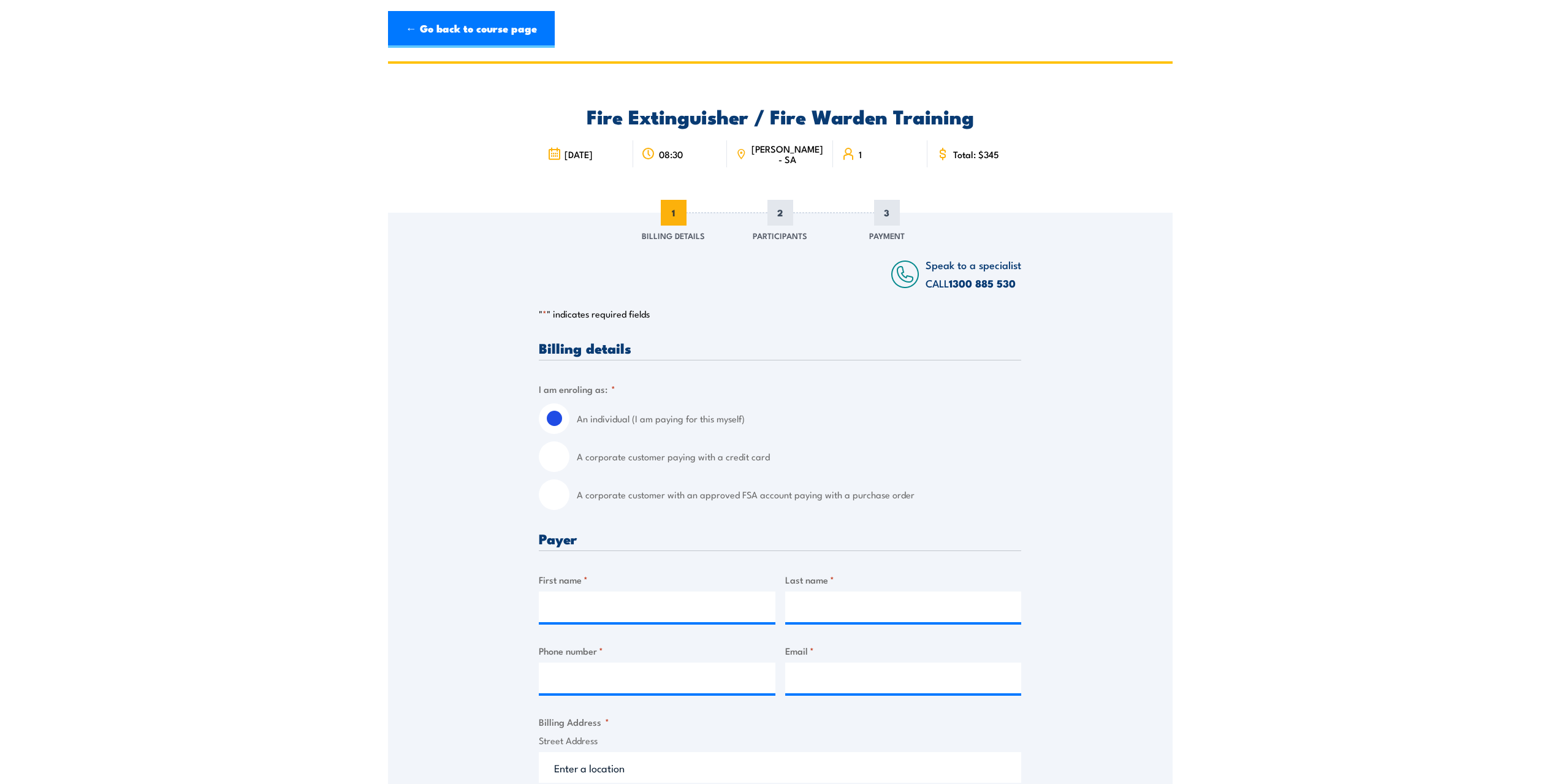
click at [555, 498] on input "A corporate customer with an approved FSA account paying with a purchase order" at bounding box center [554, 495] width 30 height 30
radio input "true"
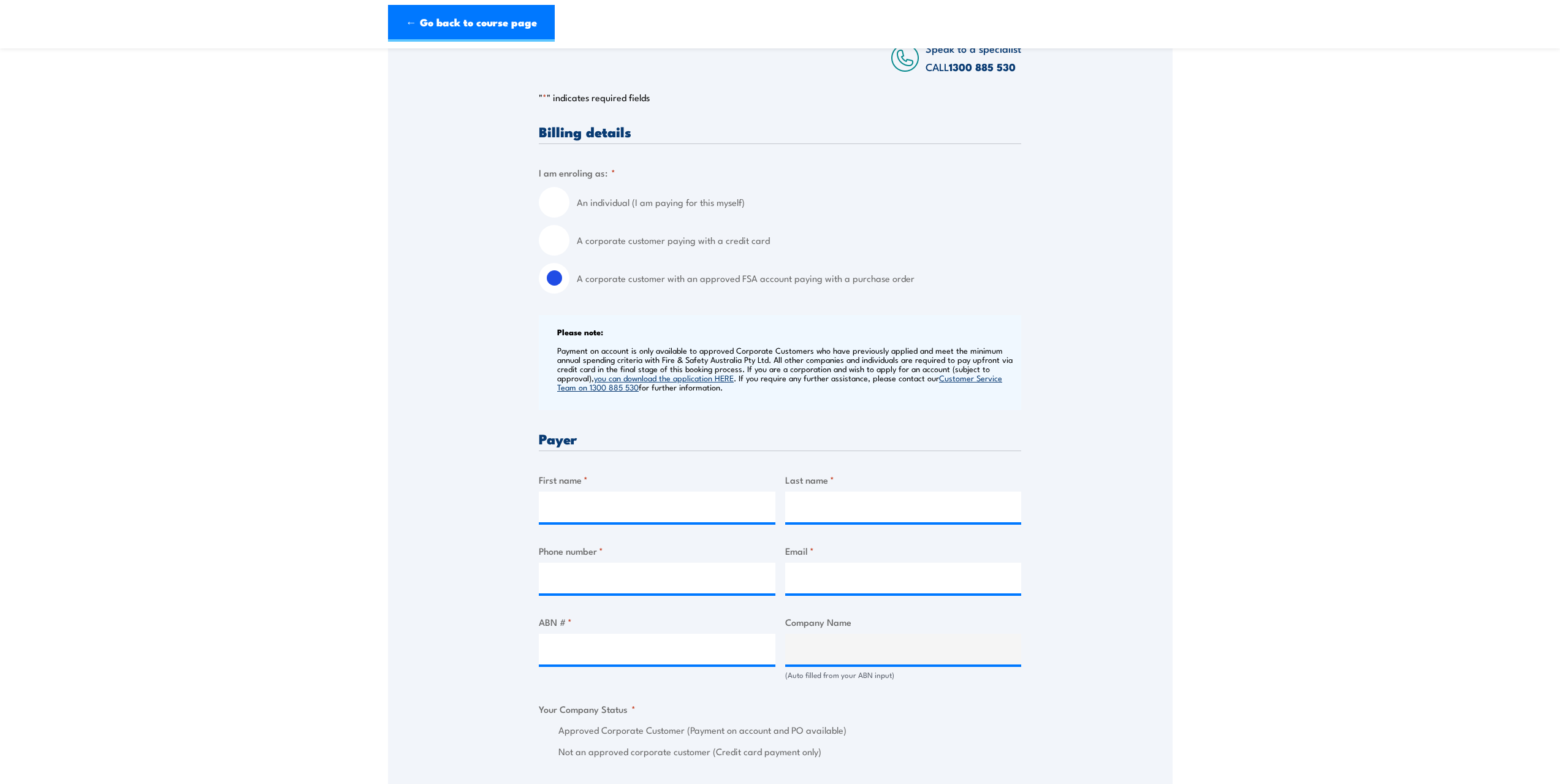
scroll to position [306, 0]
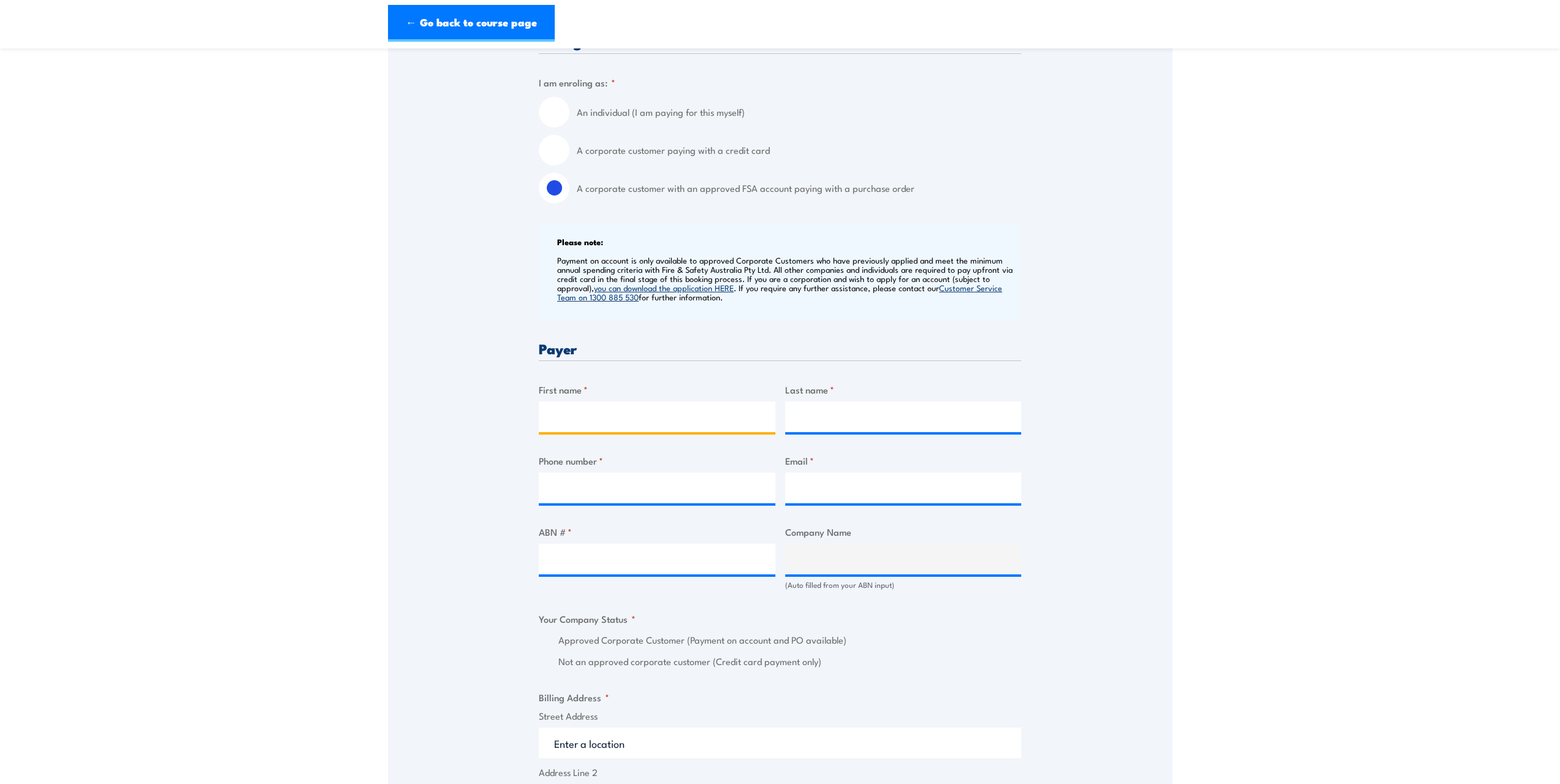
click at [601, 407] on input "First name *" at bounding box center [657, 417] width 237 height 30
type input "[PERSON_NAME]"
click at [888, 424] on input "Last name *" at bounding box center [903, 417] width 237 height 30
type input "Mohan"
click at [590, 482] on input "Phone number *" at bounding box center [657, 488] width 237 height 30
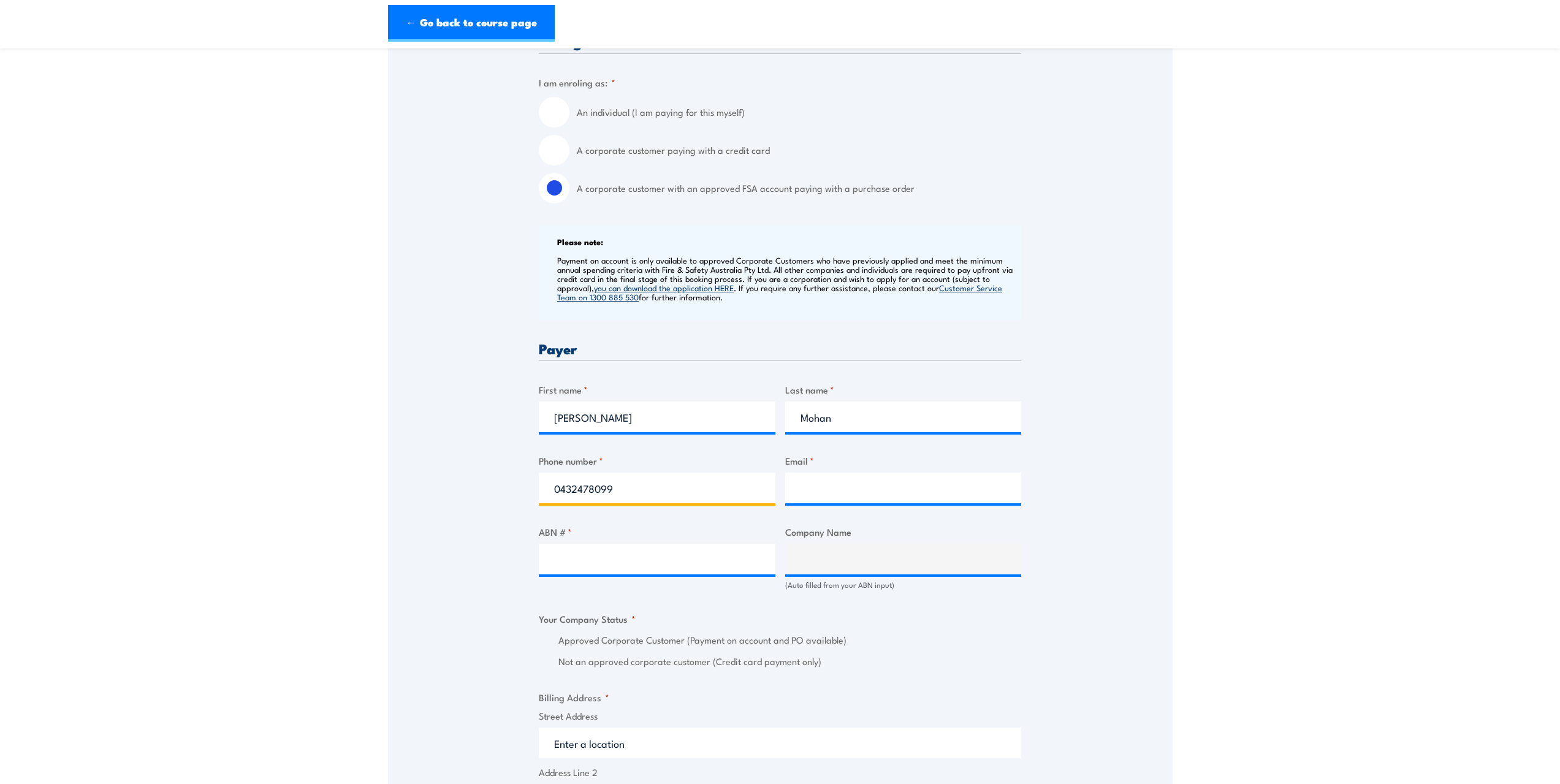
type input "0432478099"
click at [895, 487] on input "Email *" at bounding box center [903, 488] width 237 height 30
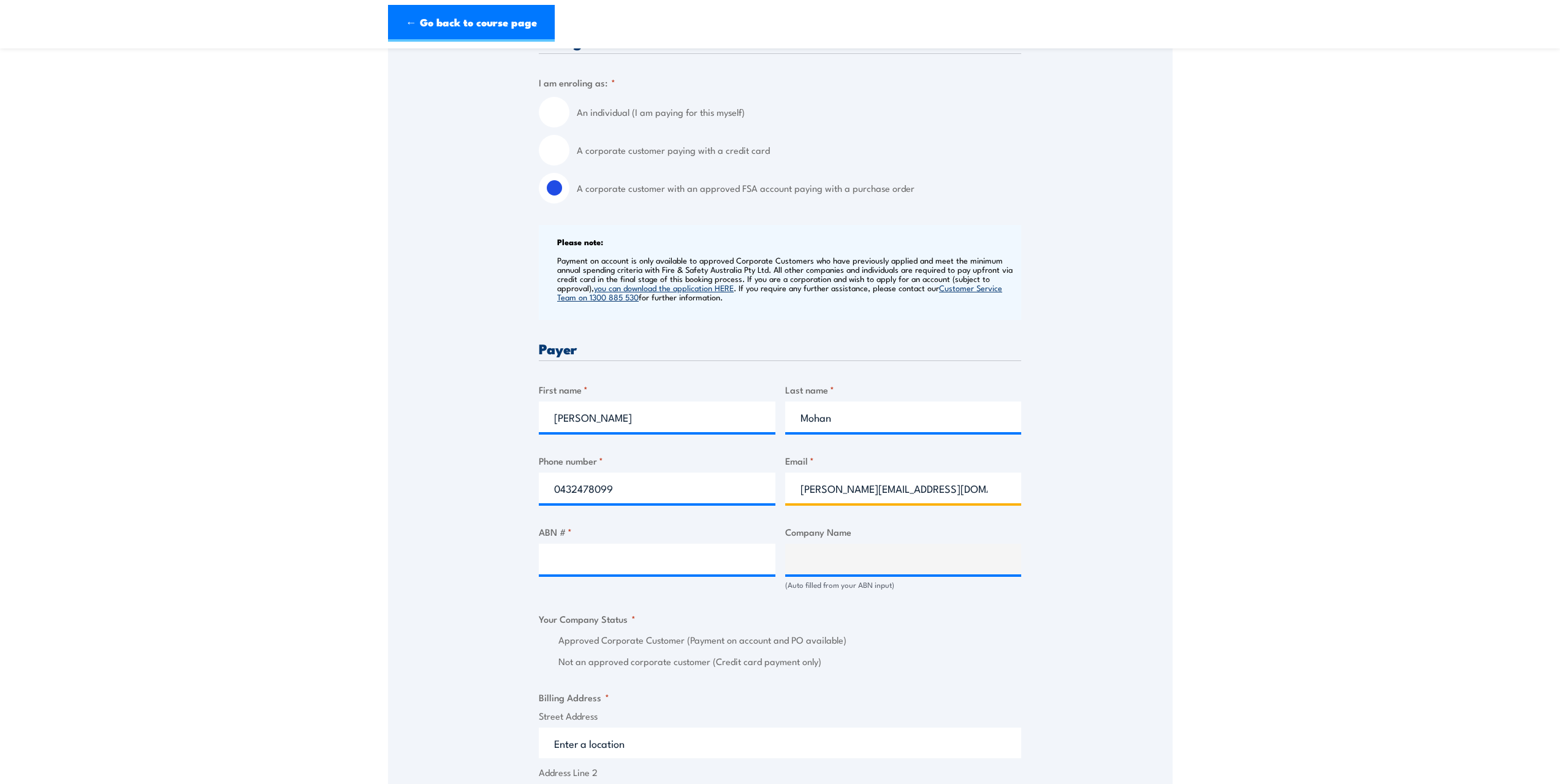
type input "[PERSON_NAME][EMAIL_ADDRESS][DOMAIN_NAME]"
click at [613, 564] on input "ABN # *" at bounding box center [657, 559] width 237 height 30
type input "88008643212"
type input "SAAB AUSTRALIA PTY LTD"
radio input "true"
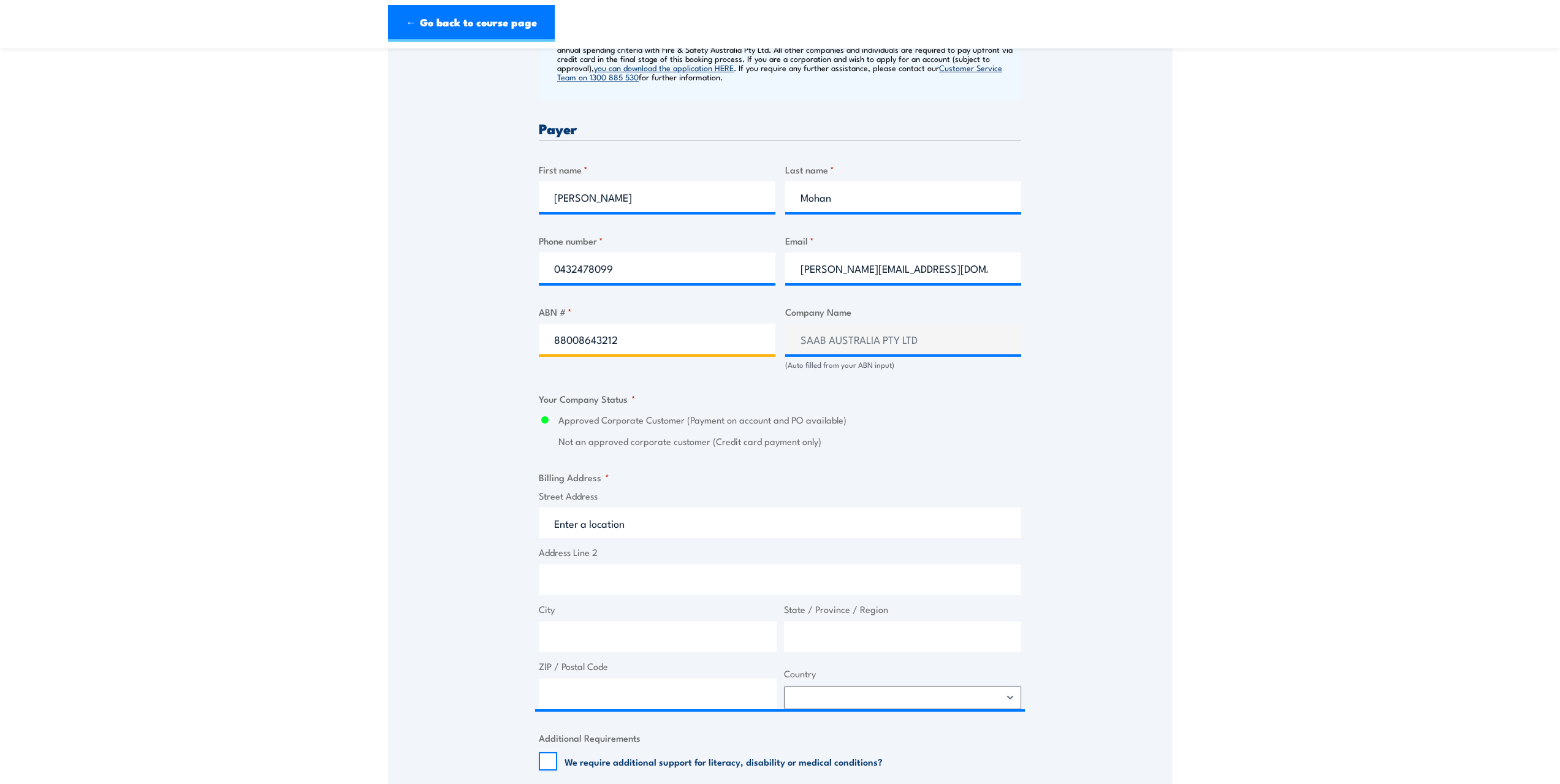
scroll to position [552, 0]
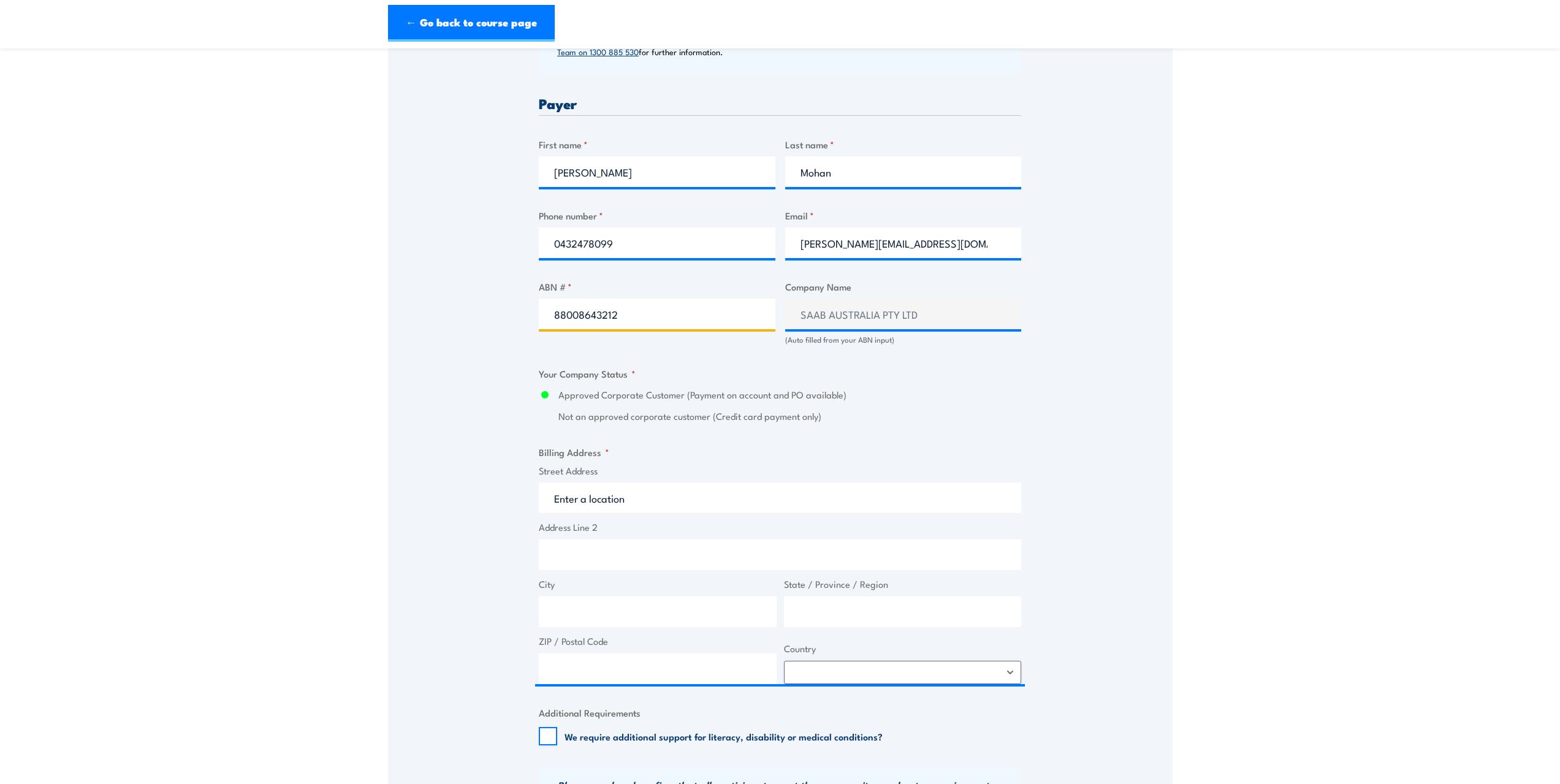
type input "88008643212"
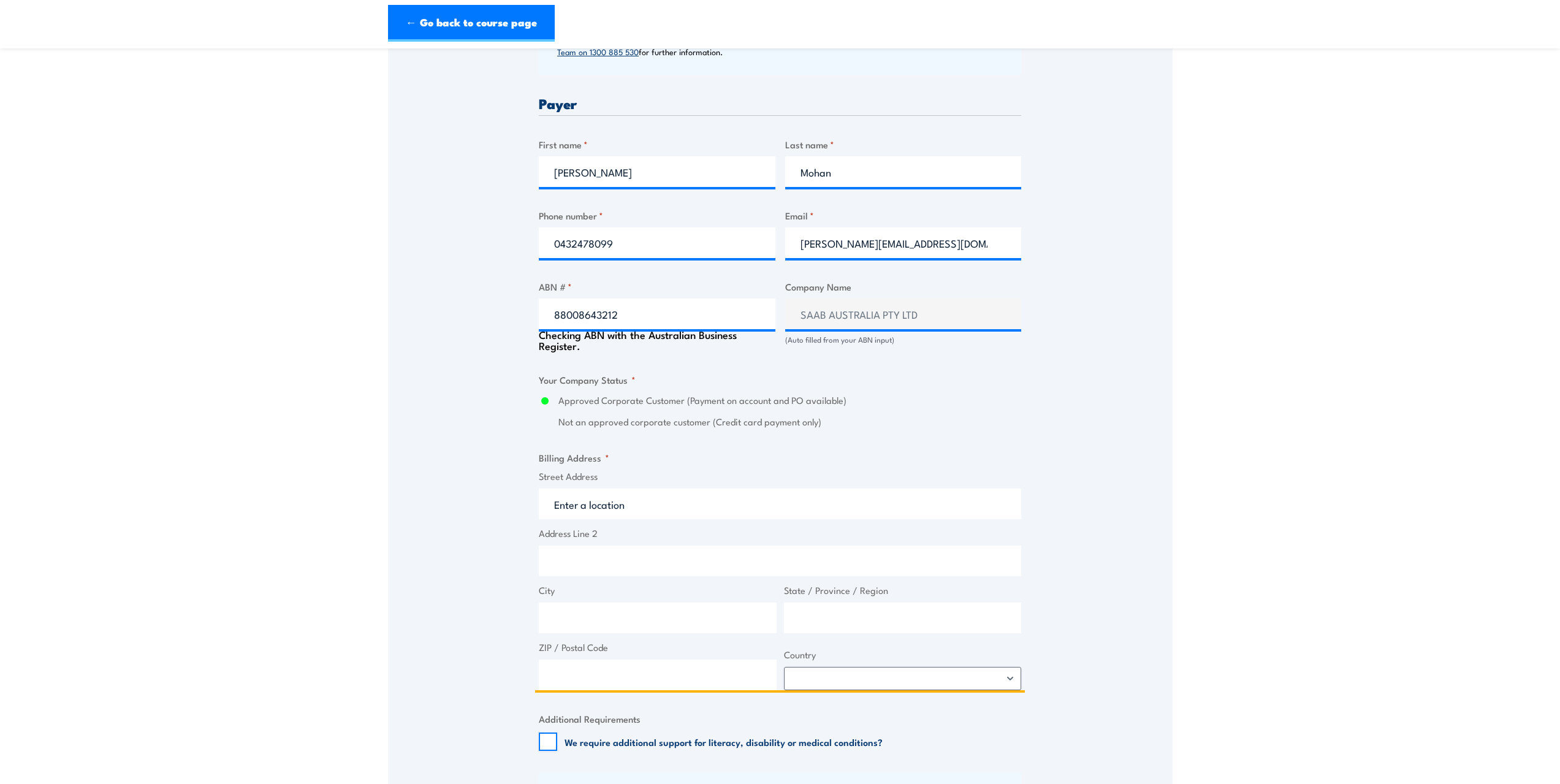
click at [566, 499] on input "Street Address" at bounding box center [780, 504] width 482 height 30
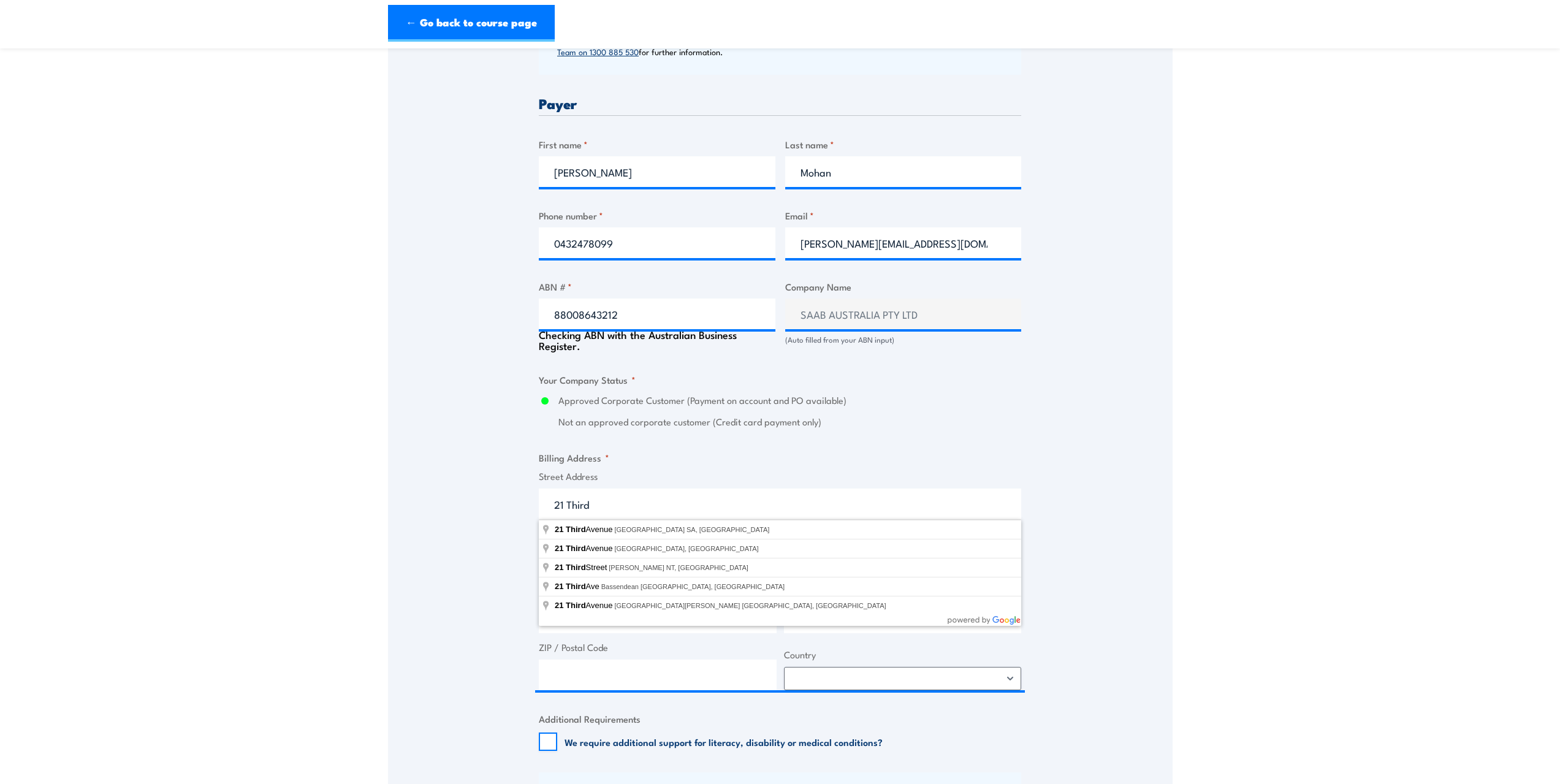
type input "21 Third Avenue, Mawson Lakes SA, Australia"
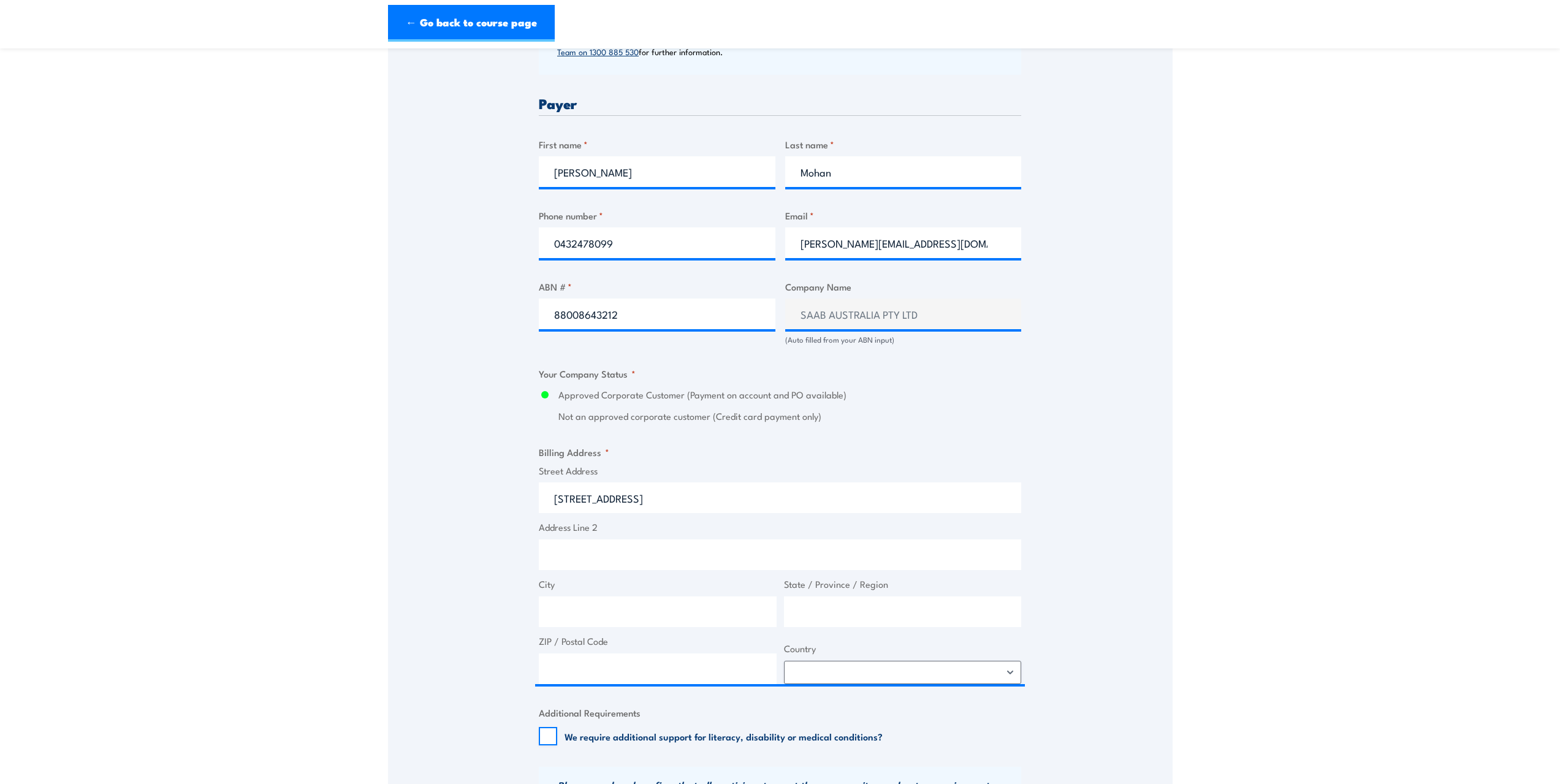
type input "[STREET_ADDRESS]"
type input "Mawson Lakes"
type input "South Australia"
type input "5095"
select select "[GEOGRAPHIC_DATA]"
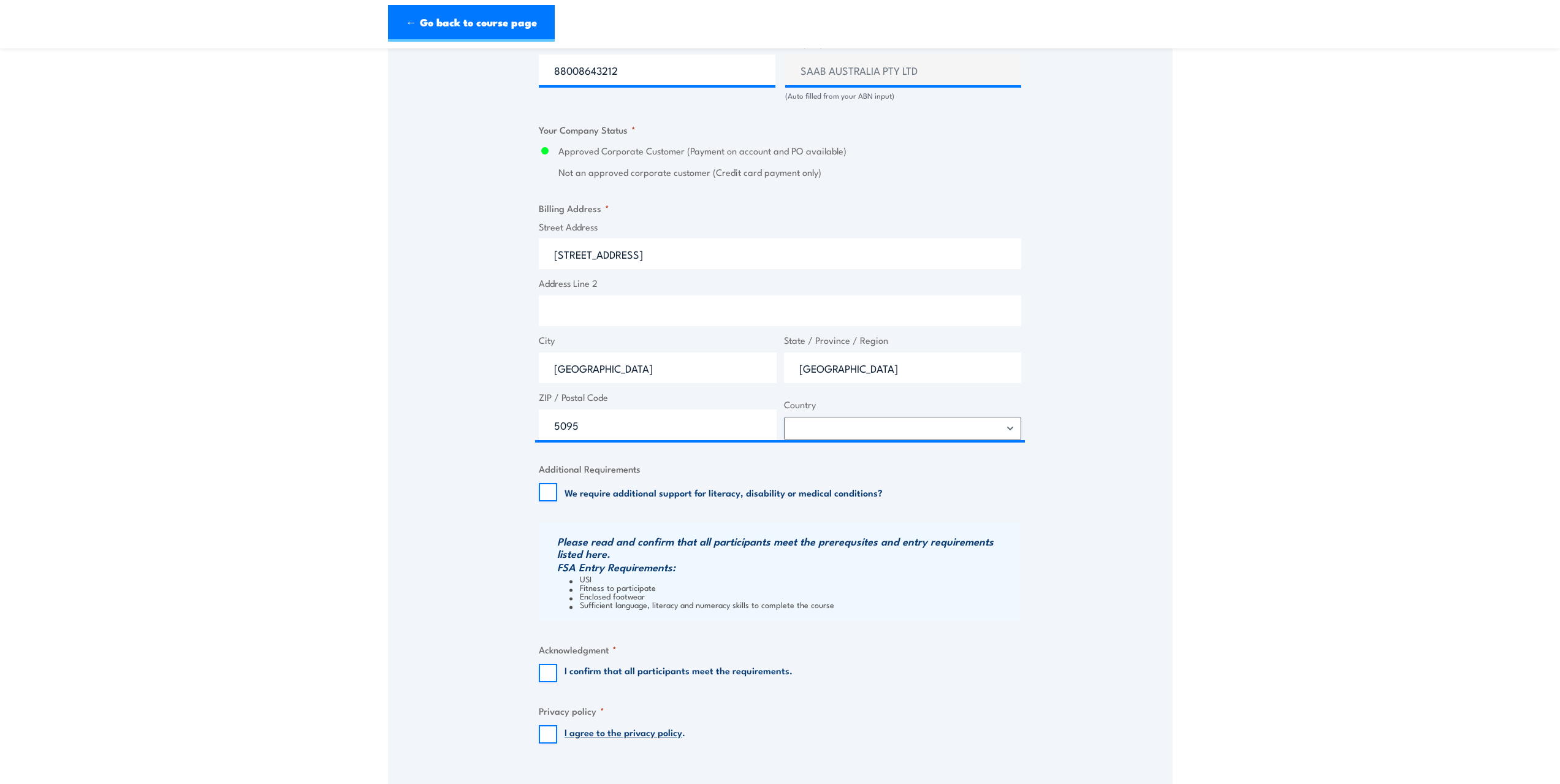
scroll to position [797, 0]
click at [550, 490] on input "We require additional support for literacy, disability or medical conditions?" at bounding box center [547, 491] width 19 height 19
checkbox input "true"
click at [554, 675] on input "I confirm that all participants meet the requirements." at bounding box center [547, 672] width 19 height 19
checkbox input "true"
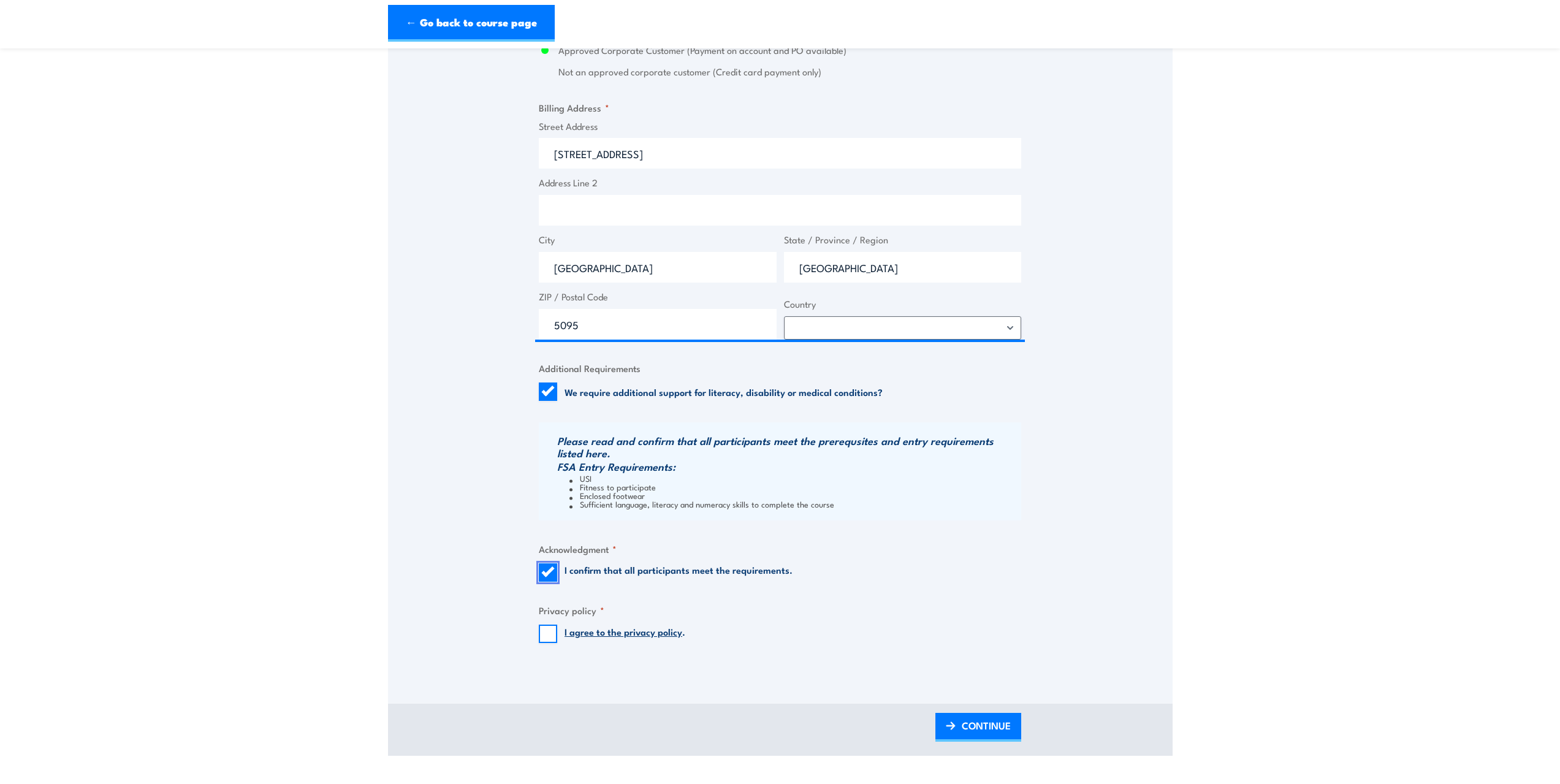
scroll to position [919, 0]
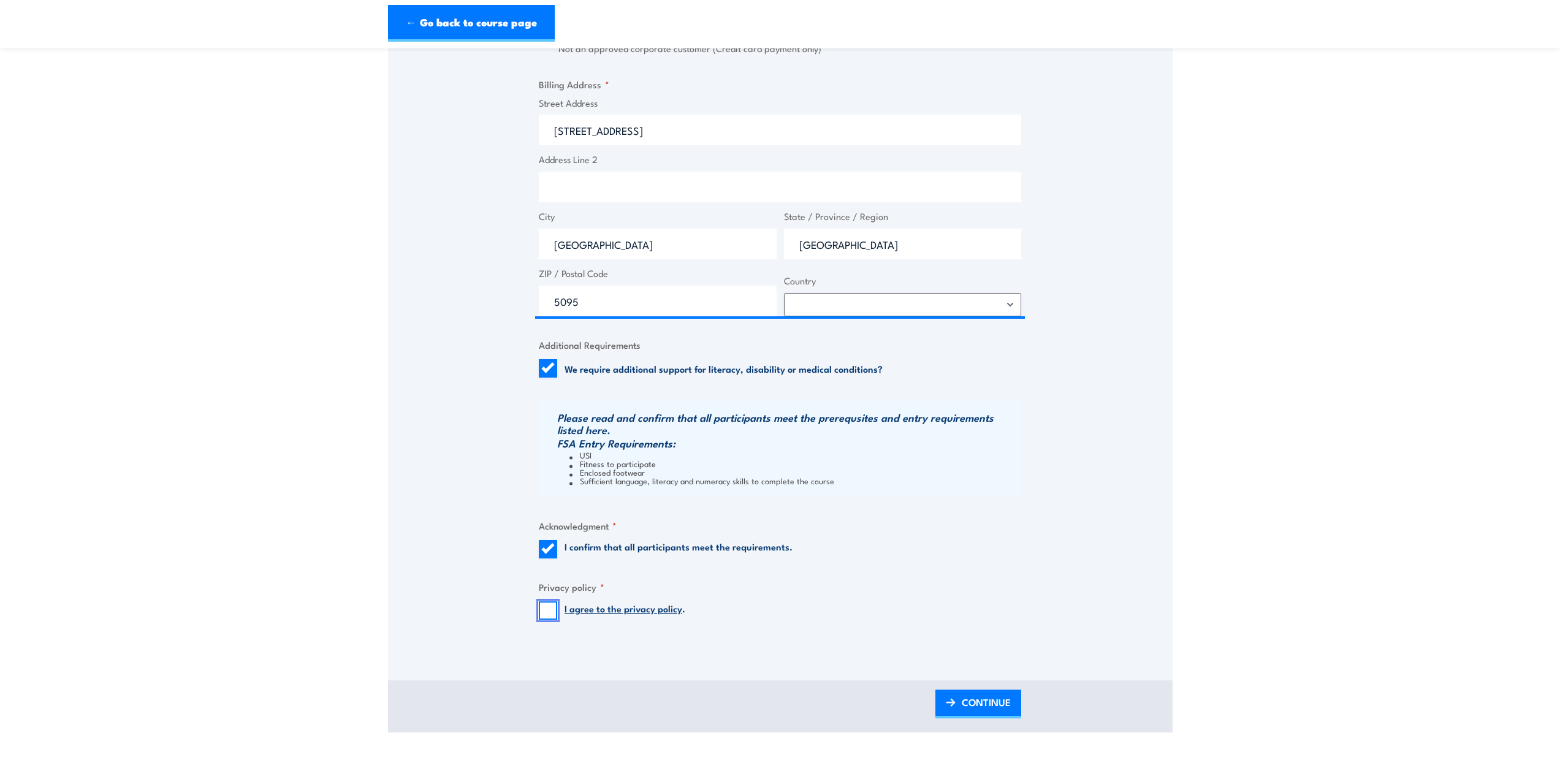
click at [544, 609] on input "I agree to the privacy policy ." at bounding box center [547, 610] width 19 height 19
checkbox input "true"
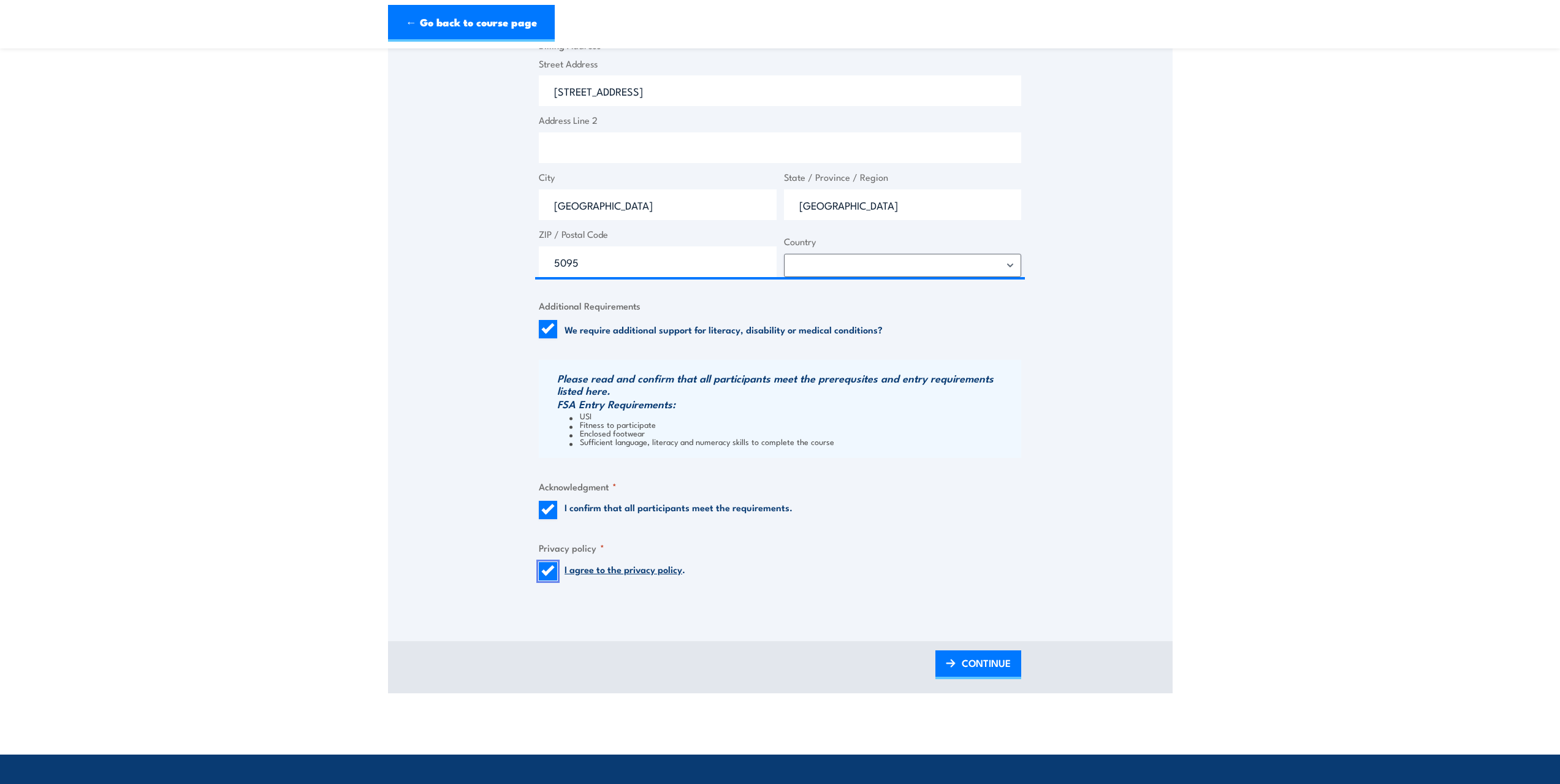
scroll to position [1104, 0]
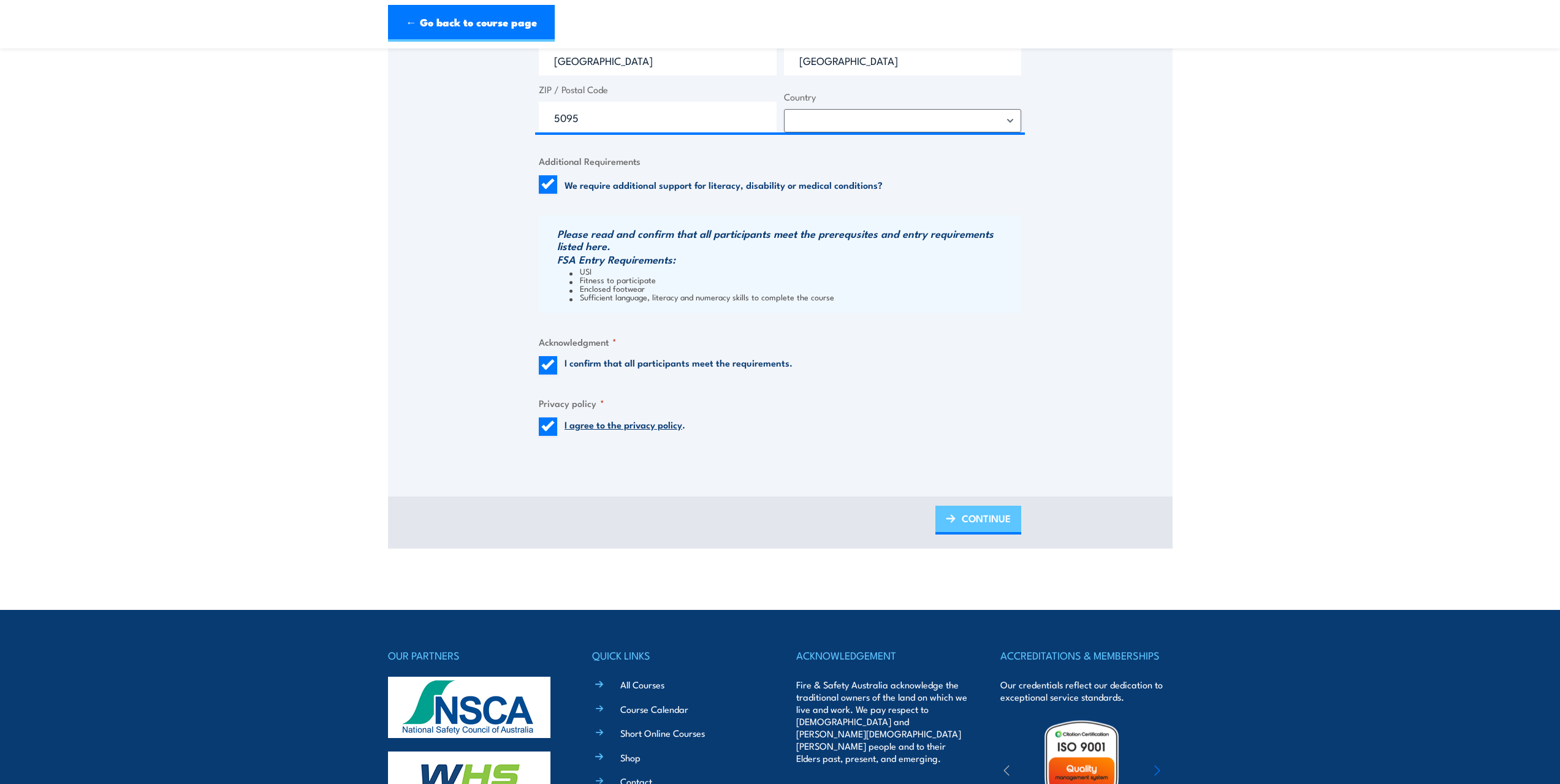
click at [973, 519] on span "CONTINUE" at bounding box center [987, 518] width 49 height 32
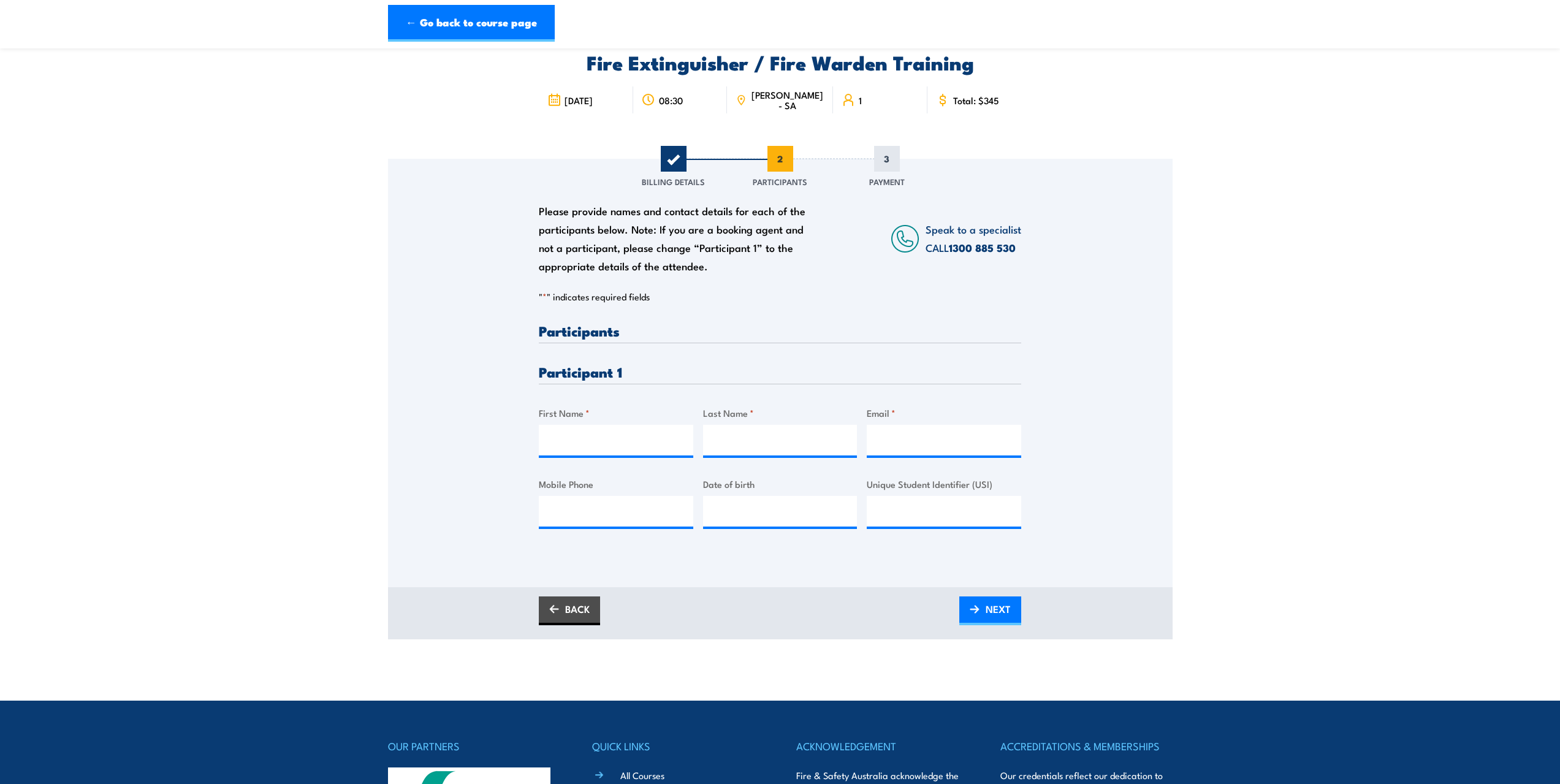
scroll to position [0, 0]
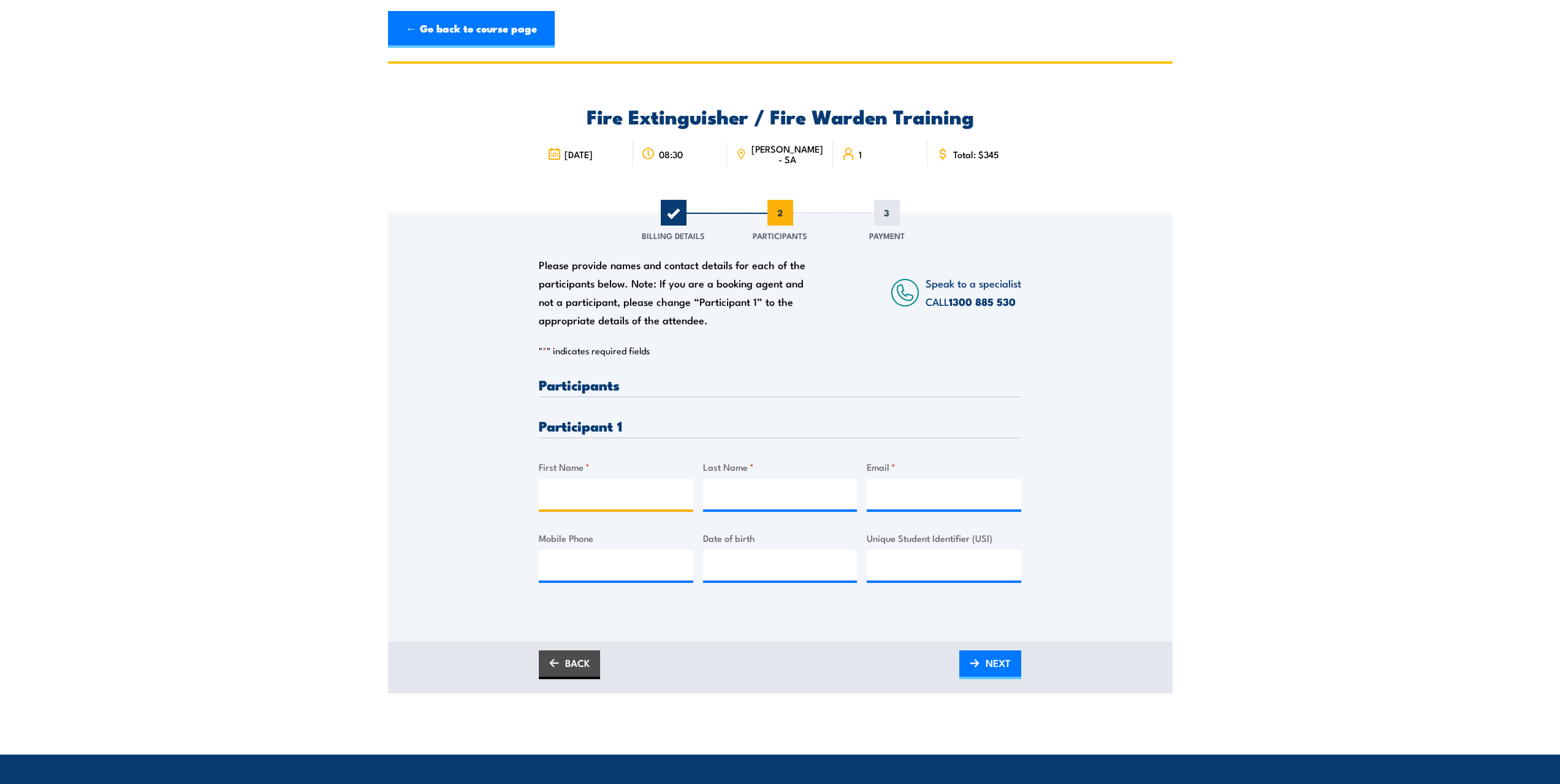
click at [593, 490] on input "First Name *" at bounding box center [616, 494] width 154 height 30
click at [767, 494] on input "Last Name *" at bounding box center [780, 494] width 154 height 30
click at [616, 492] on input "Chendra" at bounding box center [616, 494] width 154 height 30
type input "Chendra Mohan"
click at [740, 498] on input "Last Name *" at bounding box center [780, 494] width 154 height 30
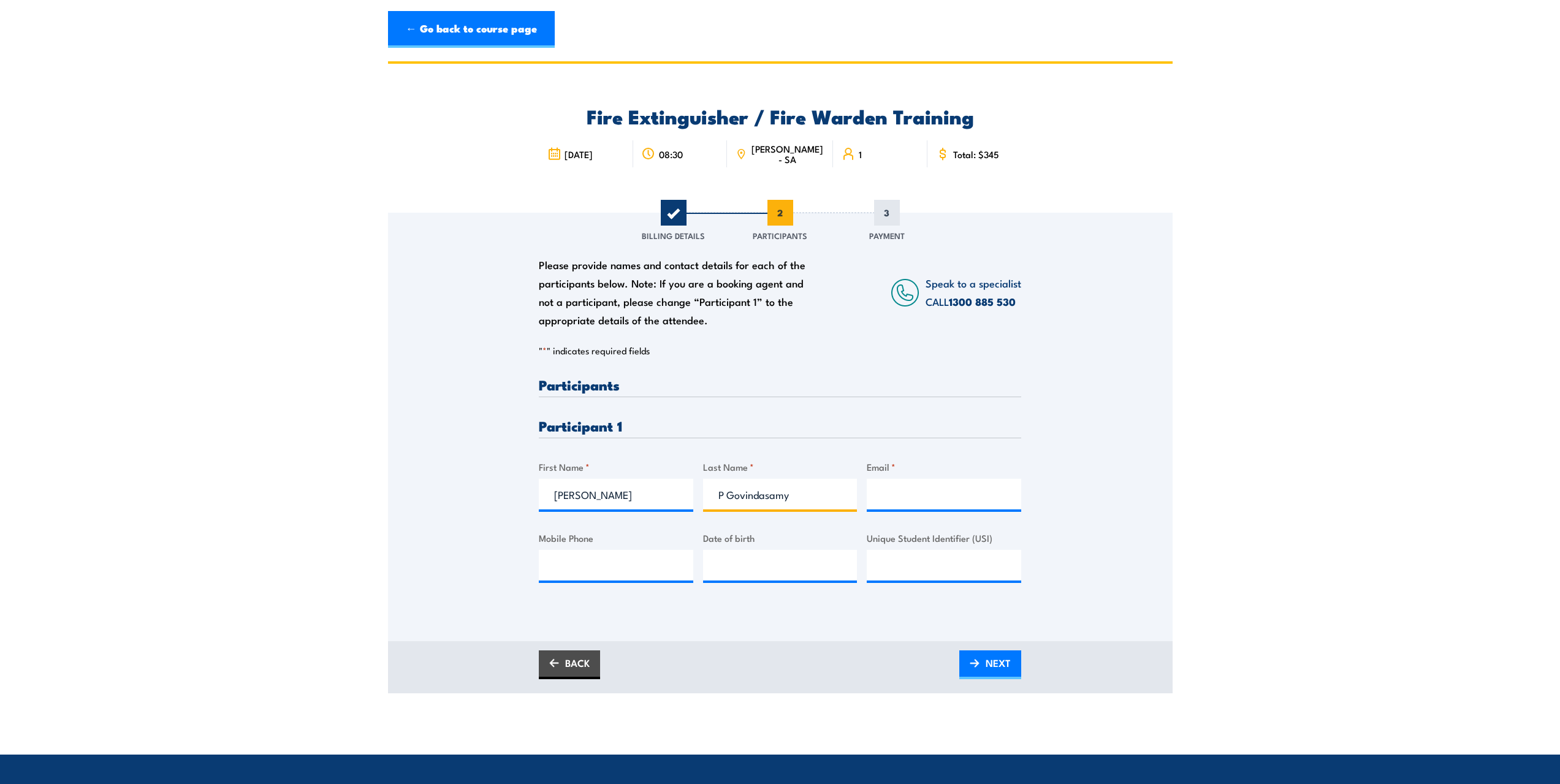
type input "P Govindasamy"
click at [901, 490] on input "Email *" at bounding box center [944, 494] width 154 height 30
type input "[PERSON_NAME][EMAIL_ADDRESS][DOMAIN_NAME]"
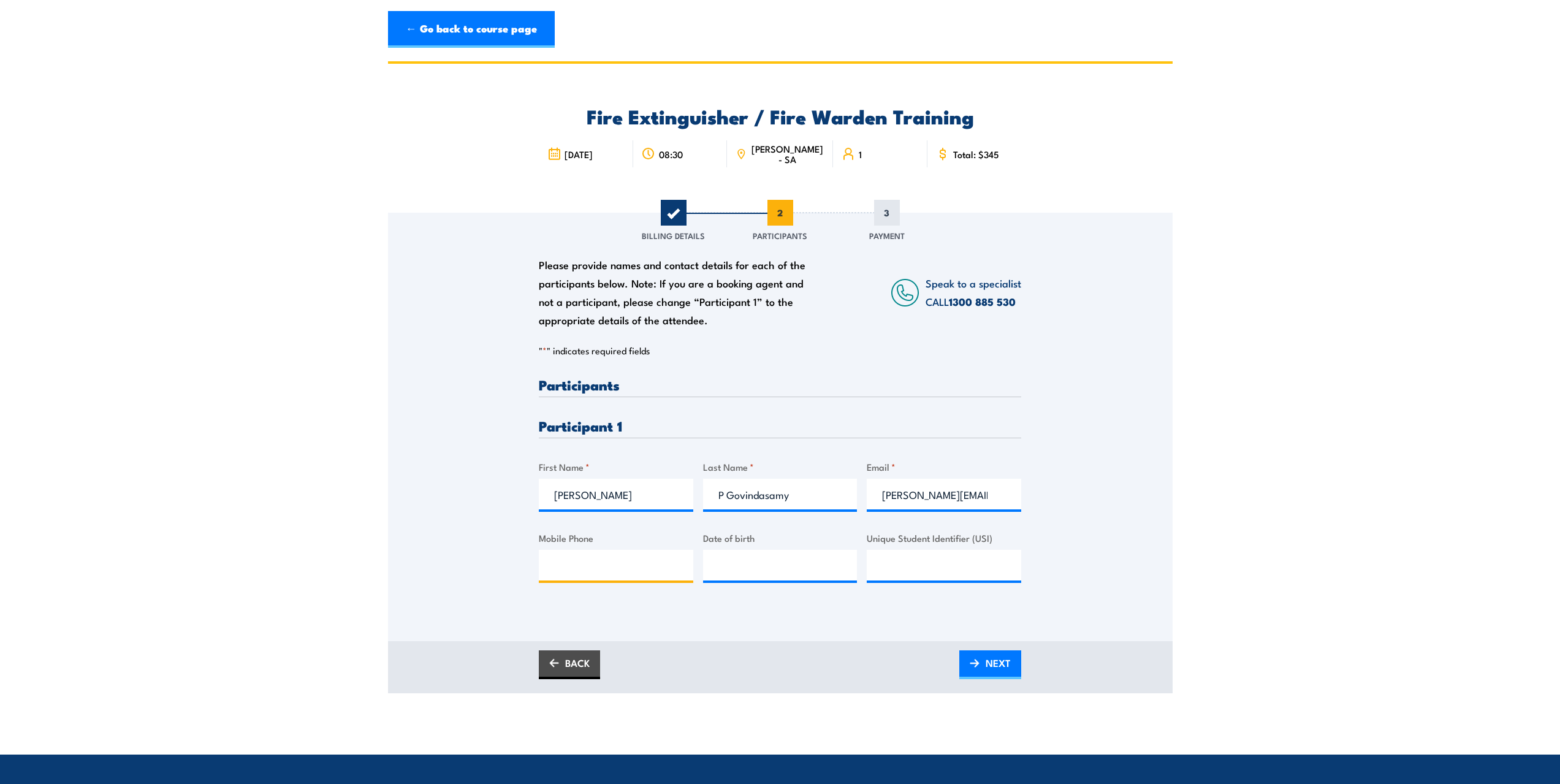
click at [612, 564] on input "Mobile Phone" at bounding box center [616, 565] width 154 height 30
type input "0432478099"
click at [736, 558] on input "__/__/____" at bounding box center [780, 565] width 154 height 30
type input "28/05/1959"
click at [929, 565] on input "Unique Student Identifier (USI)" at bounding box center [944, 565] width 154 height 30
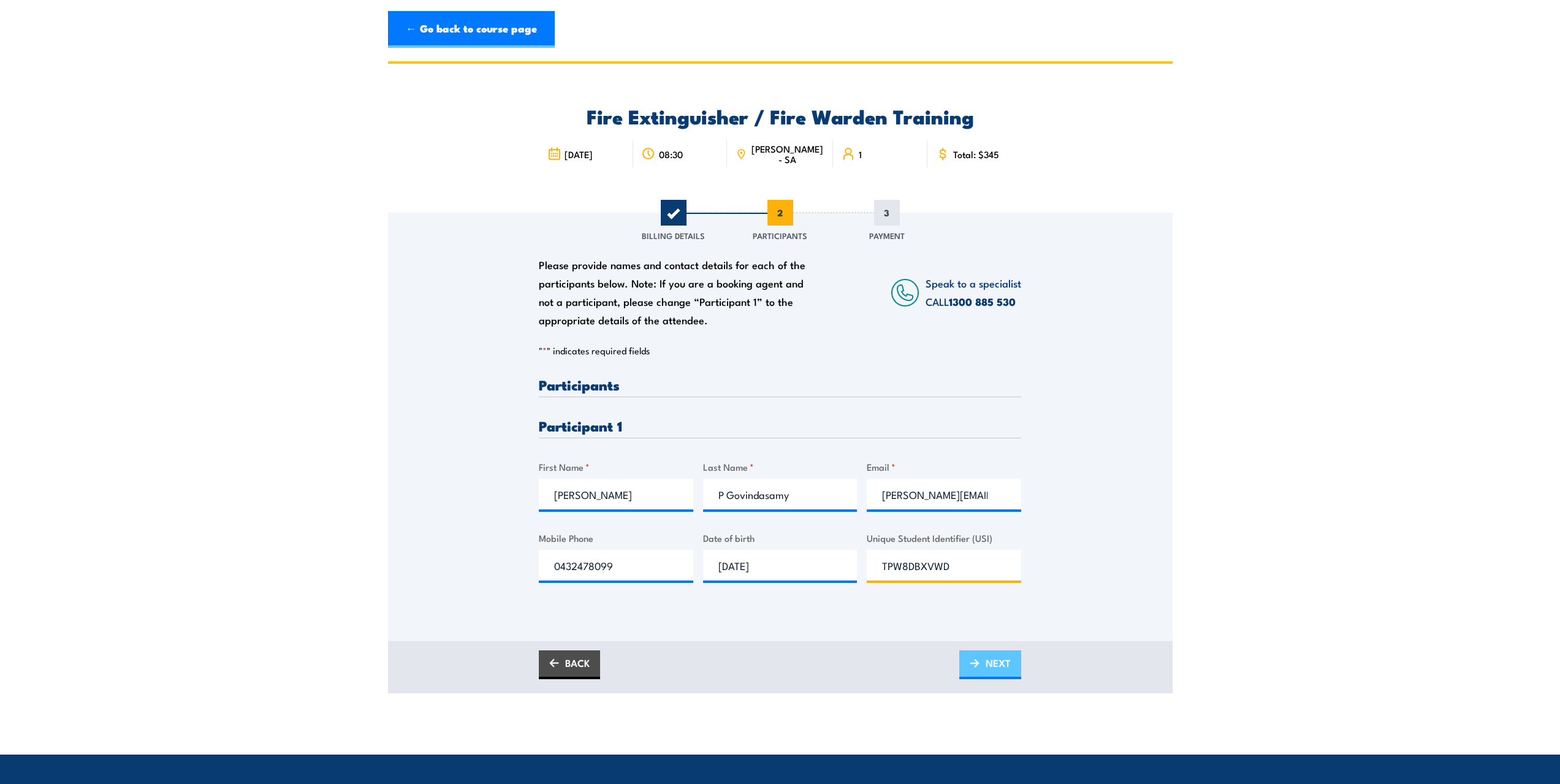
type input "TPW8DBXVWD"
click at [1002, 660] on span "NEXT" at bounding box center [998, 663] width 25 height 32
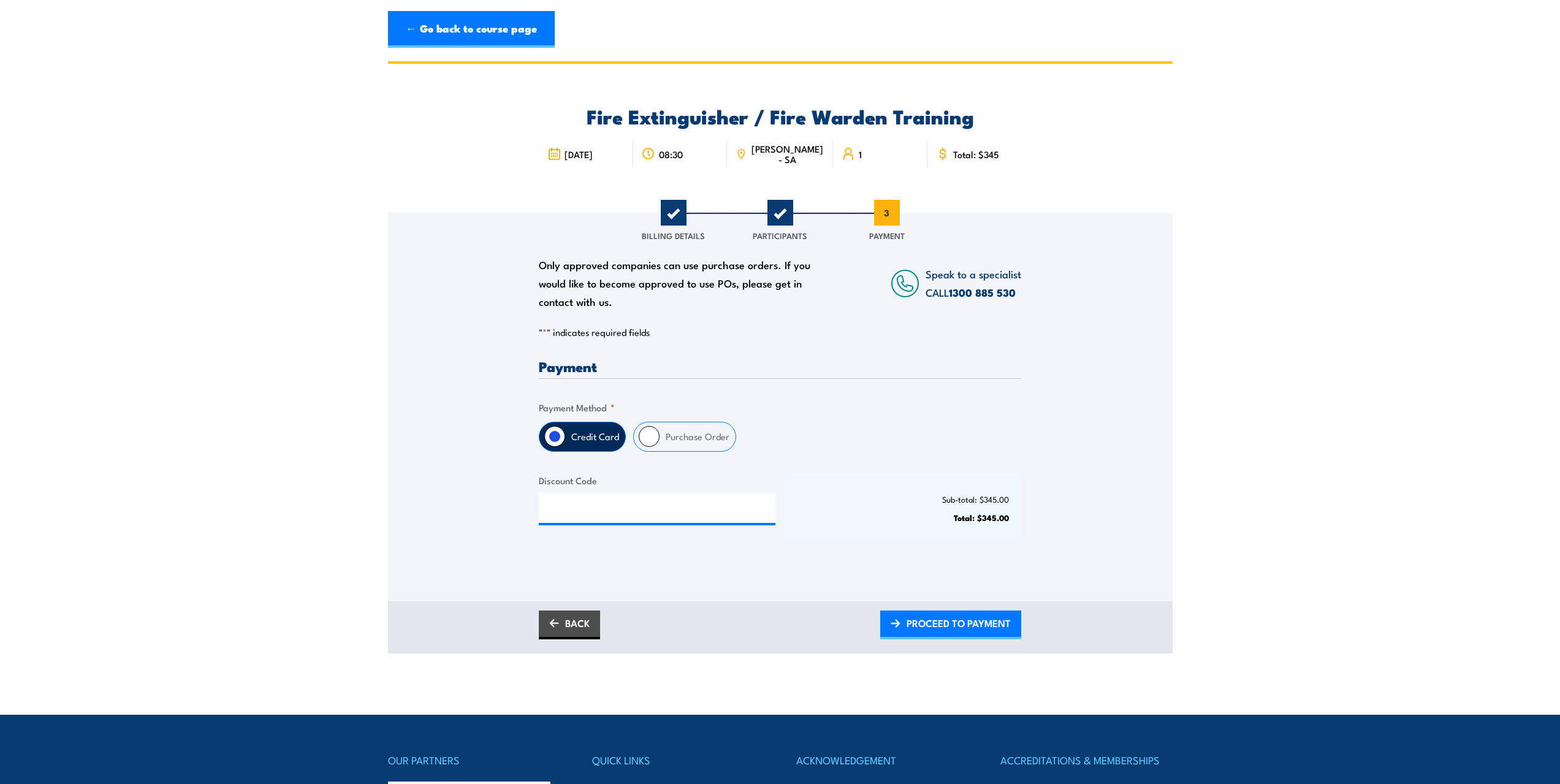
click at [651, 438] on input "Purchase Order" at bounding box center [649, 436] width 21 height 21
radio input "true"
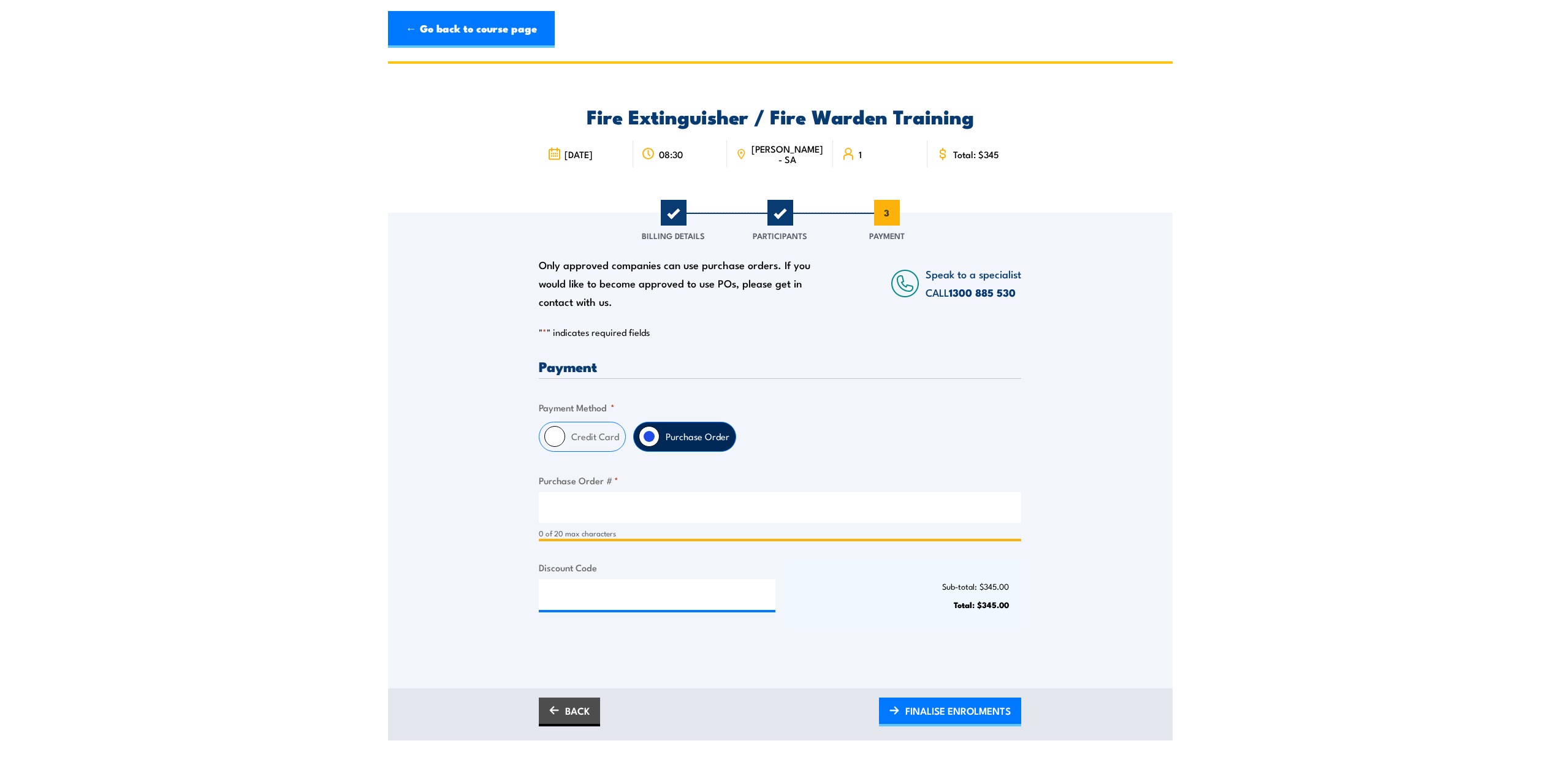
click at [602, 510] on input "Purchase Order # *" at bounding box center [780, 507] width 482 height 30
click at [799, 350] on div "" * " indicates required fields 1 Billing Details 2 Participants 3 Payment Bill…" at bounding box center [780, 490] width 482 height 328
click at [595, 509] on input "Purchase Order # *" at bounding box center [780, 507] width 482 height 30
type input "Derek Mohan"
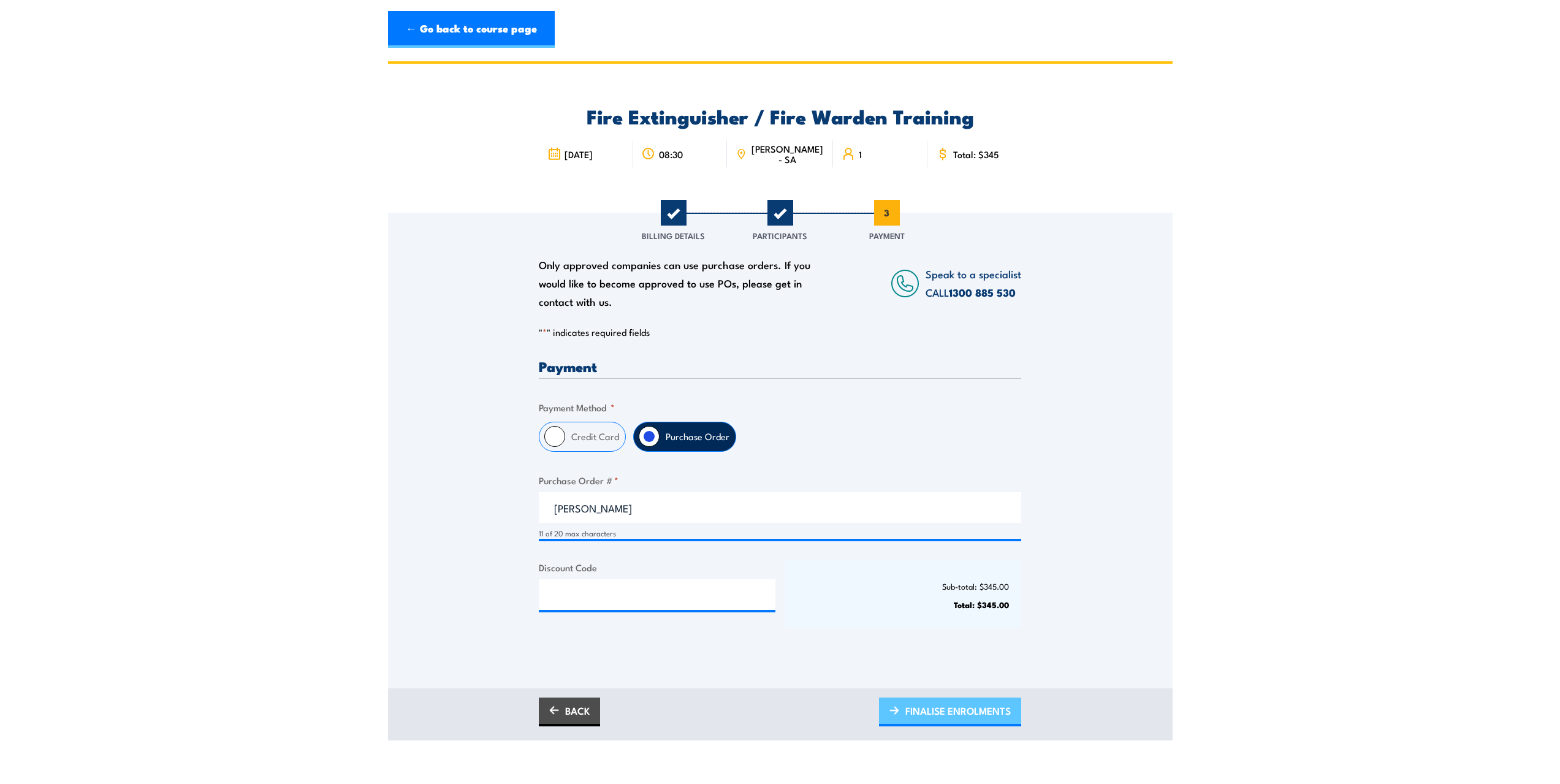
click at [974, 715] on span "FINALISE ENROLMENTS" at bounding box center [959, 711] width 106 height 32
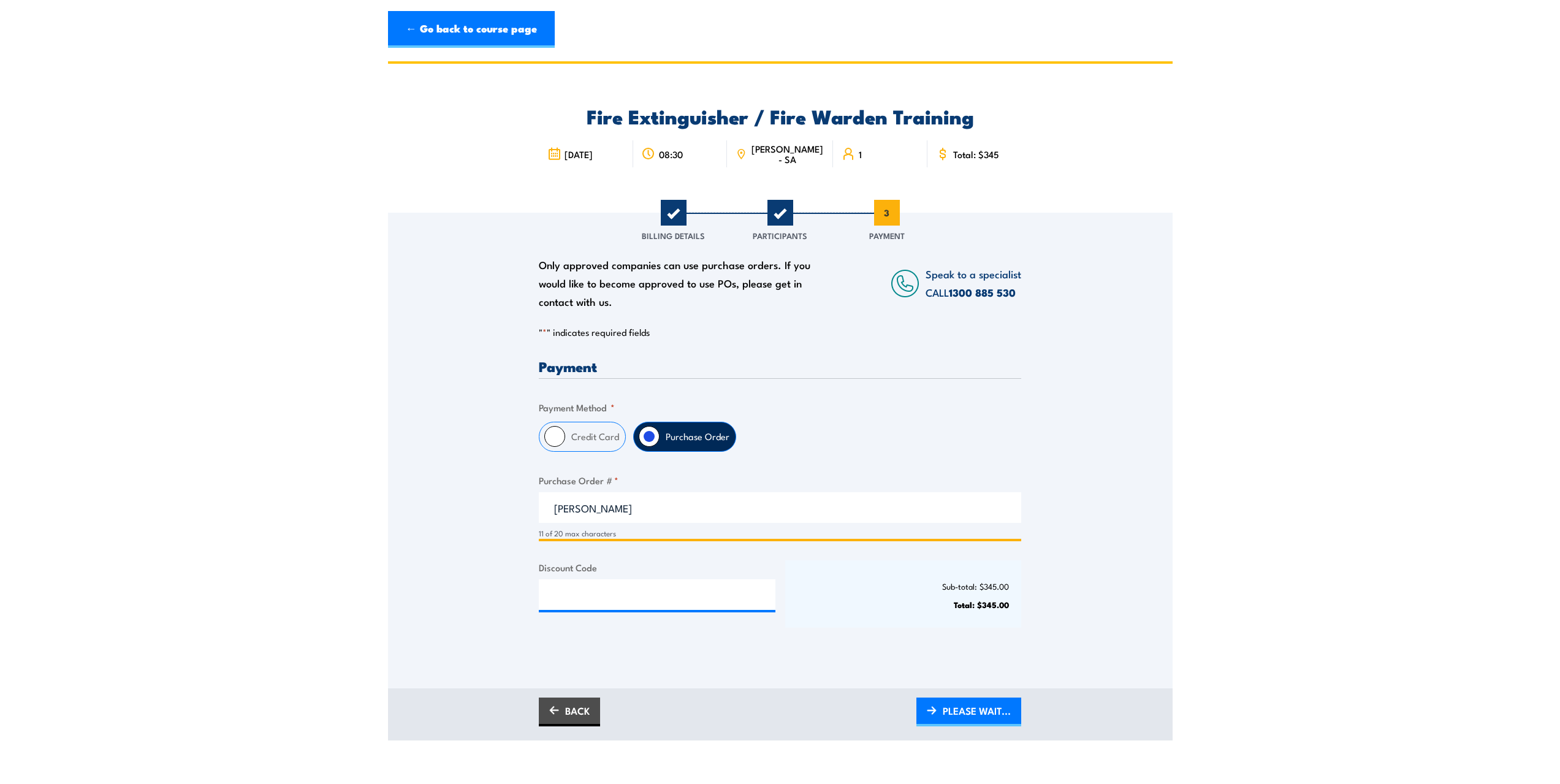
click at [626, 506] on input "Derek Mohan" at bounding box center [780, 507] width 482 height 30
click at [638, 504] on input "Derek Mohan" at bounding box center [780, 507] width 482 height 30
click at [863, 648] on div "Payment Only approved companies can use purchase orders. If you would like to b…" at bounding box center [780, 504] width 482 height 290
drag, startPoint x: 551, startPoint y: 508, endPoint x: 538, endPoint y: 511, distance: 13.3
click at [538, 511] on div "Only approved companies can use purchase orders. If you would like to become ap…" at bounding box center [780, 433] width 785 height 442
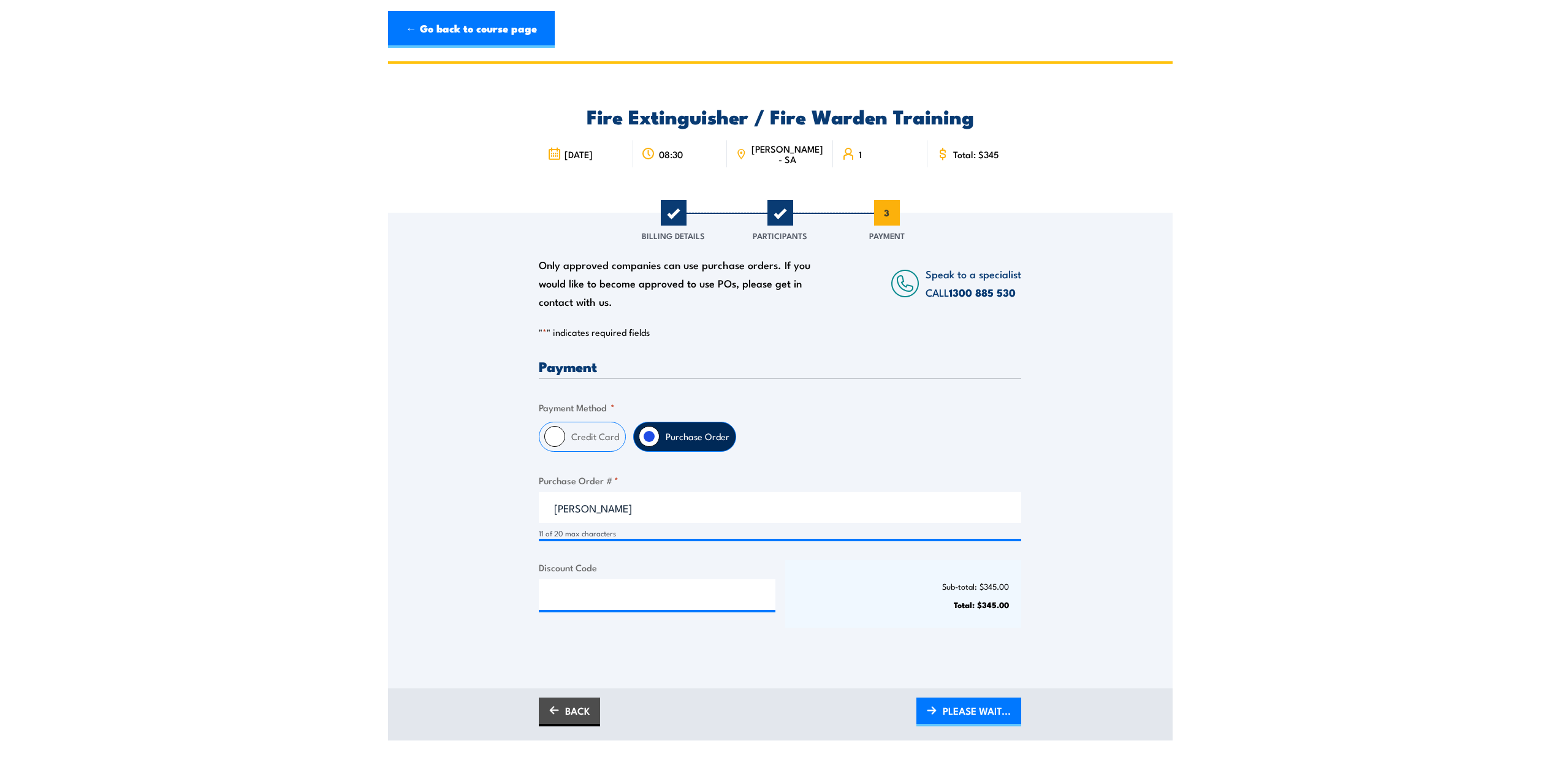
click at [726, 659] on div "Only approved companies can use purchase orders. If you would like to become ap…" at bounding box center [780, 450] width 785 height 476
click at [812, 680] on div "Only approved companies can use purchase orders. If you would like to become ap…" at bounding box center [780, 450] width 785 height 476
click at [592, 711] on link "BACK" at bounding box center [569, 712] width 61 height 29
click at [583, 713] on link "BACK" at bounding box center [569, 712] width 61 height 29
click at [568, 715] on link "BACK" at bounding box center [569, 712] width 61 height 29
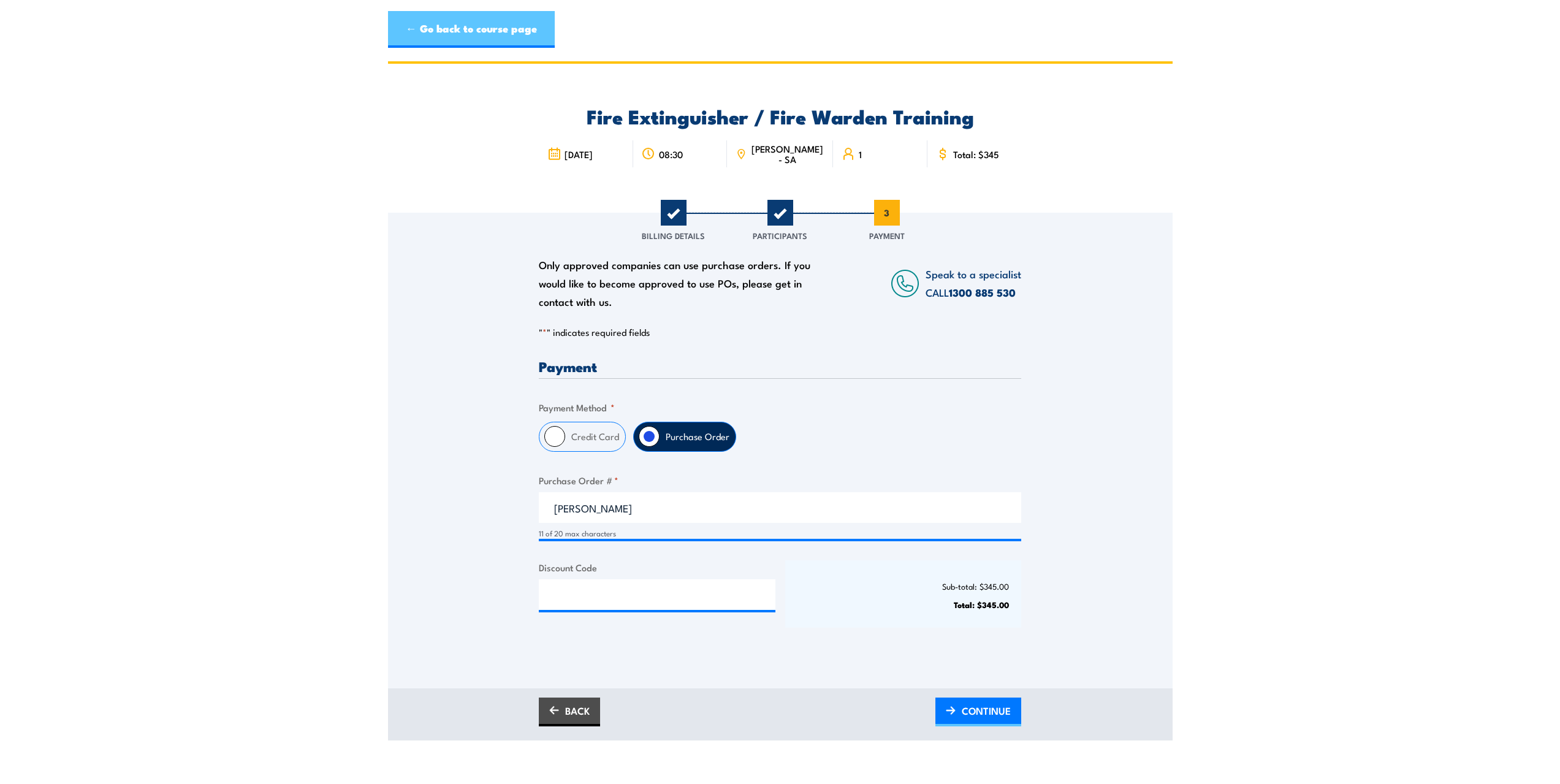
click at [475, 29] on link "← Go back to course page" at bounding box center [471, 29] width 167 height 37
